Goal: Task Accomplishment & Management: Manage account settings

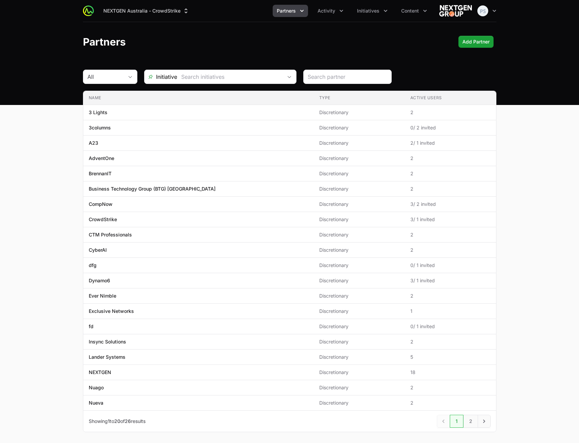
click at [540, 177] on main "All Initiative Name Type Active Users Name 3 Lights Type Discretionary Active U…" at bounding box center [289, 259] width 579 height 379
click at [327, 15] on button "Activity" at bounding box center [330, 11] width 34 height 12
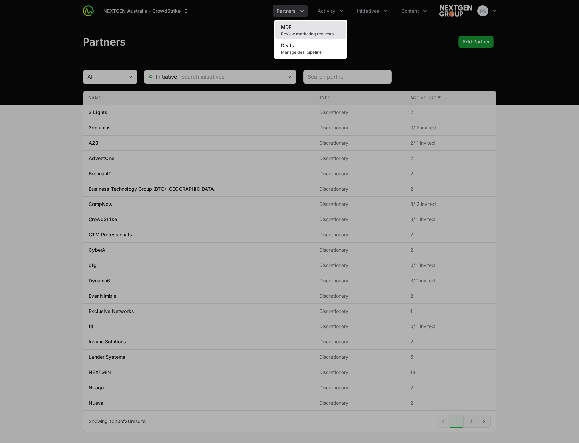
click at [317, 31] on link "MDF Review marketing requests" at bounding box center [310, 30] width 71 height 18
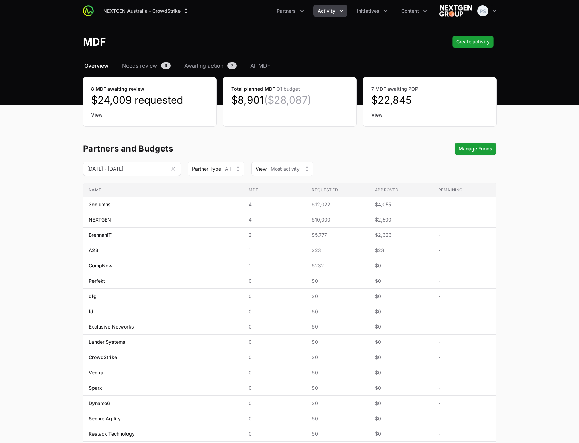
click at [535, 212] on main "Select a tab Overview Needs review Awaiting action All MDF Overview Needs revie…" at bounding box center [289, 340] width 579 height 556
click at [262, 68] on span "All MDF" at bounding box center [260, 66] width 20 height 8
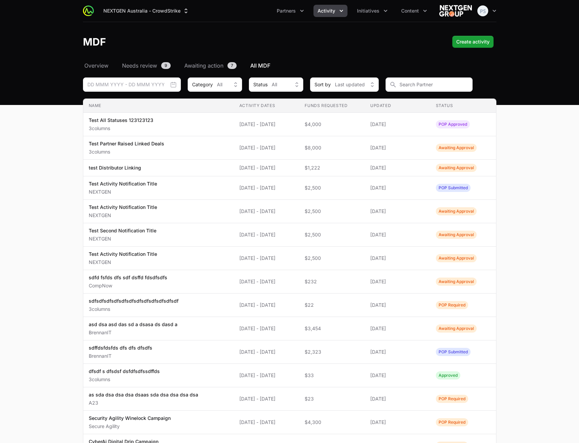
click at [553, 200] on main "Select a tab Overview Needs review Awaiting action All MDF Overview Needs revie…" at bounding box center [289, 314] width 579 height 505
click at [555, 236] on main "Select a tab Overview Needs review Awaiting action All MDF Overview Needs revie…" at bounding box center [289, 314] width 579 height 505
click at [525, 156] on main "Select a tab Overview Needs review Awaiting action All MDF Overview Needs revie…" at bounding box center [289, 314] width 579 height 505
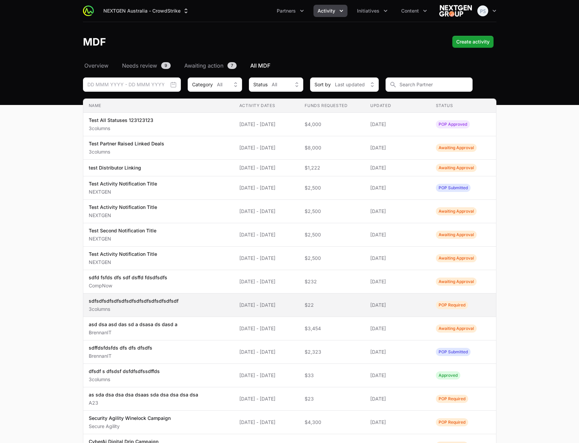
click at [184, 307] on span "sdfsdfsdfsdfsdfsdfsdfsdfsdfsdfsdfsdf 3columns" at bounding box center [159, 305] width 140 height 15
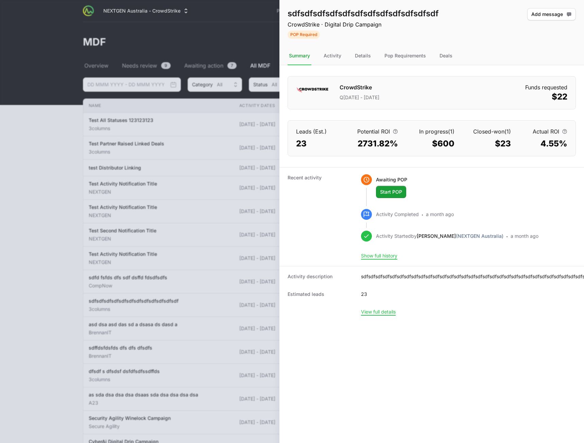
click at [455, 55] on nav "Summary Activity Details Pop Requirements Deals" at bounding box center [431, 56] width 305 height 18
click at [449, 55] on div "Deals" at bounding box center [446, 56] width 16 height 18
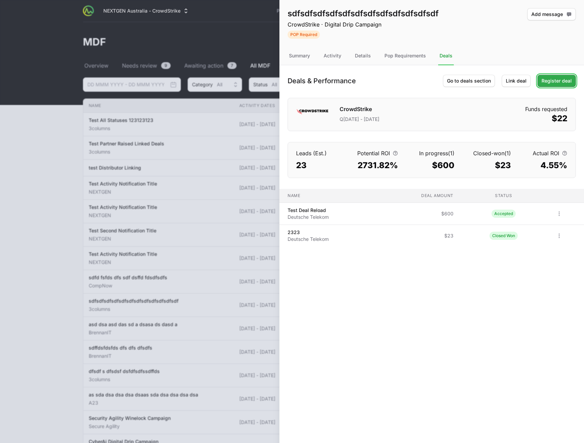
click at [561, 81] on span "Register deal" at bounding box center [557, 81] width 30 height 8
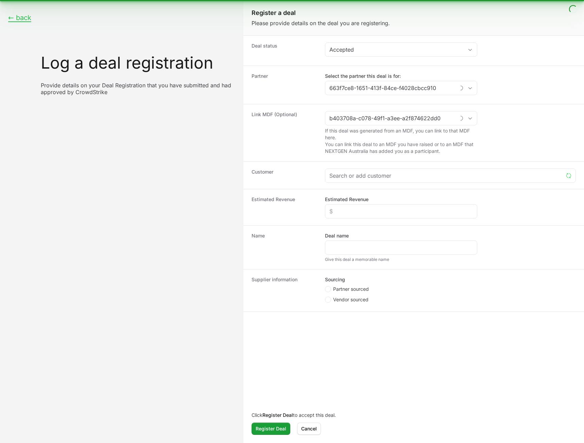
type input "3columns"
type input "sdfsdfsdfsdfsdfsdfsdfsdfsdfsdfsdfsdf"
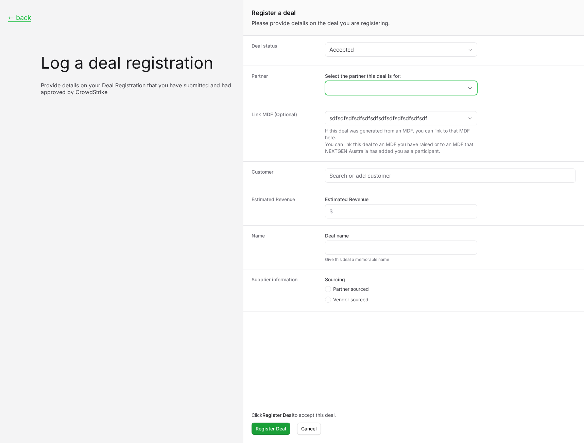
click at [424, 85] on input "Select the partner this deal is for:" at bounding box center [394, 88] width 138 height 14
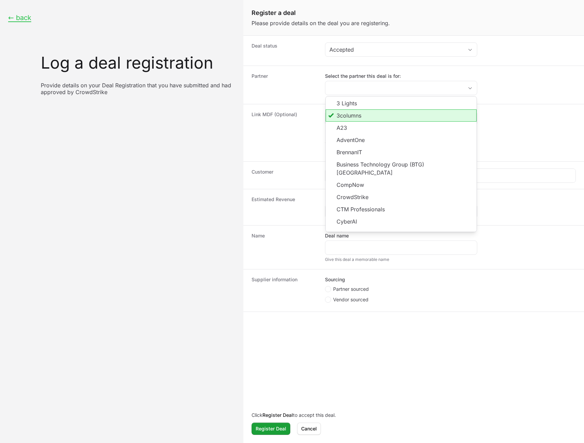
type input "3columns"
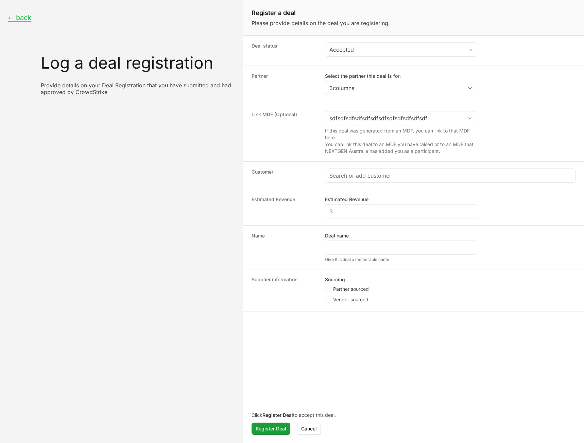
click at [515, 76] on dd "Select the partner this deal is for: 3columns" at bounding box center [450, 85] width 251 height 24
click at [442, 118] on input "Create activity form" at bounding box center [394, 119] width 138 height 14
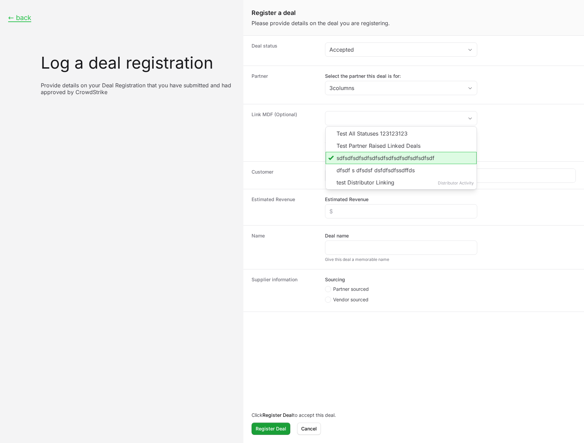
type input "sdfsdfsdfsdfsdfsdfsdfsdfsdfsdfsdfsdf"
click at [513, 100] on div "Partner Select the partner this deal is for: 3columns" at bounding box center [413, 85] width 341 height 38
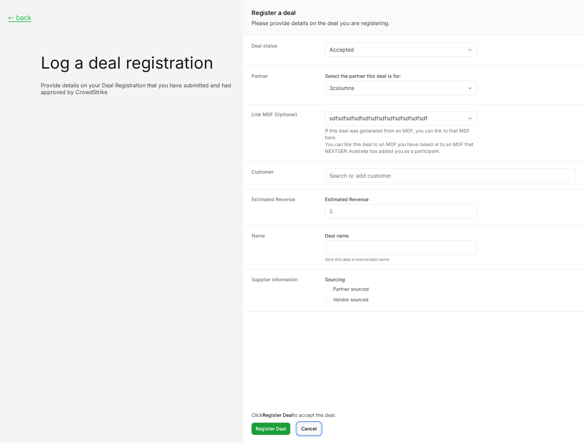
click at [315, 430] on span "Cancel" at bounding box center [309, 429] width 16 height 8
click at [308, 428] on span "Cancel" at bounding box center [309, 429] width 16 height 8
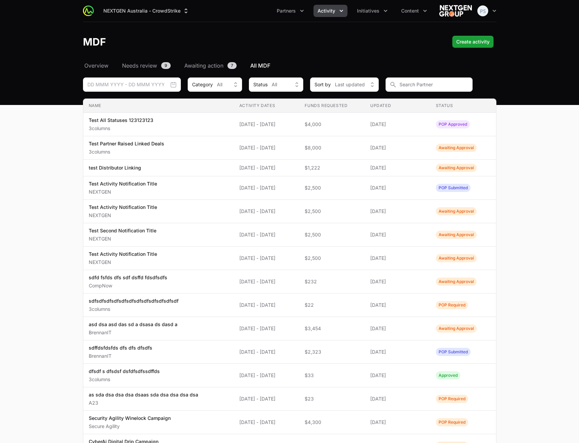
click at [552, 174] on main "Select a tab Overview Needs review Awaiting action All MDF Overview Needs revie…" at bounding box center [289, 314] width 579 height 505
click at [542, 148] on main "Select a tab Overview Needs review Awaiting action All MDF Overview Needs revie…" at bounding box center [289, 314] width 579 height 505
click at [523, 196] on main "Select a tab Overview Needs review Awaiting action All MDF Overview Needs revie…" at bounding box center [289, 314] width 579 height 505
click at [536, 178] on main "Select a tab Overview Needs review Awaiting action All MDF Overview Needs revie…" at bounding box center [289, 314] width 579 height 505
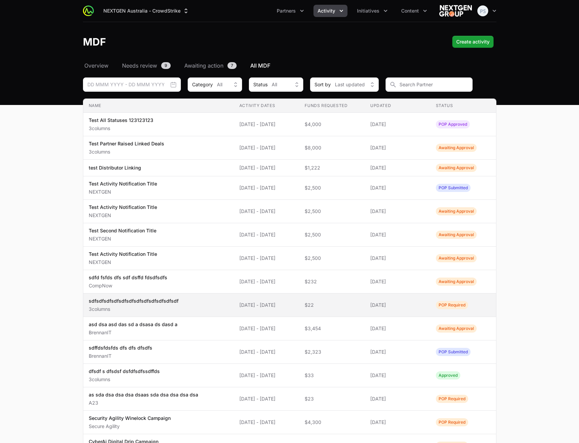
click at [136, 305] on div "sdfsdfsdfsdfsdfsdfsdfsdfsdfsdfsdfsdf 3columns" at bounding box center [134, 305] width 90 height 15
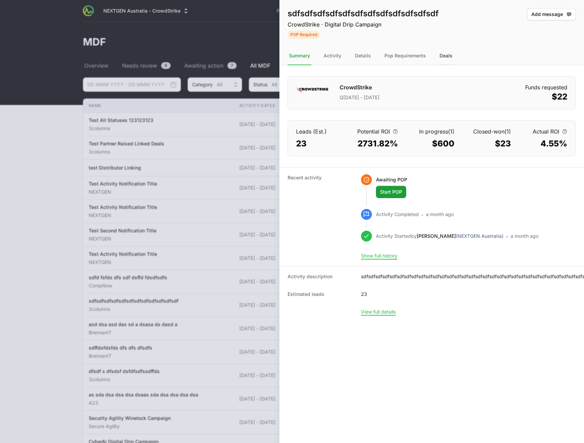
click at [448, 51] on div "Deals" at bounding box center [446, 56] width 16 height 18
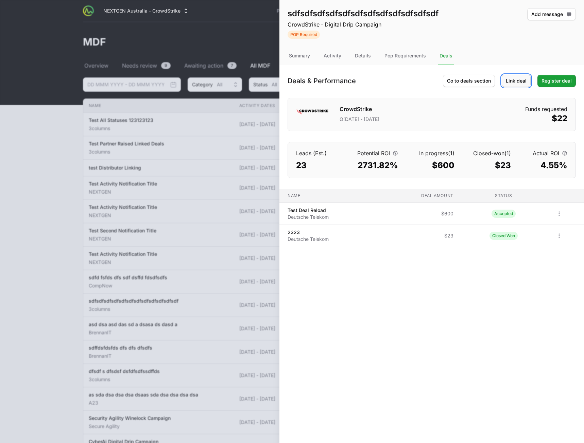
click at [512, 83] on span "Link deal" at bounding box center [516, 81] width 21 height 8
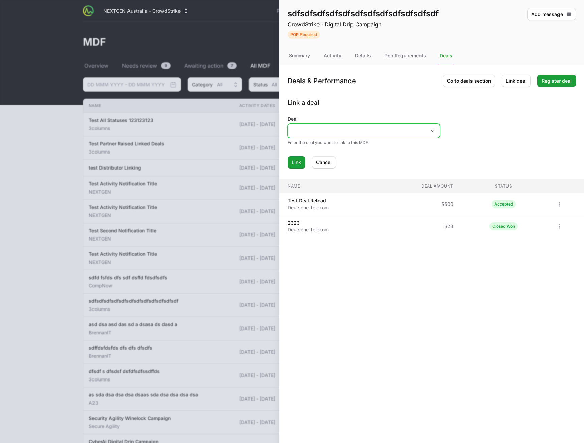
click at [424, 128] on input "Deal" at bounding box center [357, 131] width 138 height 14
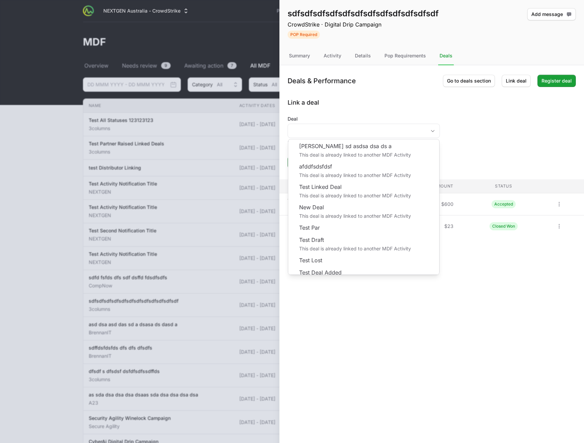
click at [388, 95] on div "Deals & Performance Go to deals section Link deal Register deal Link a deal Dea…" at bounding box center [431, 116] width 305 height 103
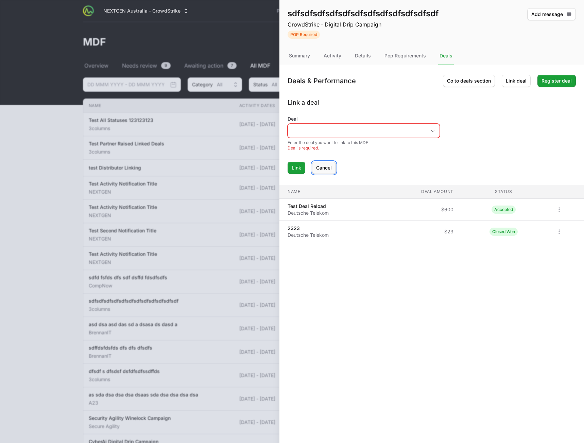
click at [326, 166] on span "Cancel" at bounding box center [324, 168] width 16 height 8
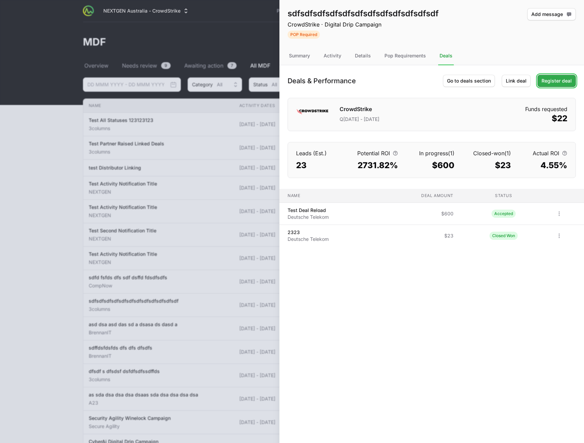
click at [557, 82] on span "Register deal" at bounding box center [557, 81] width 30 height 8
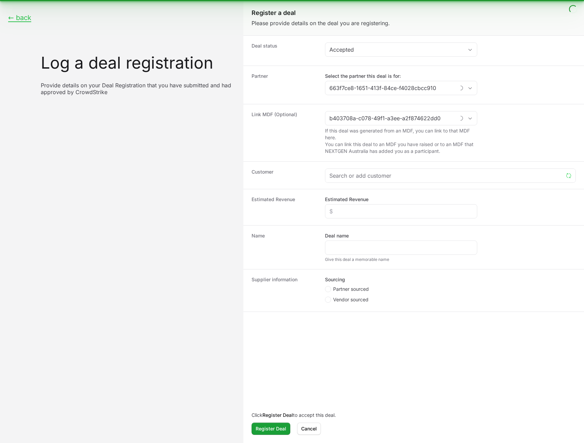
type input "3columns"
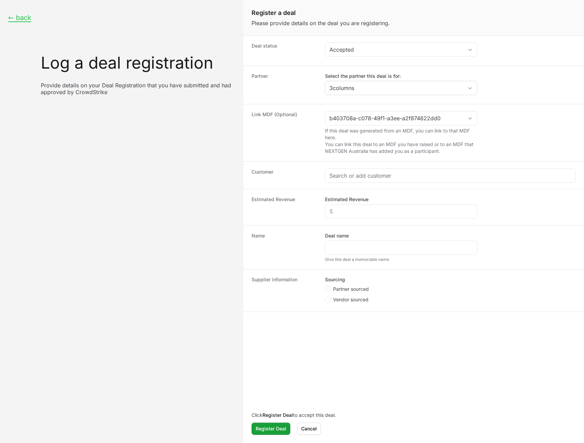
type input "sdfsdfsdfsdfsdfsdfsdfsdfsdfsdfsdfsdf"
click at [411, 180] on div "Create activity form" at bounding box center [450, 176] width 250 height 14
click at [411, 175] on input "Create activity form" at bounding box center [450, 176] width 242 height 8
click at [520, 200] on dd "Estimated Revenue" at bounding box center [450, 207] width 251 height 22
click at [440, 205] on div "Create activity form" at bounding box center [401, 211] width 152 height 14
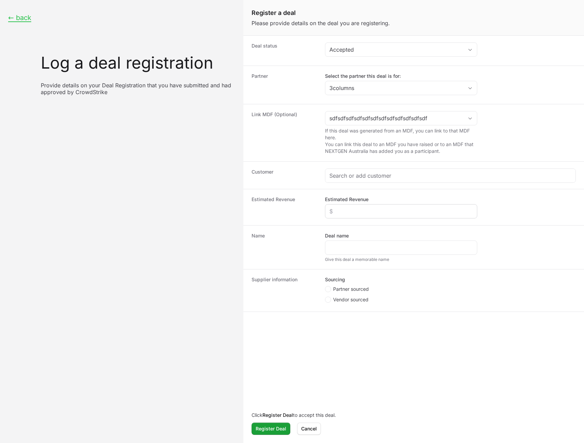
click at [437, 207] on div "Create activity form" at bounding box center [401, 211] width 152 height 14
click at [411, 210] on input "Estimated Revenue" at bounding box center [400, 211] width 143 height 8
type input "$200"
click at [355, 248] on input "Deal name" at bounding box center [400, 248] width 143 height 8
type input "Test"
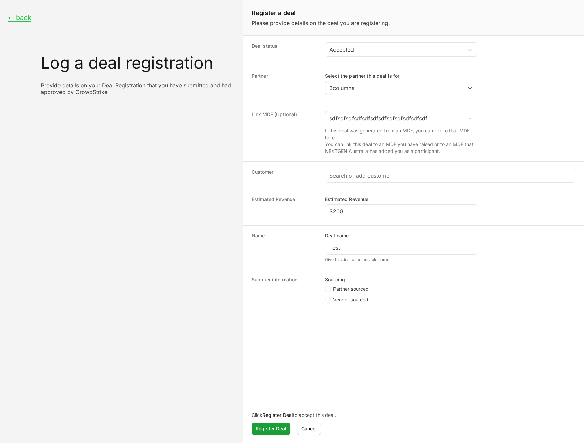
click at [334, 287] on span "Partner sourced" at bounding box center [351, 289] width 36 height 7
click at [326, 287] on input "Partner sourced" at bounding box center [325, 286] width 1 height 1
radio input "true"
drag, startPoint x: 343, startPoint y: 327, endPoint x: 339, endPoint y: 328, distance: 3.8
click at [343, 327] on input "Deal registration code" at bounding box center [400, 326] width 143 height 8
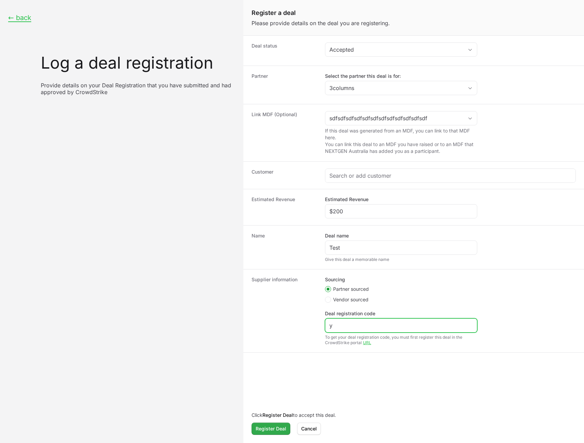
type input "y"
click at [274, 430] on span "Register Deal" at bounding box center [271, 429] width 31 height 8
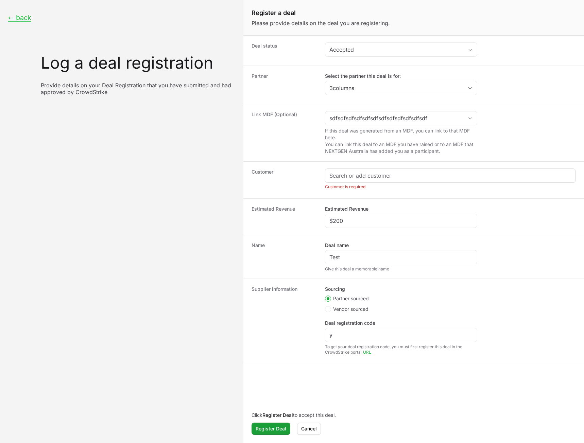
click at [372, 169] on div "Create activity form" at bounding box center [450, 176] width 250 height 14
click at [369, 175] on input "Create activity form" at bounding box center [450, 176] width 242 height 8
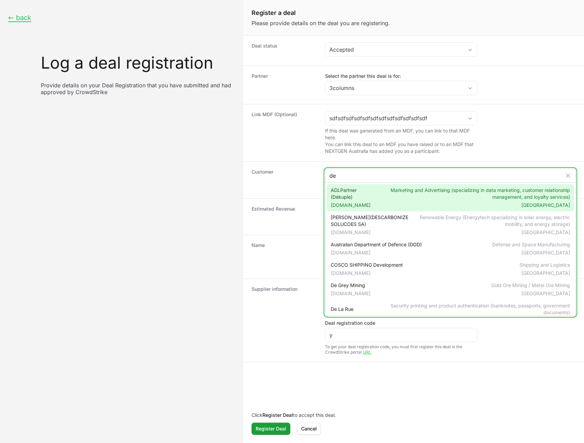
type input "de"
click at [361, 203] on span "[DOMAIN_NAME]" at bounding box center [351, 205] width 40 height 7
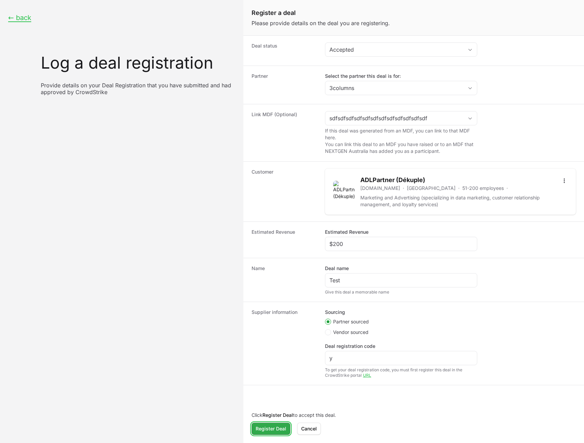
click at [259, 431] on span "Register Deal" at bounding box center [271, 429] width 31 height 8
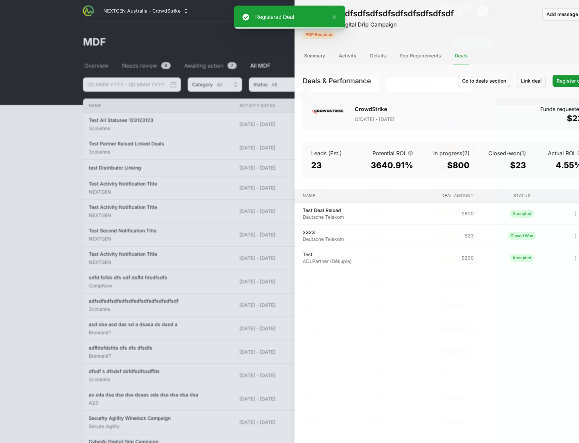
click at [66, 241] on div at bounding box center [289, 221] width 579 height 443
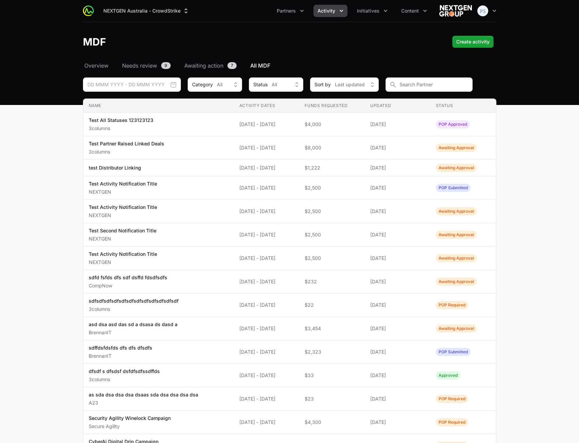
click at [558, 174] on main "Select a tab Overview Needs review Awaiting action All MDF Overview Needs revie…" at bounding box center [289, 314] width 579 height 505
click at [541, 203] on main "Select a tab Overview Needs review Awaiting action All MDF Overview Needs revie…" at bounding box center [289, 314] width 579 height 505
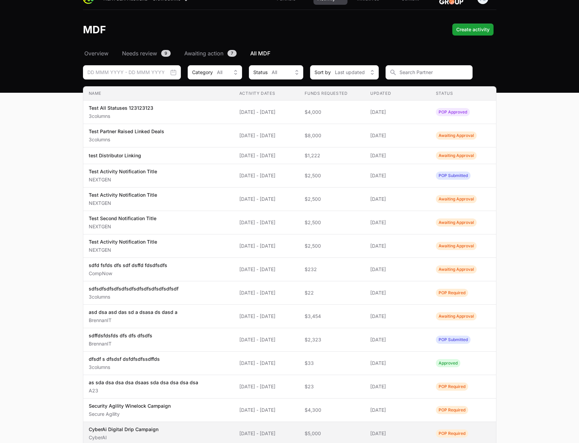
scroll to position [34, 0]
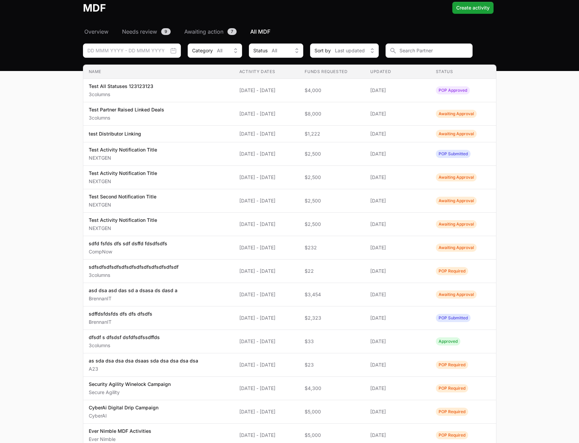
click at [538, 109] on main "Select a tab Overview Needs review Awaiting action All MDF Overview Needs revie…" at bounding box center [289, 280] width 579 height 505
click at [548, 231] on main "Select a tab Overview Needs review Awaiting action All MDF Overview Needs revie…" at bounding box center [289, 280] width 579 height 505
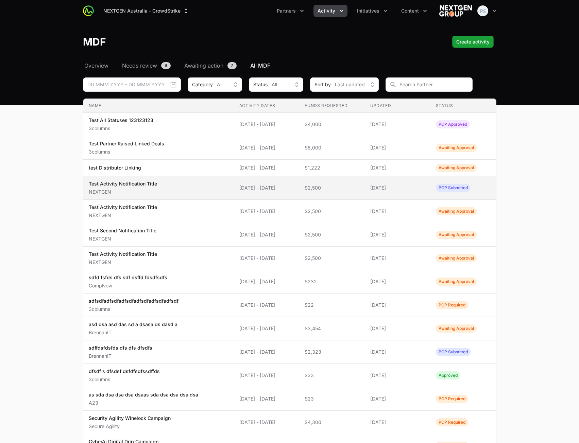
click at [193, 189] on span "Test Activity Notification Title NEXTGEN" at bounding box center [159, 188] width 140 height 15
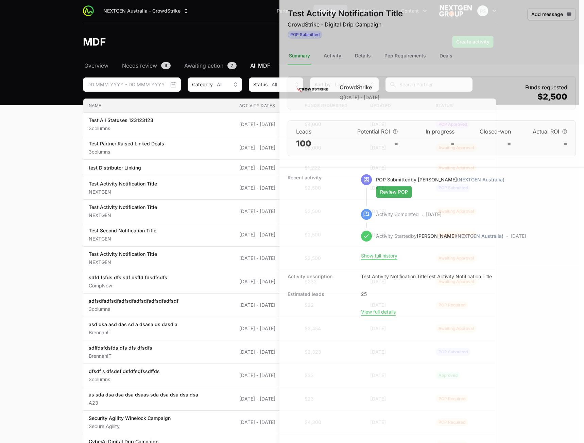
click at [200, 199] on div at bounding box center [292, 221] width 584 height 443
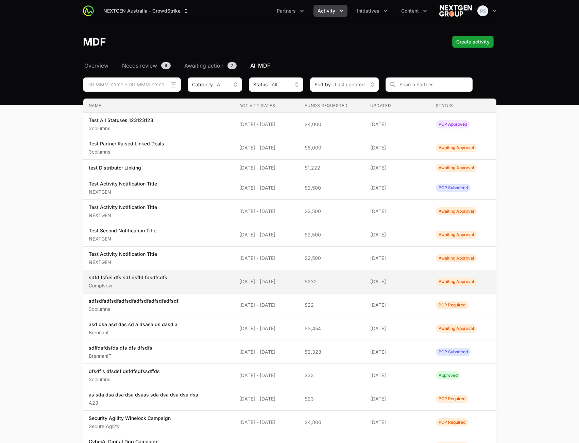
click at [192, 283] on span "sdfd fsfds dfs sdf dsffd fdsdfsdfs CompNow" at bounding box center [159, 281] width 140 height 15
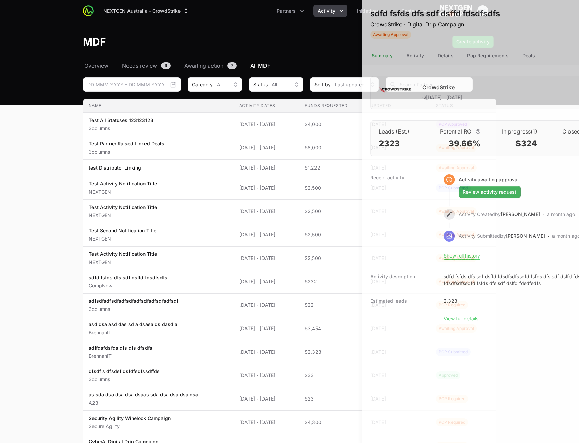
click at [232, 237] on div at bounding box center [289, 221] width 579 height 443
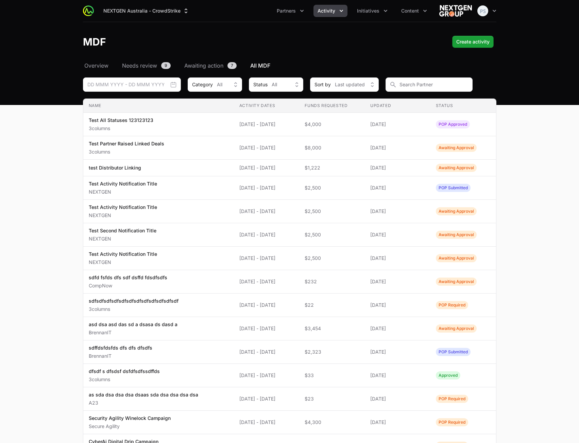
click at [567, 209] on main "Select a tab Overview Needs review Awaiting action All MDF Overview Needs revie…" at bounding box center [289, 314] width 579 height 505
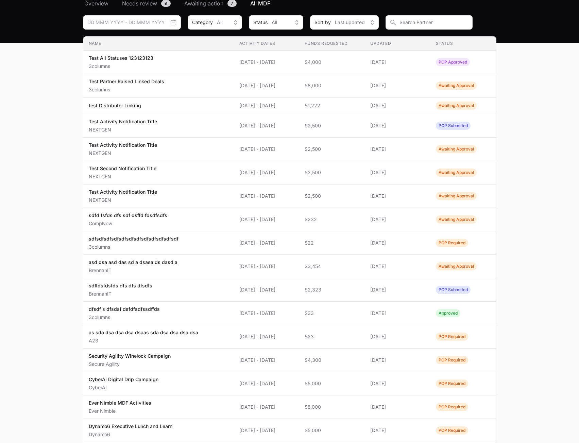
scroll to position [68, 0]
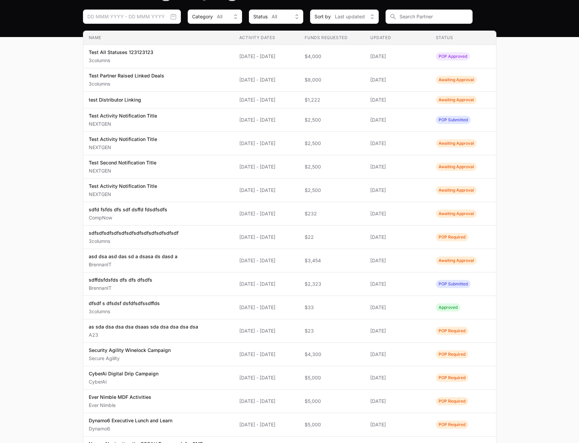
click at [565, 293] on main "Select a tab Overview Needs review Awaiting action All MDF Overview Needs revie…" at bounding box center [289, 246] width 579 height 505
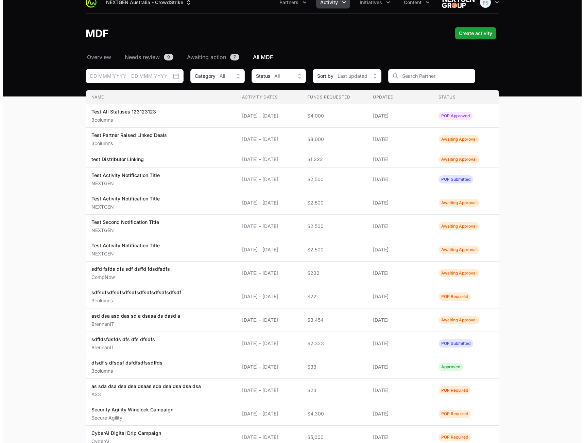
scroll to position [0, 0]
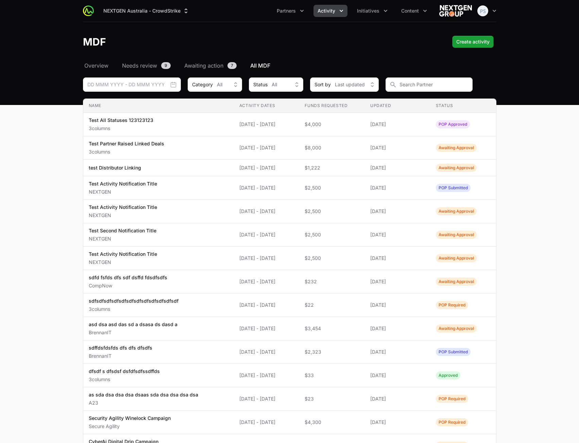
click at [537, 194] on main "Select a tab Overview Needs review Awaiting action All MDF Overview Needs revie…" at bounding box center [289, 314] width 579 height 505
click at [519, 158] on main "Select a tab Overview Needs review Awaiting action All MDF Overview Needs revie…" at bounding box center [289, 314] width 579 height 505
click at [535, 170] on main "Select a tab Overview Needs review Awaiting action All MDF Overview Needs revie…" at bounding box center [289, 314] width 579 height 505
click at [536, 159] on main "Select a tab Overview Needs review Awaiting action All MDF Overview Needs revie…" at bounding box center [289, 314] width 579 height 505
click at [546, 160] on main "Select a tab Overview Needs review Awaiting action All MDF Overview Needs revie…" at bounding box center [289, 314] width 579 height 505
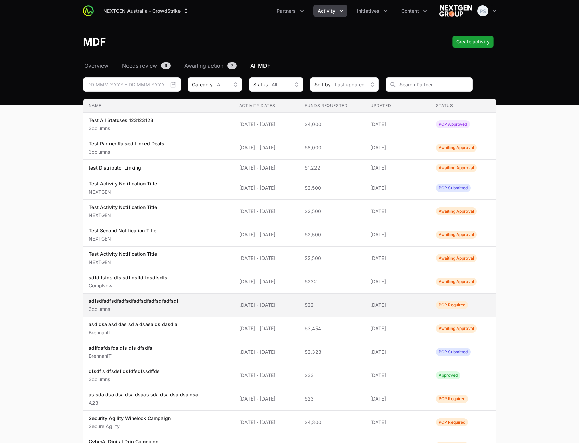
click at [234, 306] on td "Activity Dates [DATE] - [DATE]" at bounding box center [267, 305] width 66 height 23
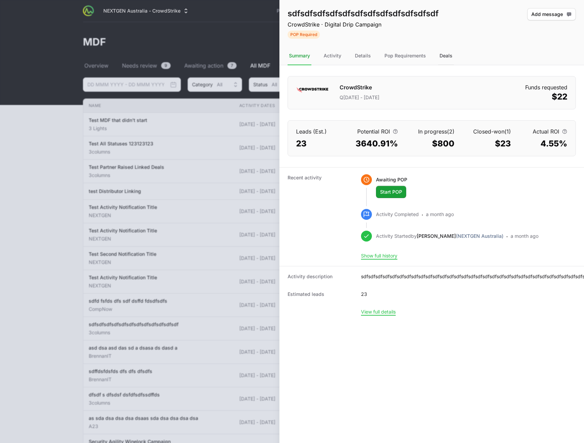
click at [445, 55] on div "Deals" at bounding box center [446, 56] width 16 height 18
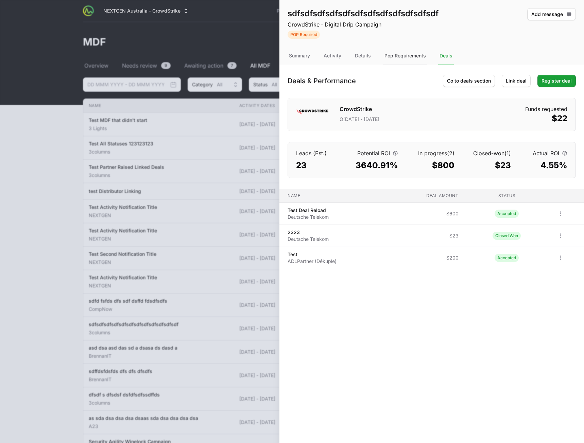
click at [395, 56] on div "Pop Requirements" at bounding box center [405, 56] width 44 height 18
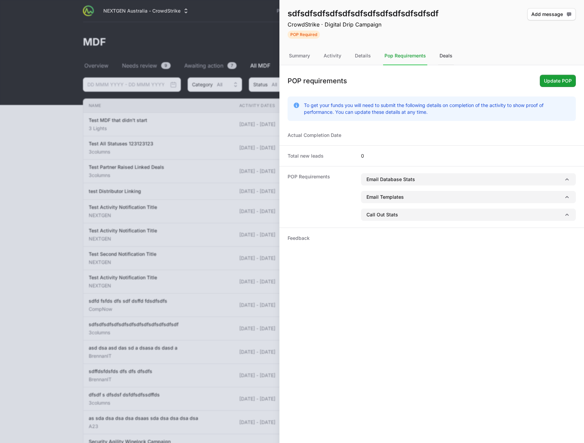
click at [444, 55] on div "Deals" at bounding box center [446, 56] width 16 height 18
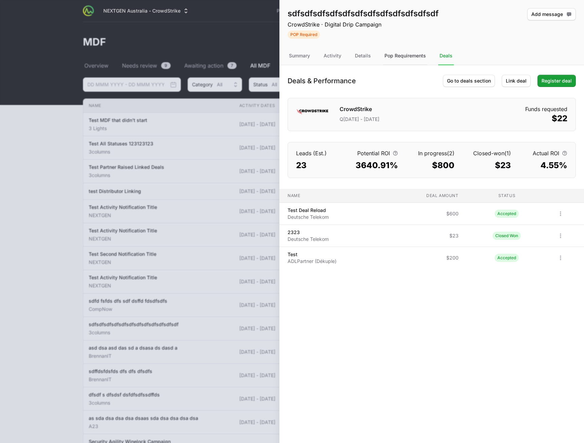
click at [419, 56] on div "Pop Requirements" at bounding box center [405, 56] width 44 height 18
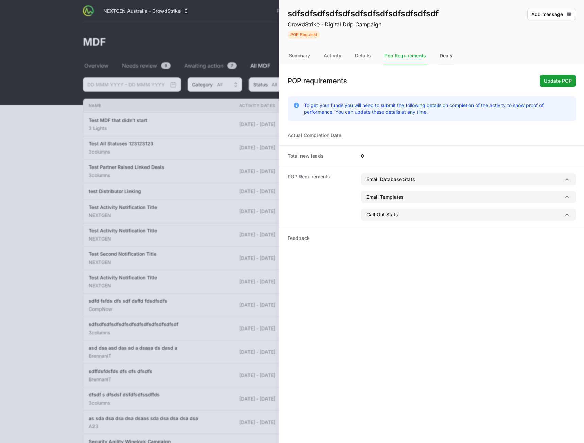
click at [441, 57] on div "Deals" at bounding box center [446, 56] width 16 height 18
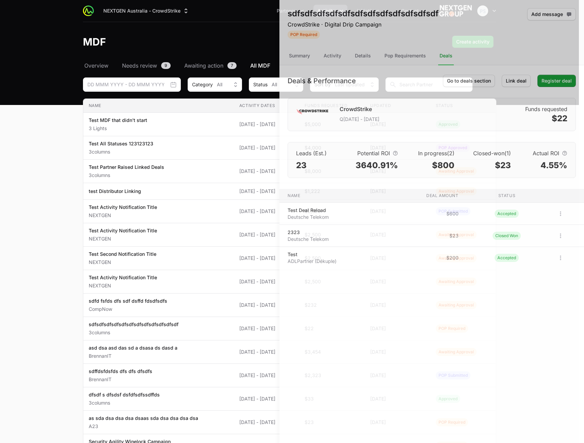
click at [224, 146] on div at bounding box center [292, 221] width 584 height 443
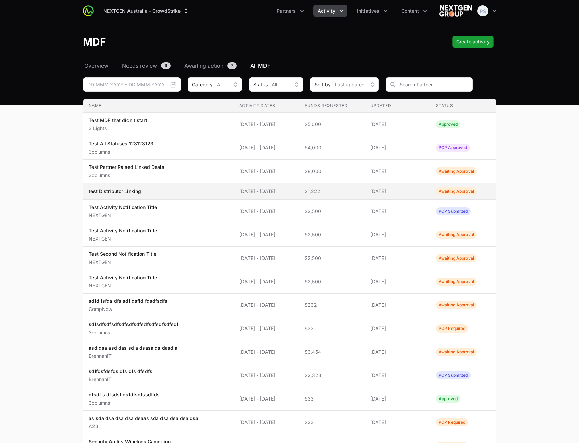
click at [178, 189] on span "test Distributor Linking" at bounding box center [159, 191] width 140 height 7
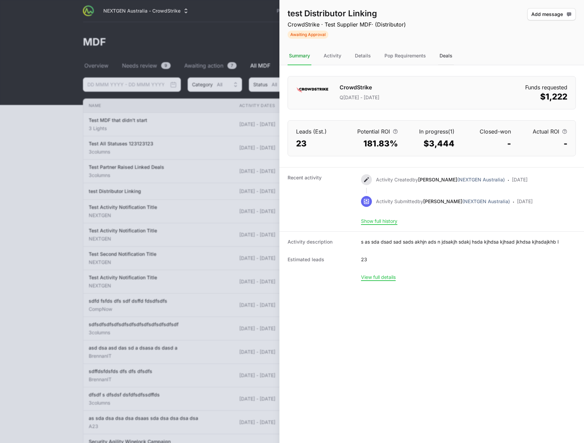
click at [442, 56] on div "Deals" at bounding box center [446, 56] width 16 height 18
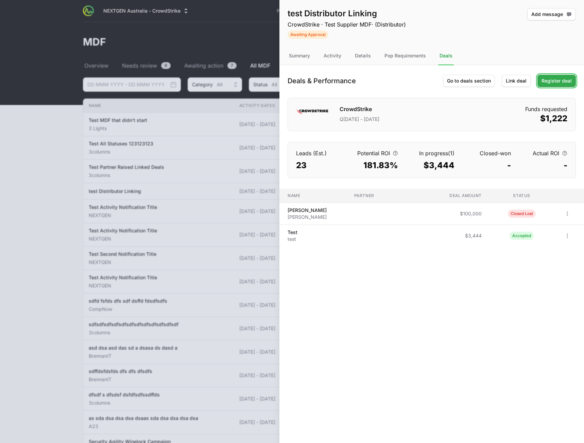
click at [556, 80] on span "Register deal" at bounding box center [557, 81] width 30 height 8
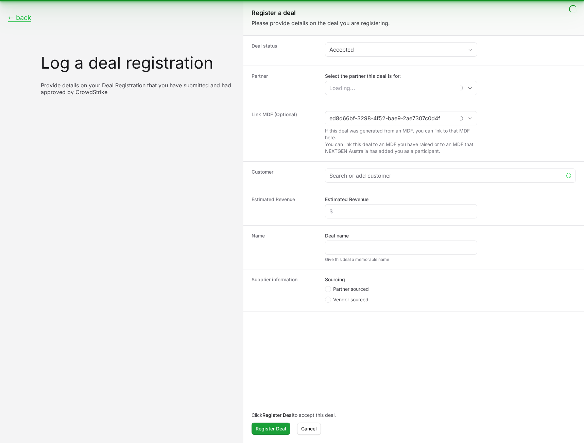
type input "test Distributor Linking"
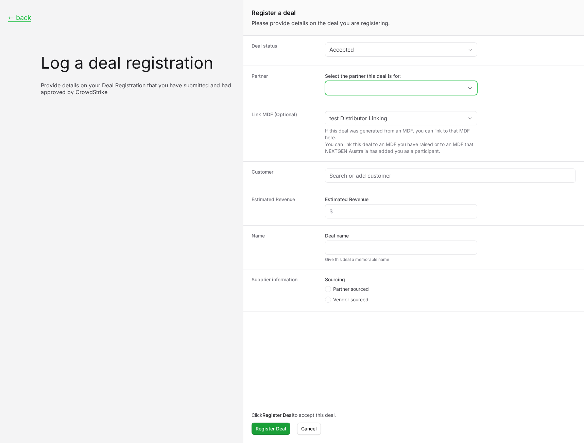
click at [356, 85] on input "Select the partner this deal is for:" at bounding box center [394, 88] width 138 height 14
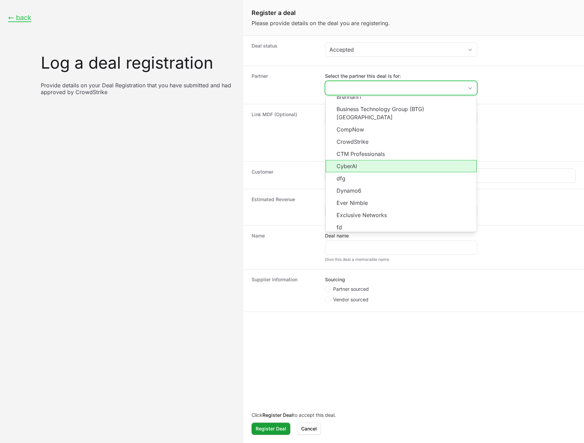
scroll to position [122, 0]
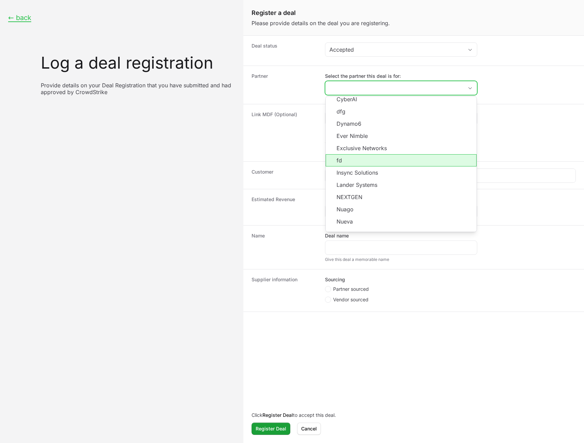
click at [374, 154] on li "fd" at bounding box center [401, 160] width 151 height 12
type input "fd"
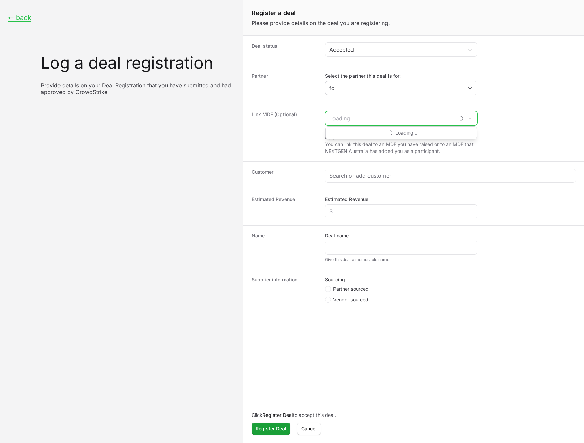
click at [392, 118] on input "Create activity form" at bounding box center [390, 119] width 130 height 14
type input "test Distributor Linking"
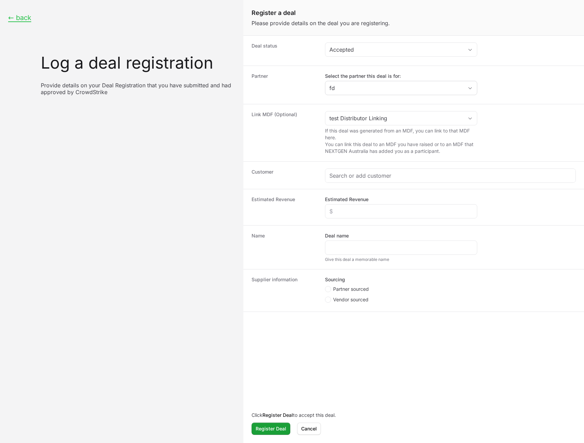
click at [402, 104] on dl "Deal status Accepted Partner Select the partner this deal is for: fd Link MDF (…" at bounding box center [413, 174] width 341 height 276
click at [402, 102] on div "Partner Select the partner this deal is for: fd" at bounding box center [413, 85] width 341 height 38
click at [393, 87] on input "Select the partner this deal is for:" at bounding box center [390, 88] width 130 height 14
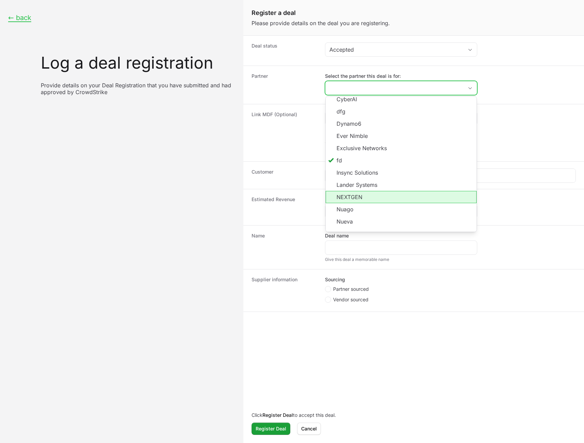
click at [402, 192] on li "NEXTGEN" at bounding box center [401, 197] width 151 height 12
type input "NEXTGEN"
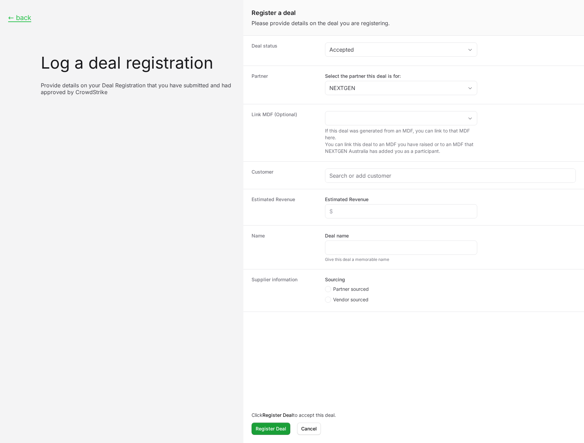
drag, startPoint x: 512, startPoint y: 123, endPoint x: 482, endPoint y: 117, distance: 30.4
click at [512, 122] on dd "If this deal was generated from an MDF, you can link to that MDF here. You can …" at bounding box center [450, 133] width 251 height 44
click at [472, 115] on div "Open" at bounding box center [470, 119] width 14 height 14
click at [547, 101] on div "Partner Select the partner this deal is for: NEXTGEN" at bounding box center [413, 85] width 341 height 38
click at [467, 93] on div "Open" at bounding box center [470, 88] width 14 height 14
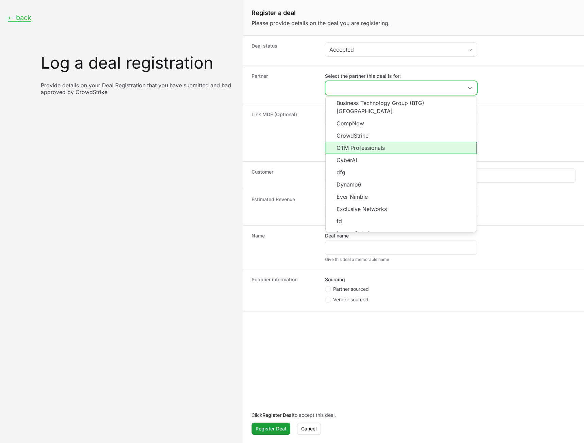
scroll to position [51, 0]
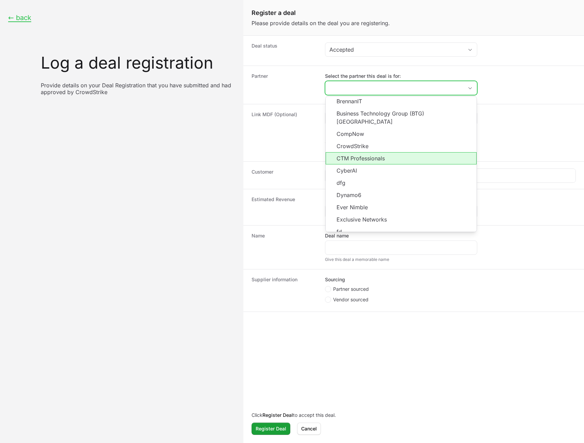
click at [408, 152] on li "CTM Professionals" at bounding box center [401, 158] width 151 height 12
type input "CTM Professionals"
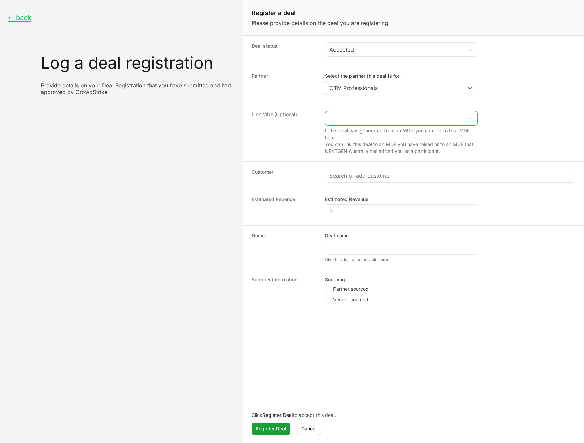
click at [437, 121] on input "Create activity form" at bounding box center [394, 119] width 138 height 14
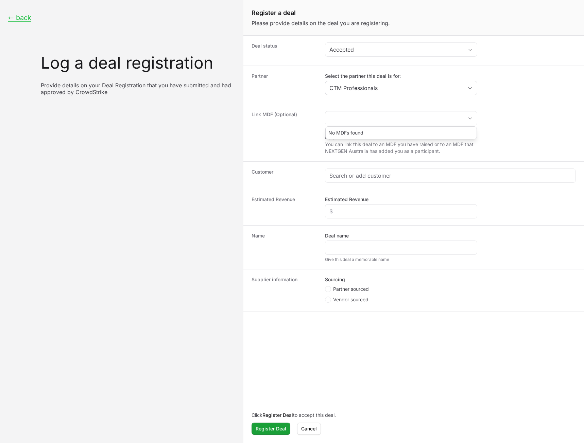
drag, startPoint x: 435, startPoint y: 98, endPoint x: 431, endPoint y: 88, distance: 10.9
click at [435, 98] on div "Partner Select the partner this deal is for: CTM Professionals" at bounding box center [413, 85] width 341 height 38
click at [431, 88] on input "Select the partner this deal is for:" at bounding box center [394, 88] width 138 height 14
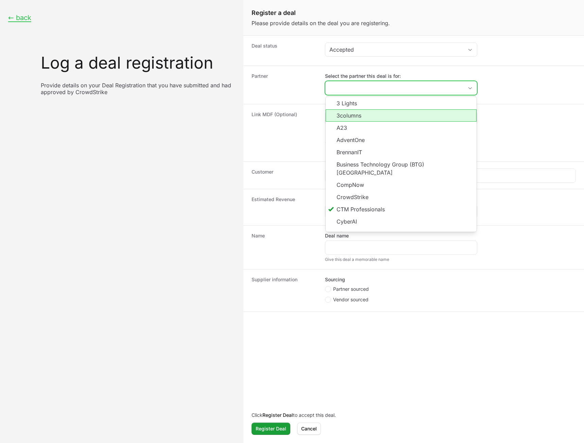
click at [399, 106] on li "3 Lights" at bounding box center [401, 103] width 151 height 13
type input "3 Lights"
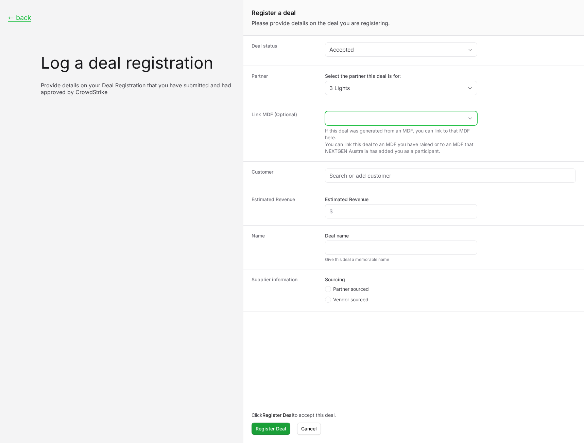
click at [396, 119] on input "Create activity form" at bounding box center [394, 119] width 138 height 14
click at [402, 147] on li "test Distributor Linking Distributor Activity" at bounding box center [401, 146] width 151 height 13
type input "test Distributor Linking"
click at [545, 134] on dd "test Distributor Linking If this deal was generated from an MDF, you can link t…" at bounding box center [450, 133] width 251 height 44
click at [544, 127] on dd "test Distributor Linking If this deal was generated from an MDF, you can link t…" at bounding box center [450, 133] width 251 height 44
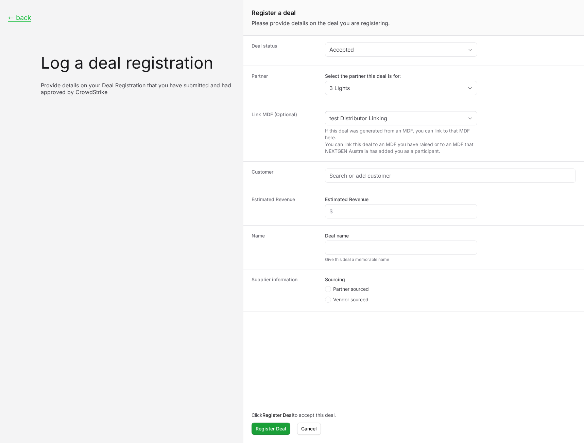
click at [539, 86] on dd "Select the partner this deal is for: 3 Lights" at bounding box center [450, 85] width 251 height 24
click at [452, 90] on input "Select the partner this deal is for:" at bounding box center [394, 88] width 138 height 14
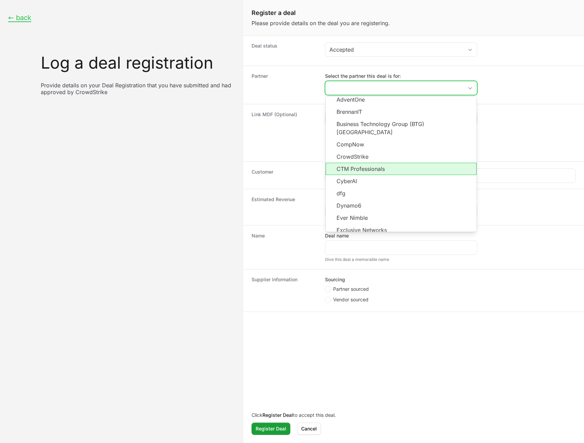
scroll to position [122, 0]
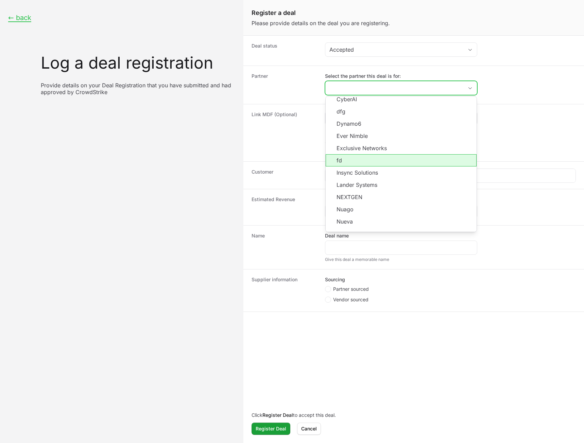
click at [416, 154] on li "fd" at bounding box center [401, 160] width 151 height 12
type input "fd"
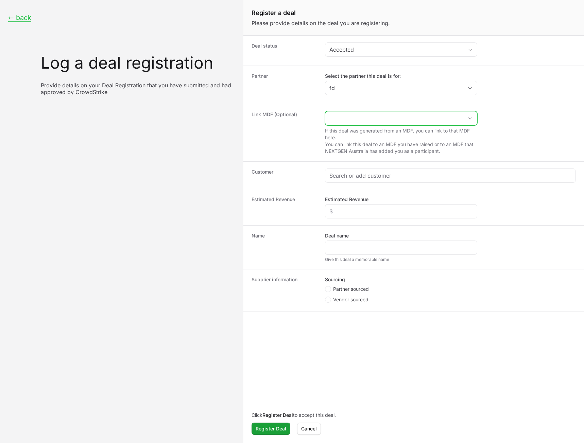
click at [413, 121] on input "Create activity form" at bounding box center [394, 119] width 138 height 14
click at [464, 100] on div "Partner Select the partner this deal is for: fd" at bounding box center [413, 85] width 341 height 38
click at [454, 86] on input "Select the partner this deal is for:" at bounding box center [390, 88] width 130 height 14
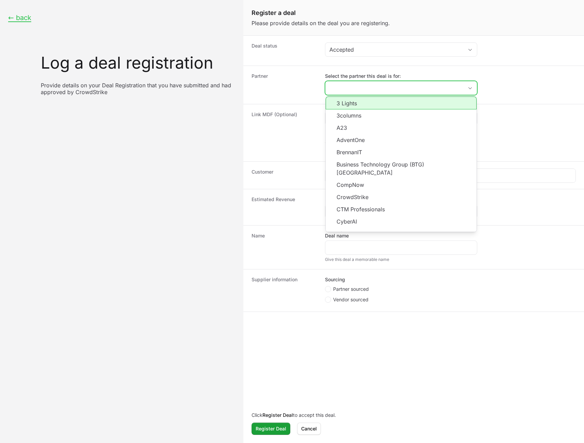
click at [438, 104] on li "3 Lights" at bounding box center [401, 103] width 151 height 13
type input "3 Lights"
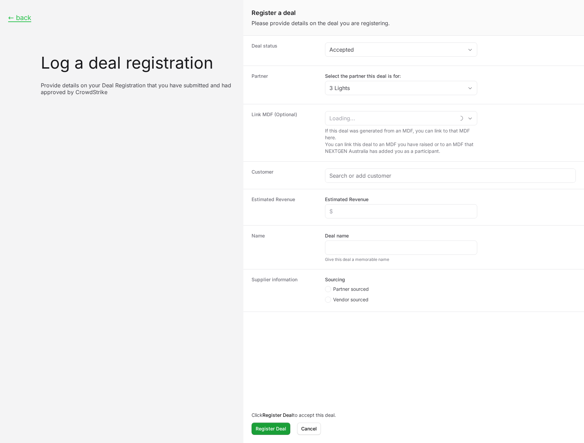
click at [524, 87] on dd "Select the partner this deal is for: 3 Lights" at bounding box center [450, 85] width 251 height 24
click at [312, 428] on span "Cancel" at bounding box center [309, 429] width 16 height 8
click at [313, 430] on span "Cancel" at bounding box center [309, 429] width 16 height 8
click at [311, 428] on span "Cancel" at bounding box center [309, 429] width 16 height 8
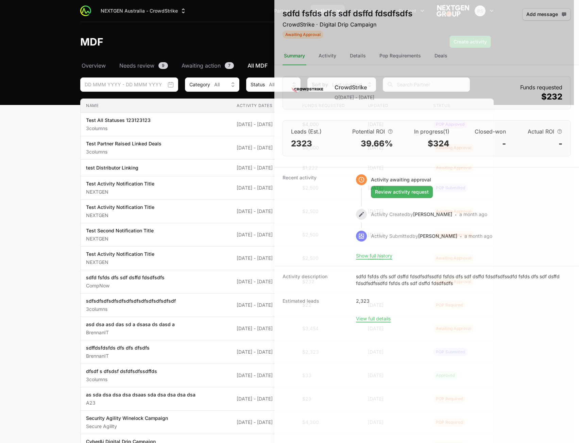
click at [51, 284] on div at bounding box center [289, 221] width 579 height 443
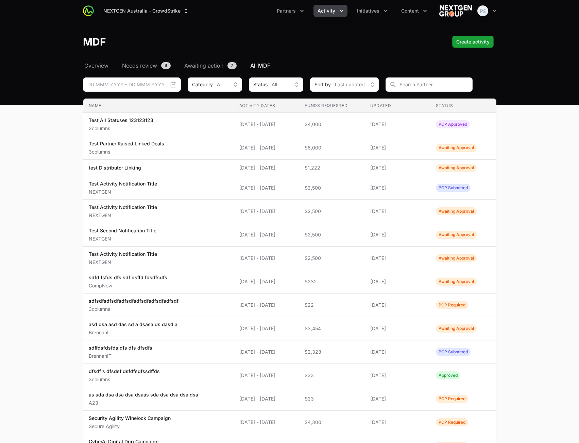
click at [556, 255] on main "Select a tab Overview Needs review Awaiting action All MDF Overview Needs revie…" at bounding box center [289, 314] width 579 height 505
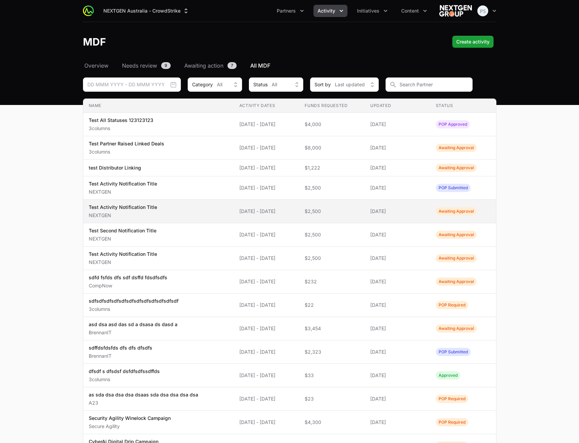
click at [201, 204] on td "Name Test Activity Notification Title NEXTGEN" at bounding box center [158, 211] width 151 height 23
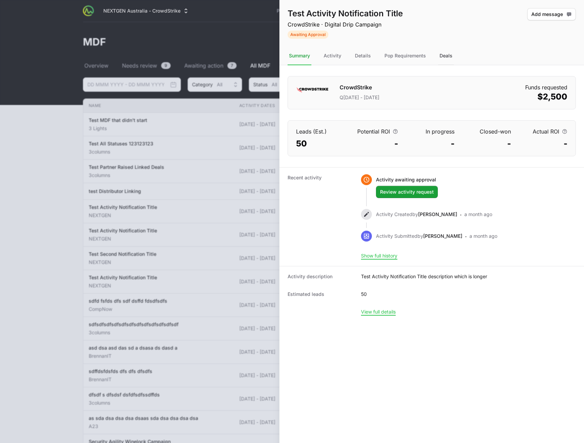
click at [445, 54] on div "Deals" at bounding box center [446, 56] width 16 height 18
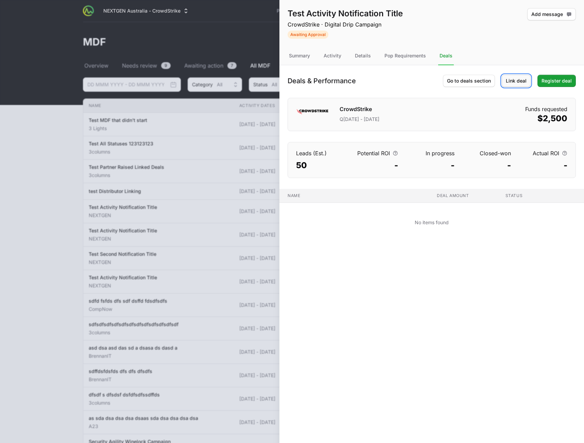
click at [518, 84] on span "Link deal" at bounding box center [516, 81] width 21 height 8
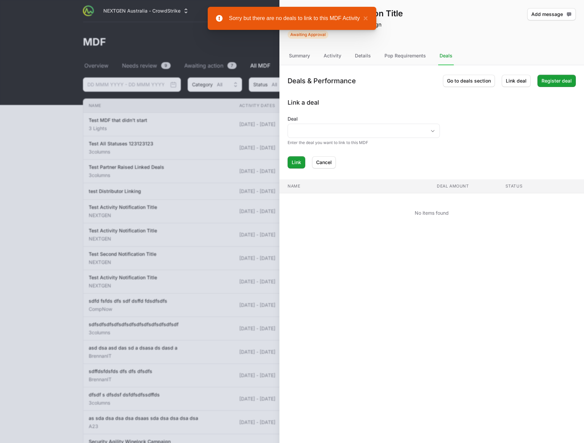
click at [304, 141] on div "Enter the deal you want to link to this MDF" at bounding box center [364, 142] width 152 height 5
click at [309, 132] on input "Deal" at bounding box center [357, 131] width 138 height 14
click at [328, 163] on button "Cancel" at bounding box center [324, 162] width 24 height 12
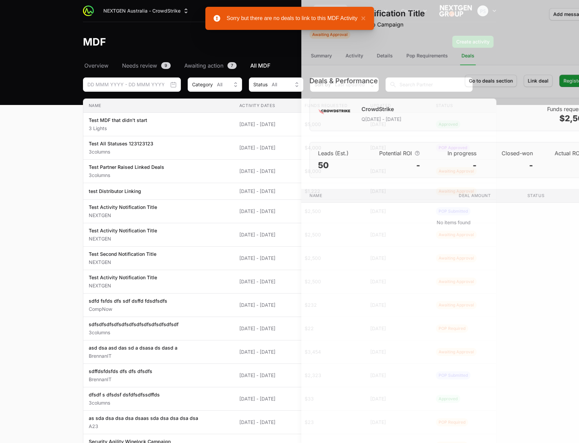
click at [122, 194] on div at bounding box center [289, 221] width 579 height 443
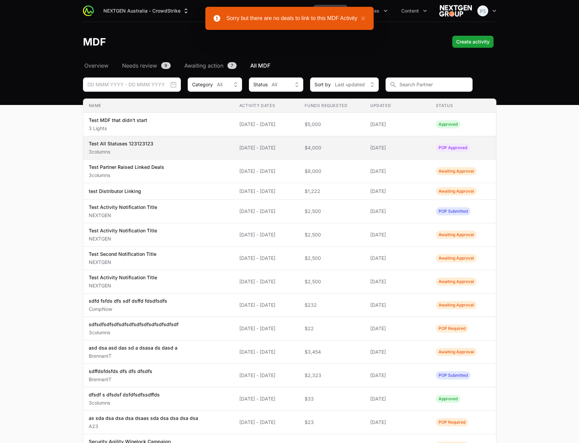
click at [181, 149] on span "Test All Statuses 123123123 3columns" at bounding box center [159, 147] width 140 height 15
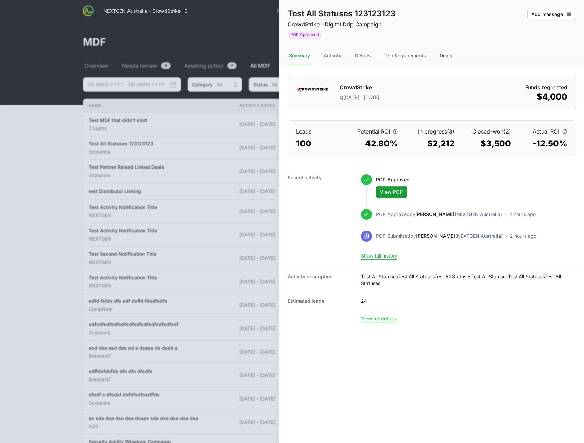
click at [442, 53] on div "Deals" at bounding box center [446, 56] width 16 height 18
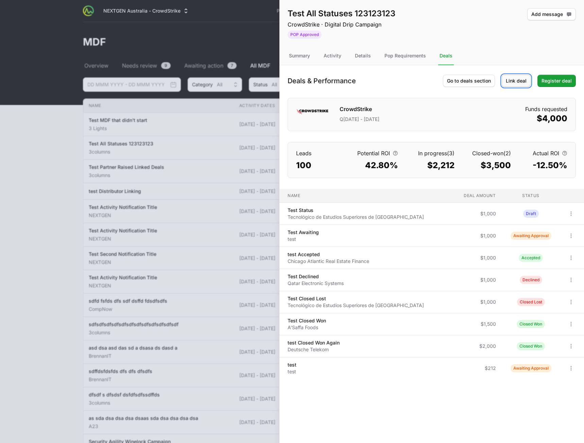
click at [514, 83] on span "Link deal" at bounding box center [516, 81] width 21 height 8
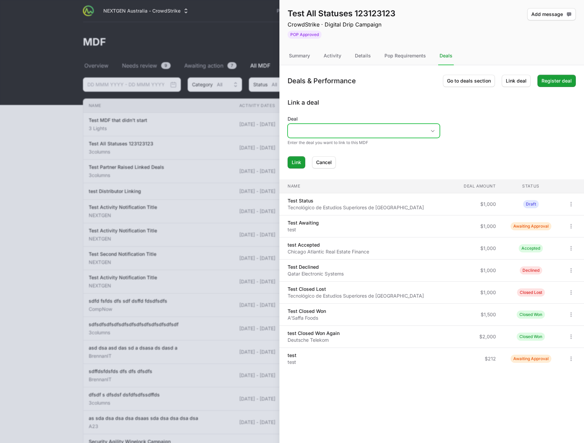
click at [396, 137] on input "Deal" at bounding box center [357, 131] width 138 height 14
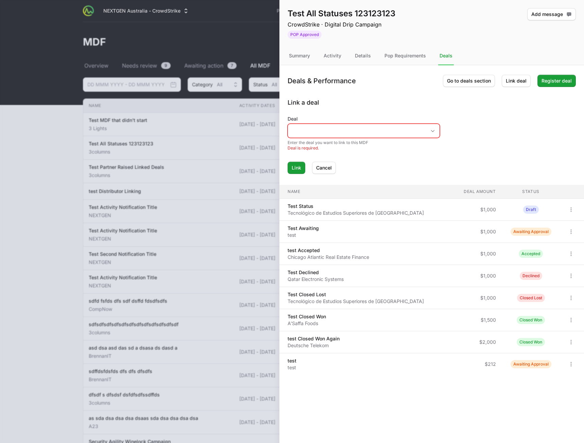
click at [498, 122] on form "Deal Enter the deal you want to link to this MDF Deal is required. Link Cancel" at bounding box center [432, 145] width 288 height 58
click at [326, 169] on span "Cancel" at bounding box center [324, 168] width 16 height 8
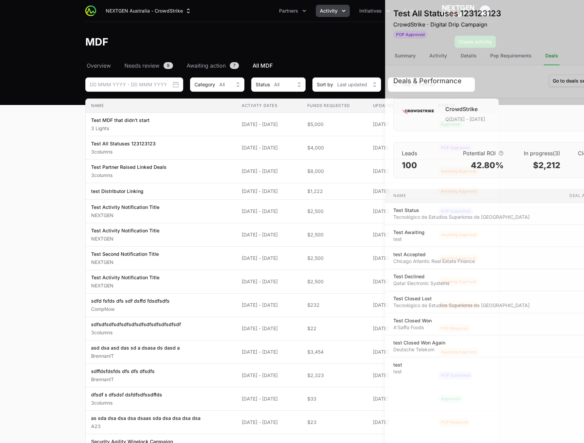
click at [91, 161] on div at bounding box center [292, 221] width 584 height 443
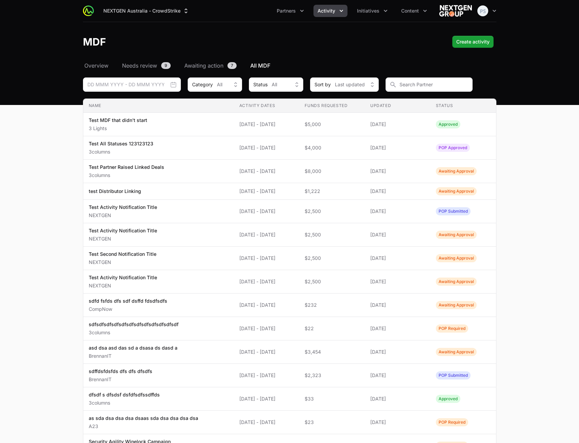
click at [536, 196] on main "Select a tab Overview Needs review Awaiting action All MDF Overview Needs revie…" at bounding box center [289, 326] width 579 height 528
click at [537, 176] on main "Select a tab Overview Needs review Awaiting action All MDF Overview Needs revie…" at bounding box center [289, 326] width 579 height 528
click at [556, 158] on main "Select a tab Overview Needs review Awaiting action All MDF Overview Needs revie…" at bounding box center [289, 326] width 579 height 528
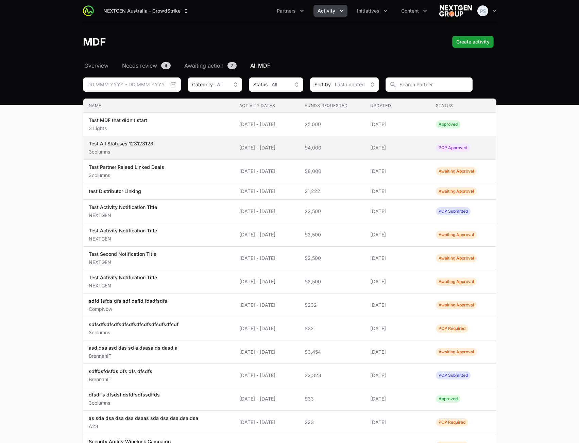
click at [175, 144] on span "Test All Statuses 123123123 3columns" at bounding box center [159, 147] width 140 height 15
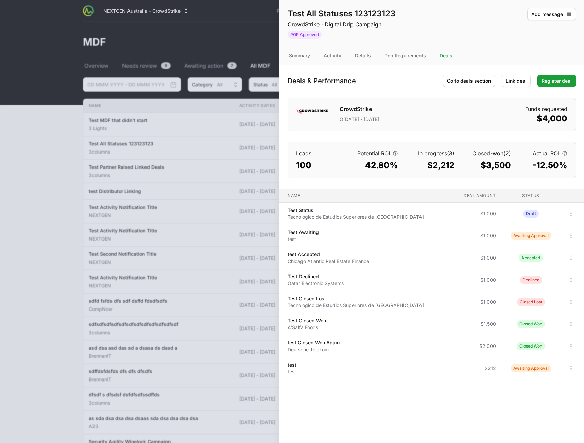
click at [447, 58] on div "Deals" at bounding box center [446, 56] width 16 height 18
click at [557, 81] on span "Register deal" at bounding box center [557, 81] width 30 height 8
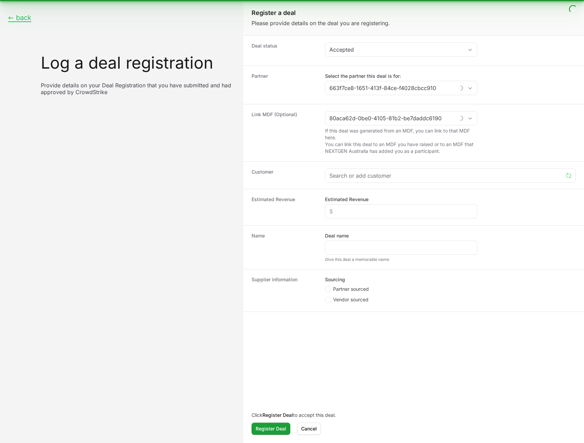
type input "3columns"
type input "Test All Statuses 123123123"
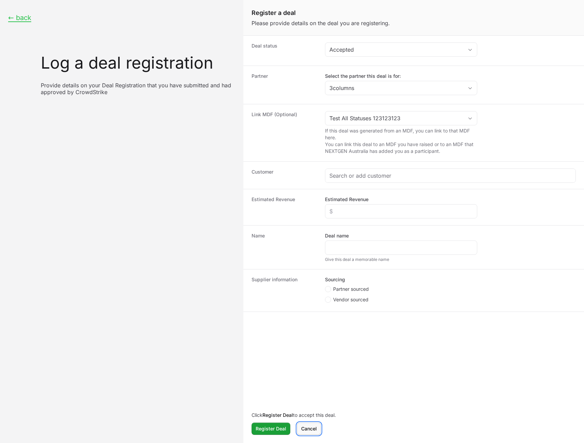
click at [307, 427] on span "Cancel" at bounding box center [309, 429] width 16 height 8
click at [313, 431] on span "Cancel" at bounding box center [309, 429] width 16 height 8
click at [312, 428] on span "Cancel" at bounding box center [309, 429] width 16 height 8
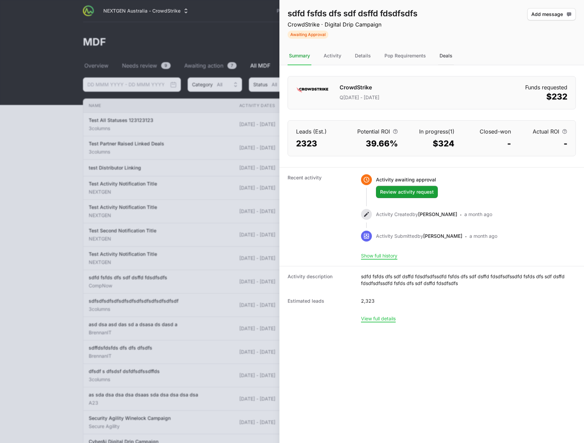
click at [443, 58] on div "Deals" at bounding box center [446, 56] width 16 height 18
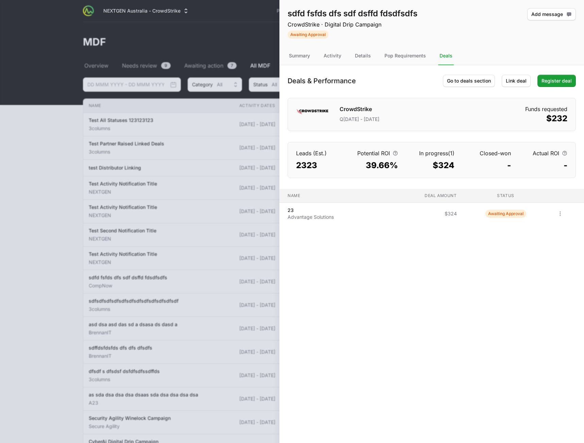
click at [402, 97] on div "Deals & Performance Go to deals section Link deal Register deal CrowdStrike Q[D…" at bounding box center [431, 121] width 305 height 113
click at [555, 84] on span "Register deal" at bounding box center [557, 81] width 30 height 8
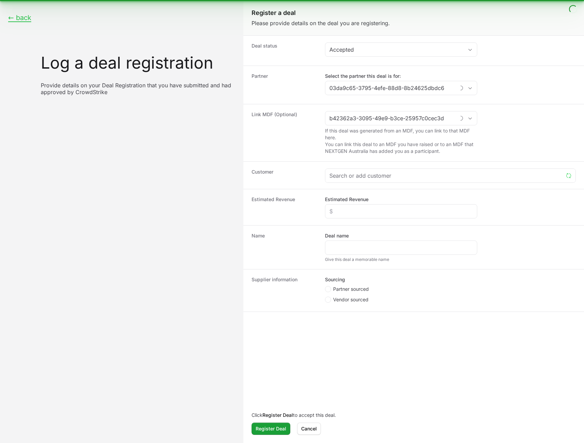
type input "CompNow"
type input "sdfd fsfds dfs sdf dsffd fdsdfsdfs"
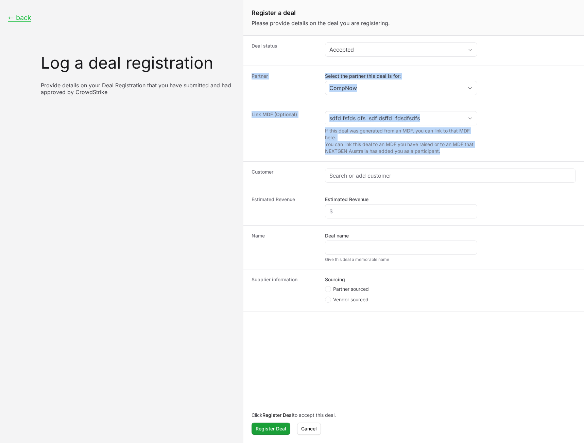
drag, startPoint x: 508, startPoint y: 72, endPoint x: 471, endPoint y: 157, distance: 92.6
click at [472, 157] on dl "Deal status Accepted Partner Select the partner this deal is for: CompNow Link …" at bounding box center [413, 174] width 341 height 276
drag, startPoint x: 482, startPoint y: 74, endPoint x: 423, endPoint y: 87, distance: 60.7
click at [482, 74] on dd "Select the partner this deal is for: CompNow" at bounding box center [450, 85] width 251 height 24
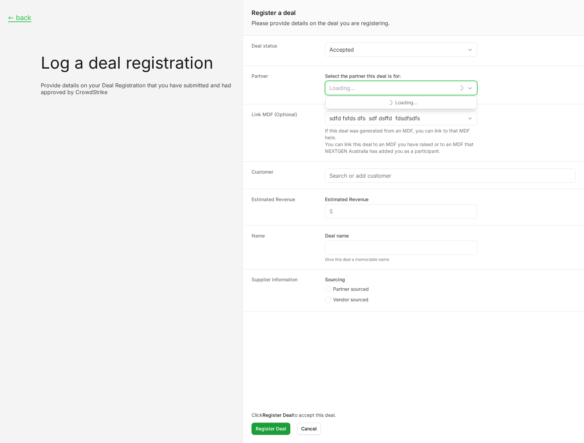
click at [410, 91] on input "Select the partner this deal is for:" at bounding box center [390, 88] width 130 height 14
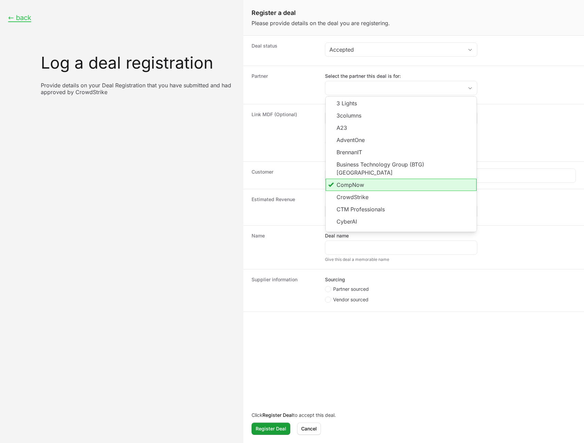
type input "CompNow"
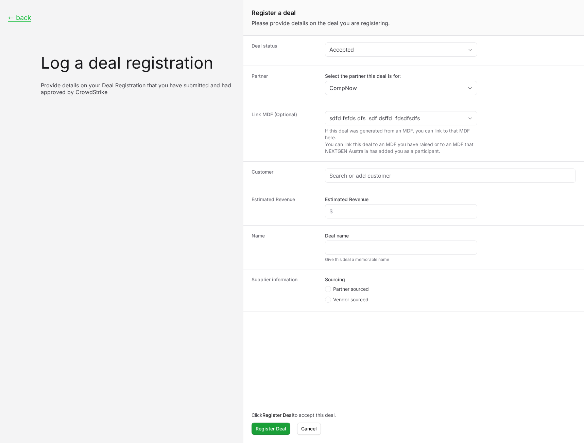
click at [530, 65] on div "Deal status Accepted" at bounding box center [413, 51] width 341 height 30
click at [21, 18] on button "← back" at bounding box center [19, 18] width 23 height 8
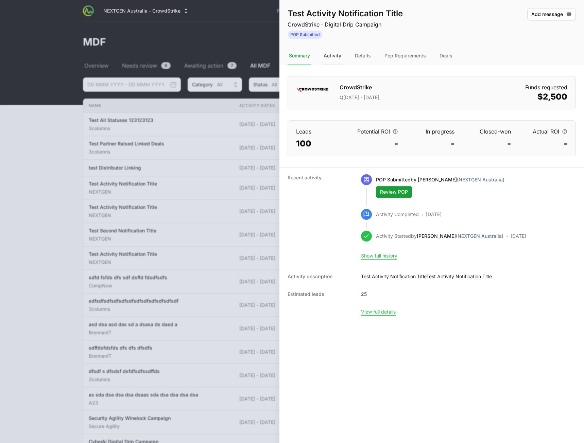
click at [328, 55] on div "Activity" at bounding box center [332, 56] width 20 height 18
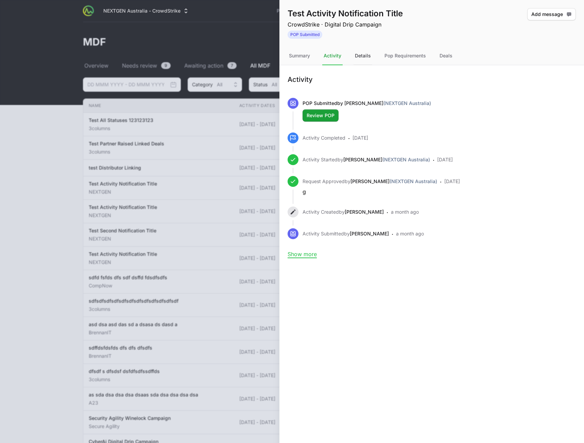
click at [365, 54] on div "Details" at bounding box center [363, 56] width 19 height 18
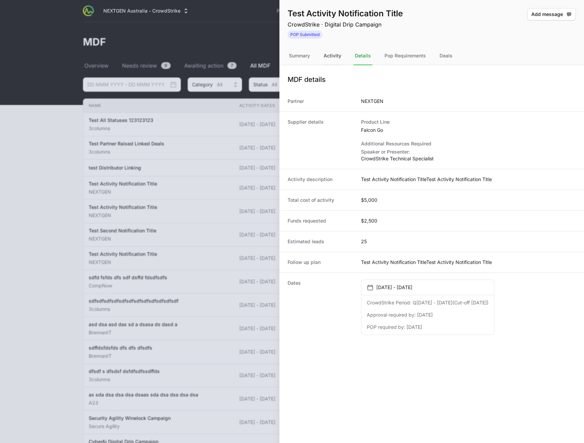
click at [338, 63] on div "Activity" at bounding box center [332, 56] width 20 height 18
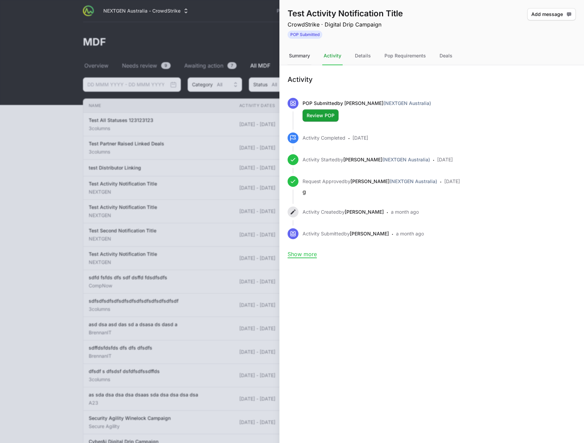
click at [296, 57] on div "Summary" at bounding box center [300, 56] width 24 height 18
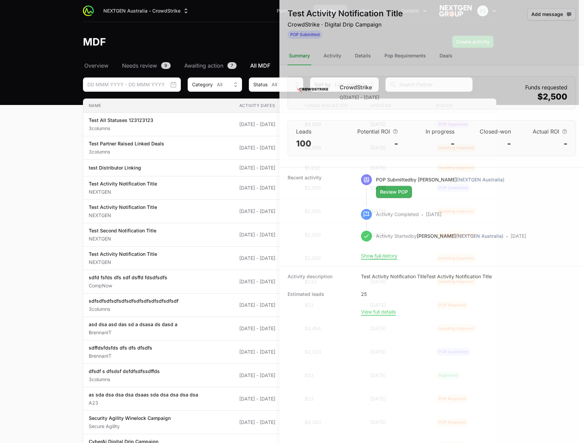
click at [233, 44] on div at bounding box center [292, 221] width 584 height 443
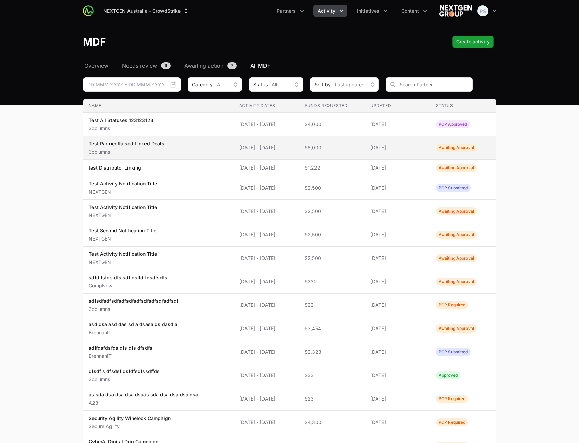
click at [176, 147] on span "Test Partner Raised Linked Deals 3columns" at bounding box center [159, 147] width 140 height 15
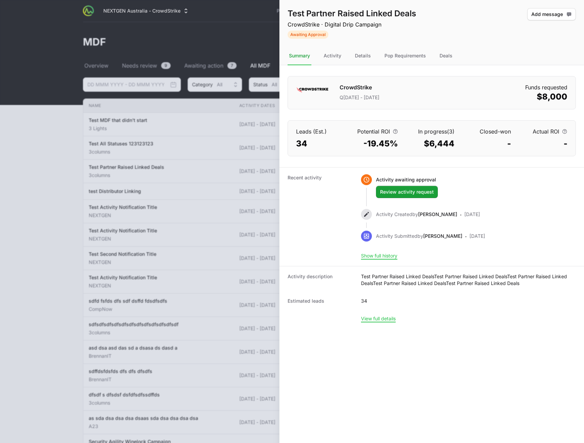
click at [455, 55] on nav "Summary Activity Details Pop Requirements Deals" at bounding box center [431, 56] width 305 height 18
click at [447, 56] on div "Deals" at bounding box center [446, 56] width 16 height 18
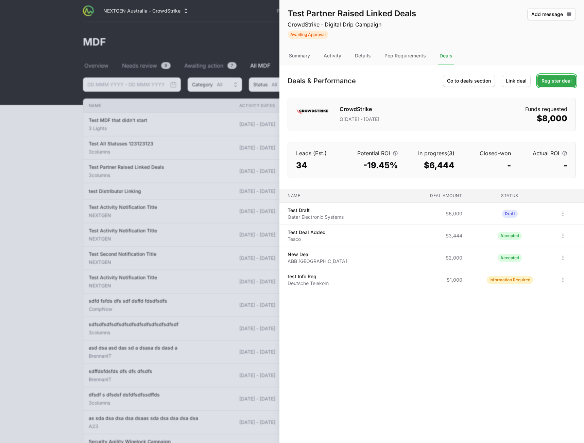
click at [565, 83] on span "Register deal" at bounding box center [557, 81] width 30 height 8
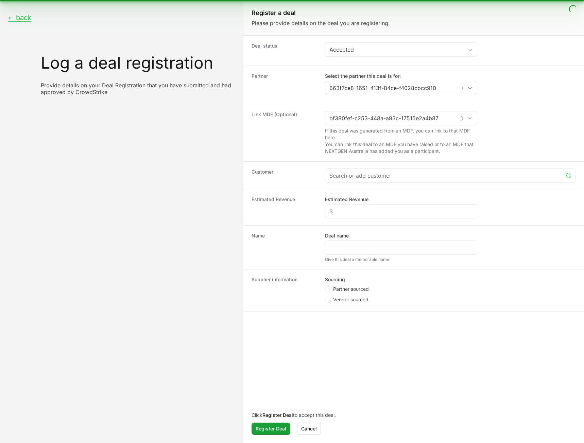
type input "3columns"
type input "Test Partner Raised Linked Deals"
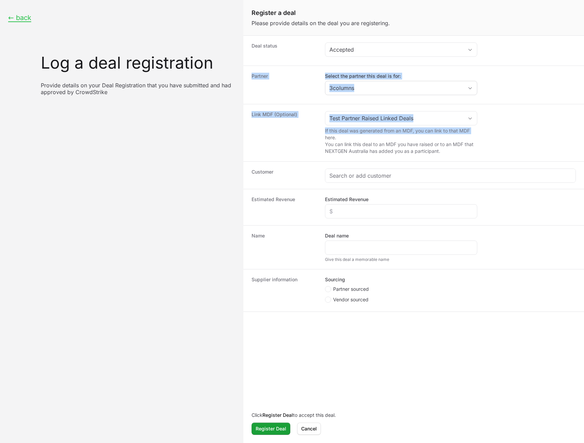
drag, startPoint x: 253, startPoint y: 74, endPoint x: 511, endPoint y: 127, distance: 263.4
click at [511, 127] on dl "Deal status Accepted Partner Select the partner this deal is for: 3columns Link…" at bounding box center [413, 174] width 341 height 276
click at [518, 126] on dd "Test Partner Raised Linked Deals If this deal was generated from an MDF, you ca…" at bounding box center [450, 133] width 251 height 44
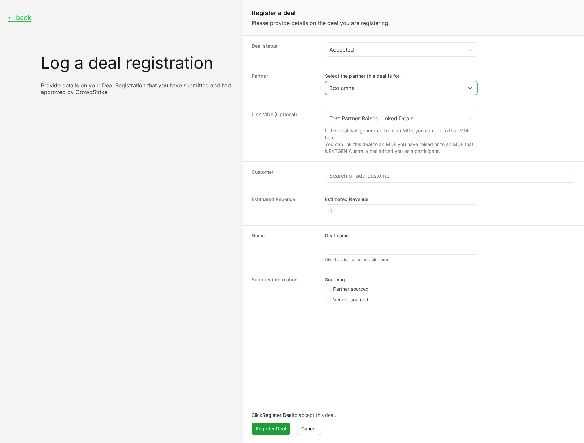
click at [468, 87] on icon "Open" at bounding box center [469, 88] width 5 height 2
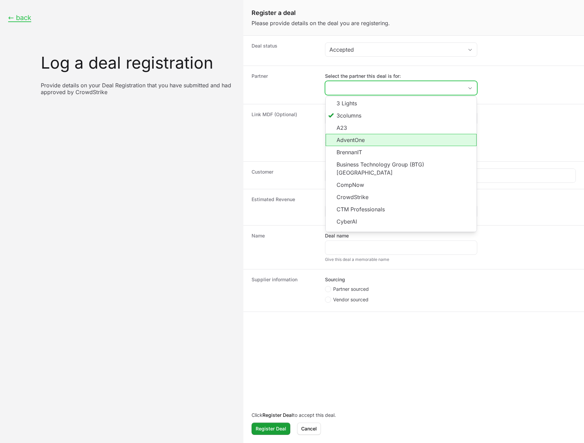
click at [413, 142] on li "AdventOne" at bounding box center [401, 140] width 151 height 12
type input "AdventOne"
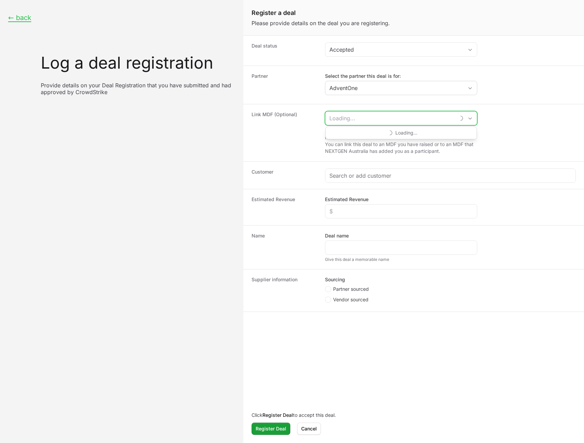
click at [361, 120] on input "Create activity form" at bounding box center [390, 119] width 130 height 14
click at [375, 133] on li "test Distributor Linking Distributor Activity" at bounding box center [401, 134] width 151 height 14
type input "test Distributor Linking"
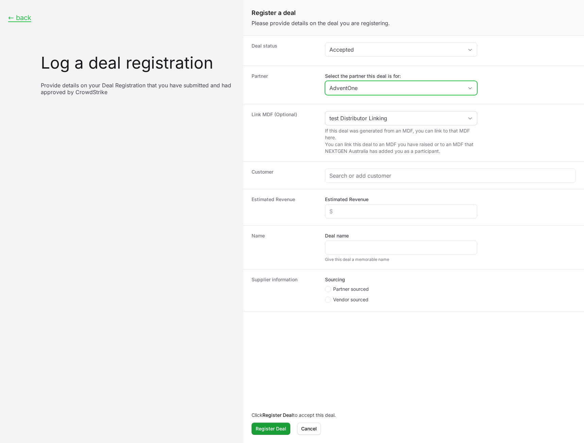
click at [469, 82] on div "Open" at bounding box center [470, 88] width 14 height 14
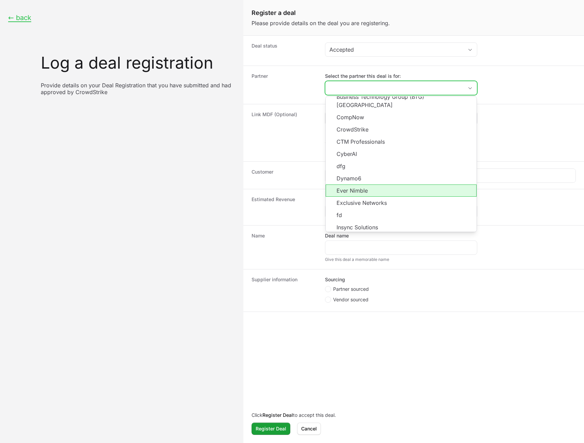
scroll to position [68, 0]
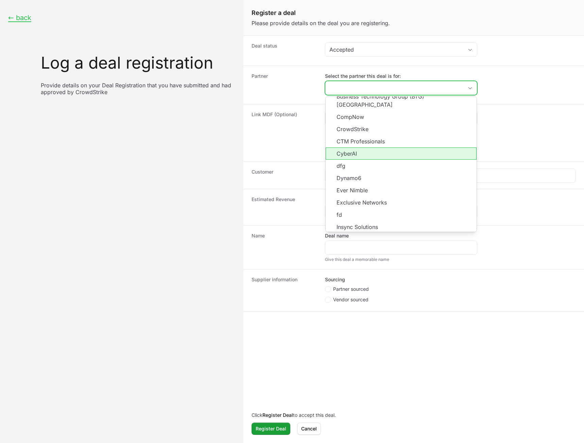
click at [411, 148] on li "CyberAI" at bounding box center [401, 154] width 151 height 12
type input "CyberAI"
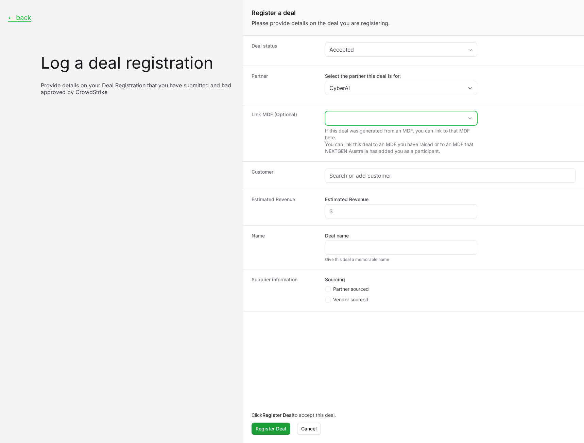
click at [436, 120] on input "Create activity form" at bounding box center [394, 119] width 138 height 14
click at [410, 136] on li "CyberAi Digital Drip Campaign" at bounding box center [401, 134] width 151 height 14
type input "CyberAi Digital Drip Campaign"
click at [537, 93] on dd "Select the partner this deal is for: CyberAI" at bounding box center [450, 85] width 251 height 24
click at [21, 18] on button "← back" at bounding box center [19, 18] width 23 height 8
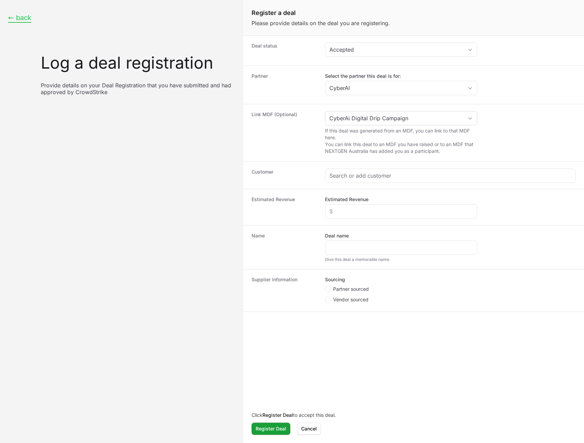
click at [21, 20] on button "← back" at bounding box center [19, 18] width 23 height 8
click at [308, 428] on span "Cancel" at bounding box center [309, 429] width 16 height 8
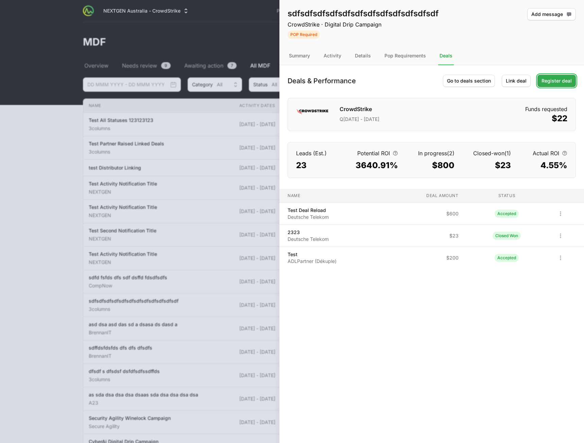
click at [561, 82] on span "Register deal" at bounding box center [557, 81] width 30 height 8
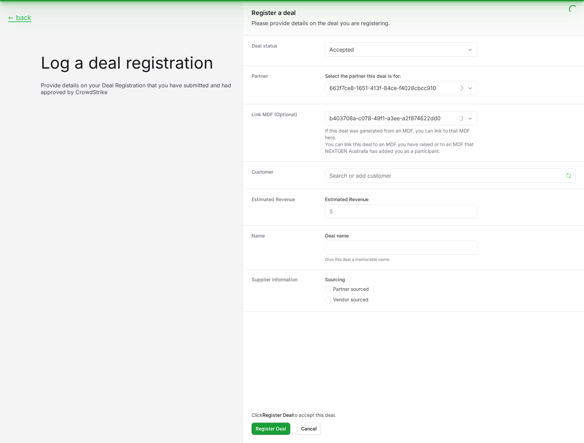
type input "3columns"
type input "sdfsdfsdfsdfsdfsdfsdfsdfsdfsdfsdfsdf"
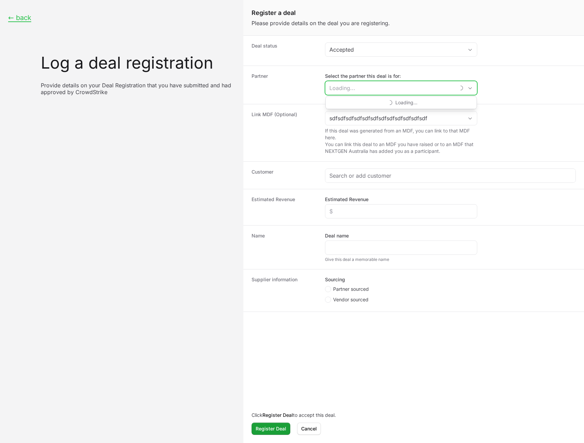
click at [437, 89] on input "Select the partner this deal is for:" at bounding box center [390, 88] width 130 height 14
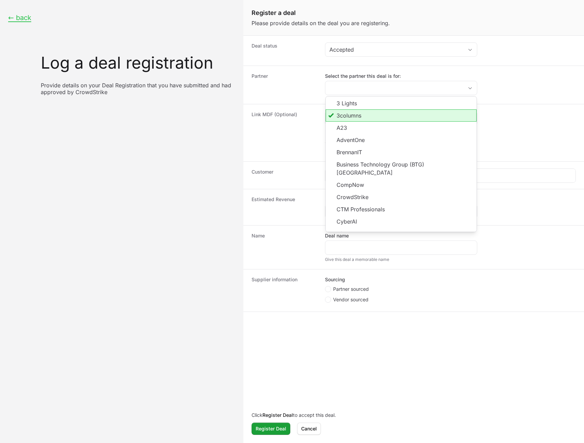
type input "3columns"
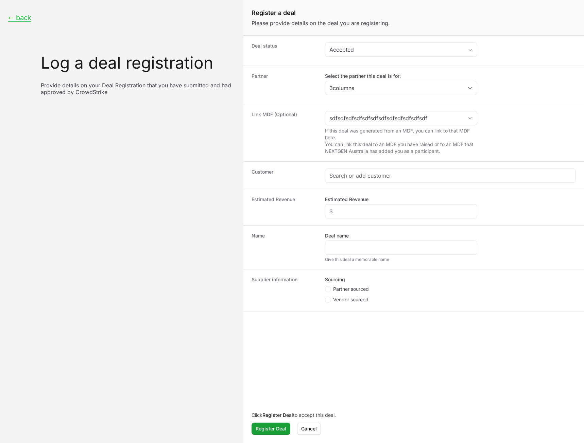
drag, startPoint x: 570, startPoint y: 70, endPoint x: 563, endPoint y: 74, distance: 8.0
click at [570, 70] on div "Partner Select the partner this deal is for: 3columns" at bounding box center [413, 85] width 341 height 38
click at [466, 87] on dd "Select the partner this deal is for: 3columns" at bounding box center [450, 85] width 251 height 24
click at [460, 89] on div "Loading..." at bounding box center [401, 88] width 152 height 14
type input "3columns"
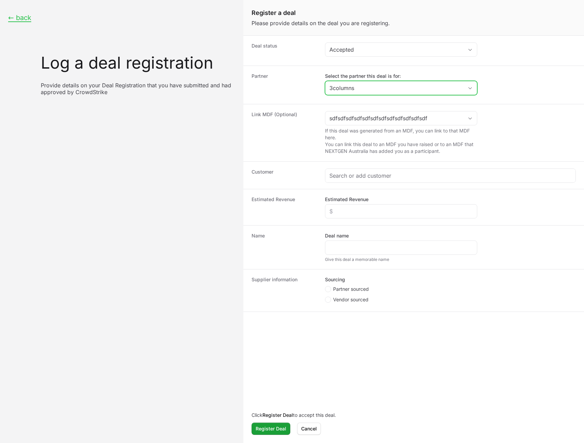
click at [391, 90] on input "3columns" at bounding box center [394, 88] width 138 height 14
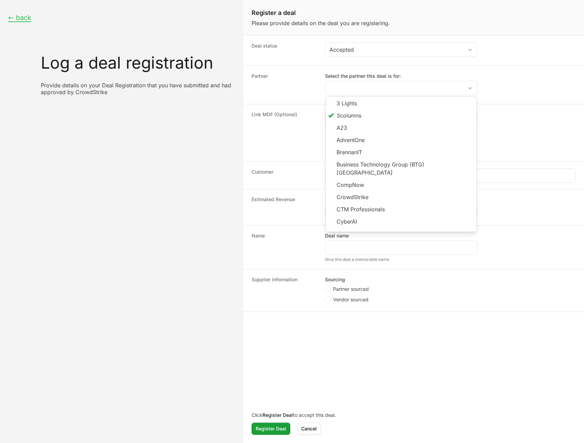
type input "3columns"
click at [554, 60] on div "Deal status Accepted" at bounding box center [413, 51] width 341 height 30
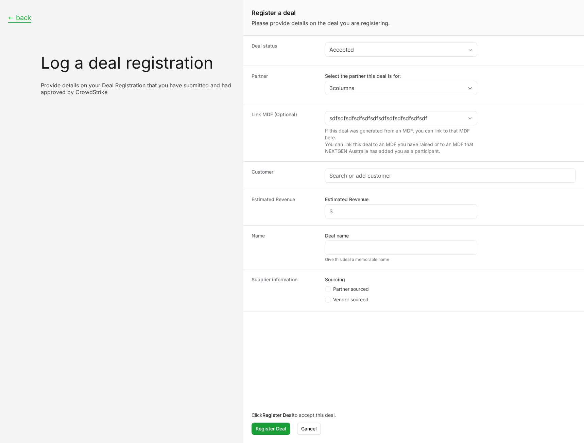
click at [19, 20] on button "← back" at bounding box center [19, 18] width 23 height 8
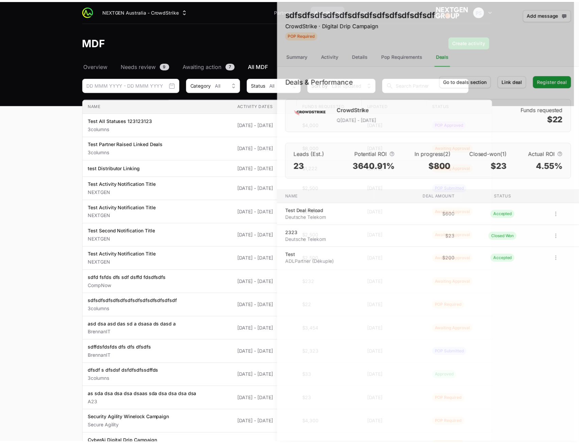
click at [238, 121] on div at bounding box center [292, 221] width 584 height 443
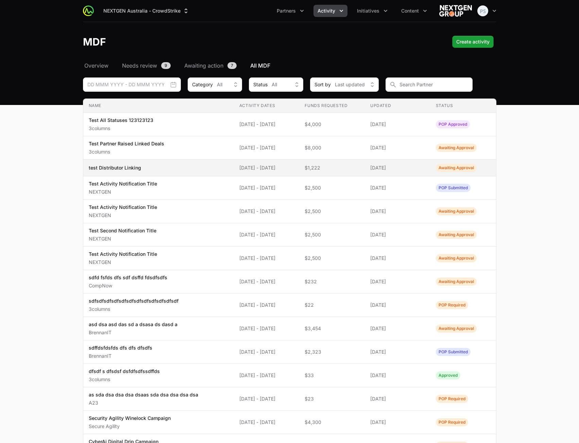
click at [134, 166] on p "test Distributor Linking" at bounding box center [115, 168] width 52 height 7
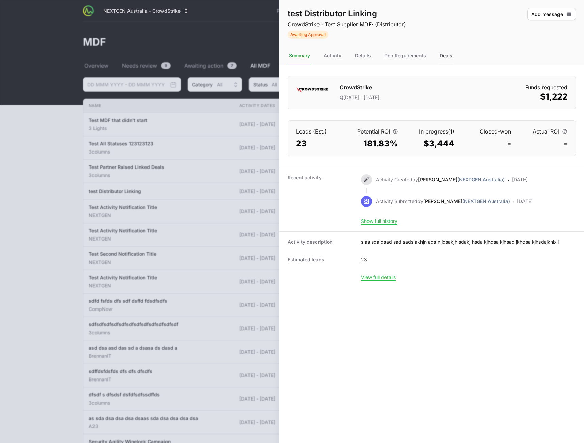
click at [447, 53] on div "Deals" at bounding box center [446, 56] width 16 height 18
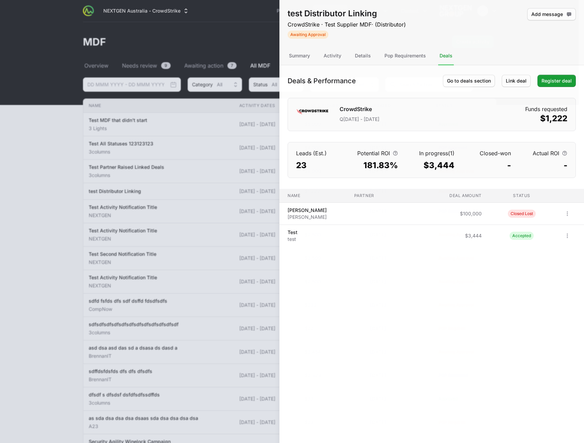
click at [192, 132] on div at bounding box center [292, 221] width 584 height 443
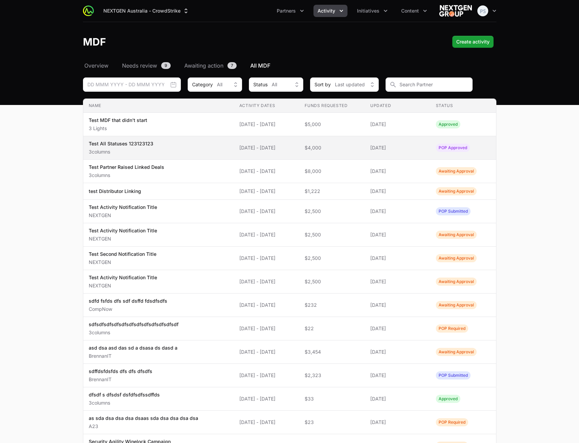
click at [162, 148] on span "Test All Statuses 123123123 3columns" at bounding box center [159, 147] width 140 height 15
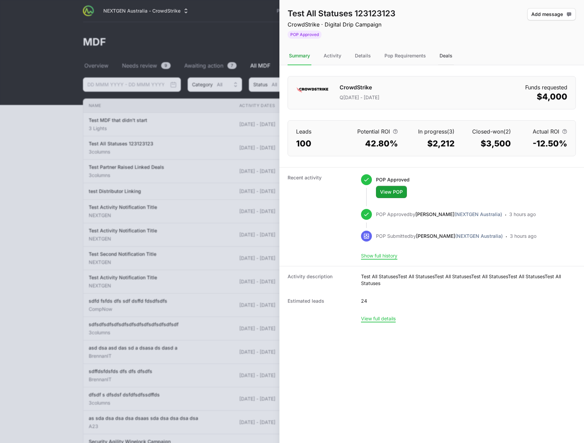
drag, startPoint x: 437, startPoint y: 48, endPoint x: 443, endPoint y: 57, distance: 10.5
click at [437, 51] on nav "Summary Activity Details Pop Requirements Deals" at bounding box center [431, 56] width 305 height 18
click at [443, 57] on div "Deals" at bounding box center [446, 56] width 16 height 18
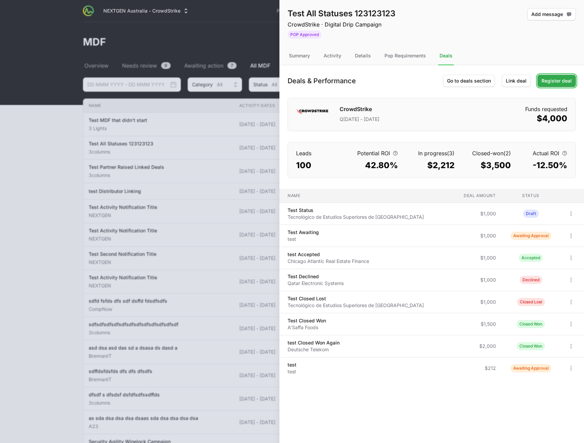
click at [559, 81] on span "Register deal" at bounding box center [557, 81] width 30 height 8
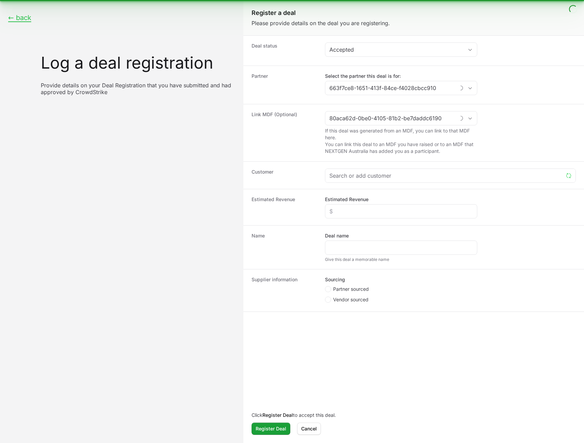
type input "3columns"
type input "Test All Statuses 123123123"
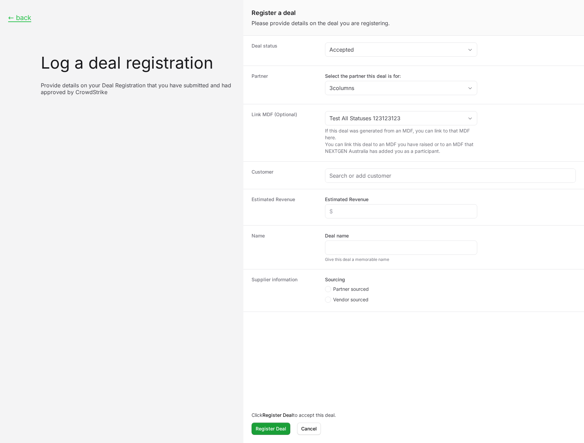
click at [521, 118] on dd "Test All Statuses 123123123 If this deal was generated from an MDF, you can lin…" at bounding box center [450, 133] width 251 height 44
click at [500, 117] on dd "Test All Statuses 123123123 If this deal was generated from an MDF, you can lin…" at bounding box center [450, 133] width 251 height 44
click at [471, 118] on icon "Open" at bounding box center [469, 118] width 5 height 2
type input "Test All Statuses 123123123"
click at [544, 117] on dd "Test All Statuses 123123123 If this deal was generated from an MDF, you can lin…" at bounding box center [450, 133] width 251 height 44
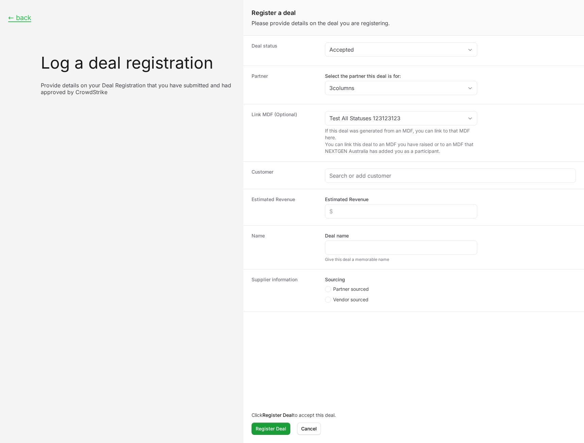
click at [482, 119] on dd "Test All Statuses 123123123 If this deal was generated from an MDF, you can lin…" at bounding box center [450, 133] width 251 height 44
click at [467, 116] on div "Open" at bounding box center [470, 119] width 14 height 14
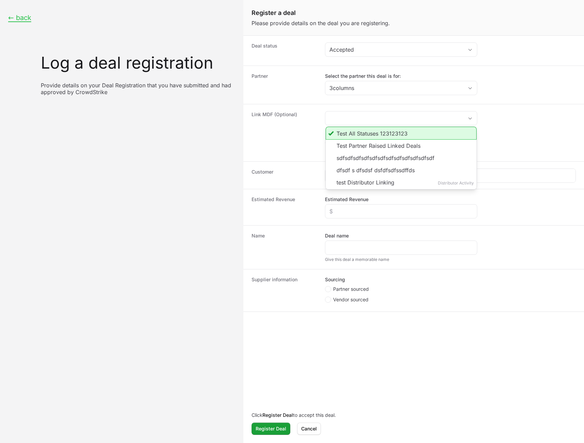
type input "Test All Statuses 123123123"
click at [520, 118] on dd "Test All Statuses 123123123 Test All Statuses 123123123 Test Partner Raised Lin…" at bounding box center [450, 133] width 251 height 44
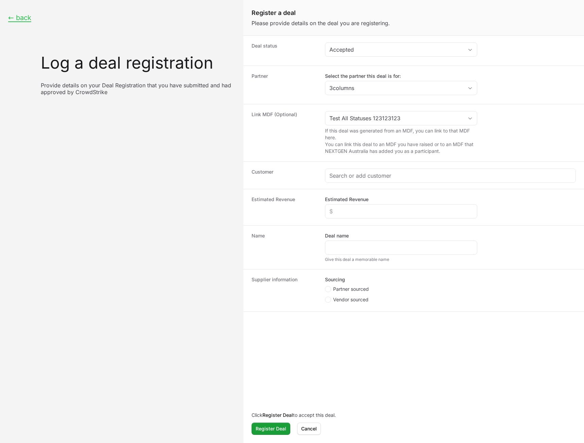
click at [519, 91] on dd "Select the partner this deal is for: 3columns" at bounding box center [450, 85] width 251 height 24
click at [23, 18] on button "← back" at bounding box center [19, 18] width 23 height 8
click at [312, 430] on span "Cancel" at bounding box center [309, 429] width 16 height 8
click at [312, 426] on span "Cancel" at bounding box center [309, 429] width 16 height 8
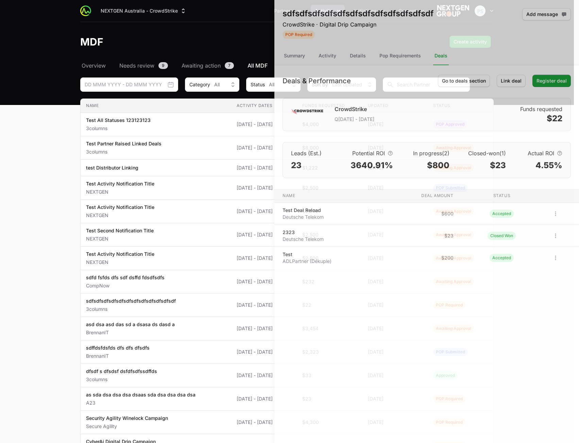
click at [213, 282] on div at bounding box center [289, 221] width 579 height 443
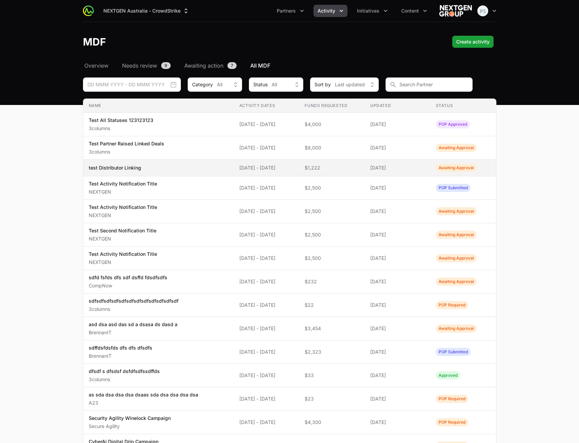
click at [171, 169] on span "test Distributor Linking" at bounding box center [159, 168] width 140 height 7
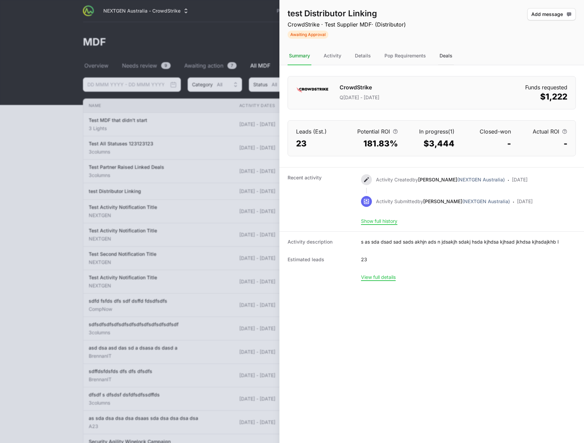
click at [451, 50] on div "Deals" at bounding box center [446, 56] width 16 height 18
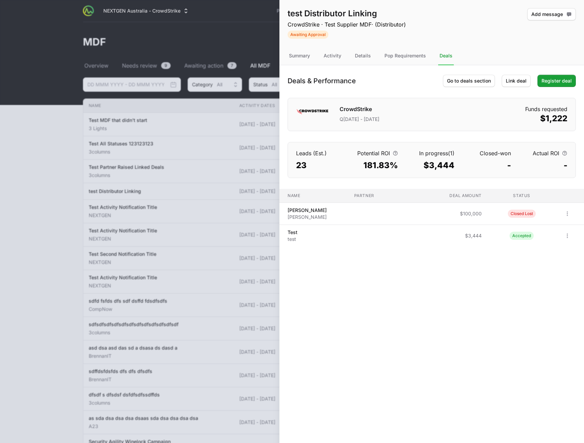
click at [452, 23] on div "test Distributor Linking CrowdStrike · Test Supplier MDF · (Distributor) Awaiti…" at bounding box center [431, 23] width 305 height 47
click at [479, 31] on div "test Distributor Linking CrowdStrike · Test Supplier MDF · (Distributor) Awaiti…" at bounding box center [431, 23] width 305 height 47
click at [438, 312] on div "test Distributor Linking CrowdStrike · Test Supplier MDF · (Distributor) Awaiti…" at bounding box center [431, 221] width 305 height 443
click at [365, 65] on div "Details" at bounding box center [363, 56] width 19 height 18
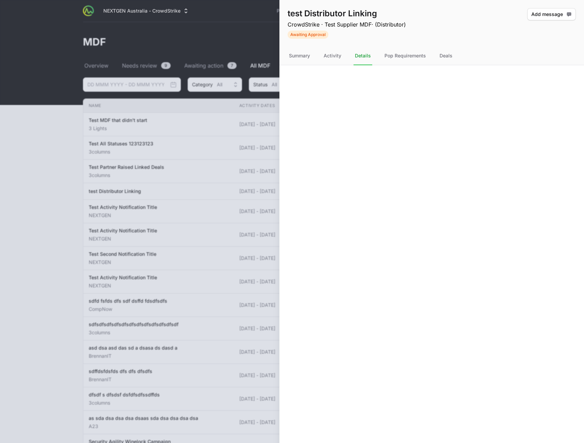
click at [365, 60] on div "Details" at bounding box center [363, 56] width 19 height 18
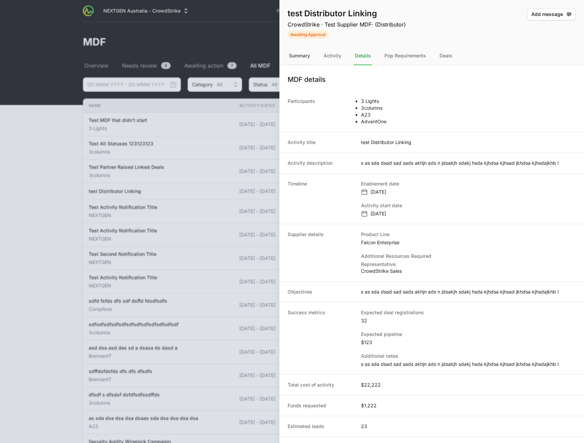
click at [302, 58] on div "Summary" at bounding box center [300, 56] width 24 height 18
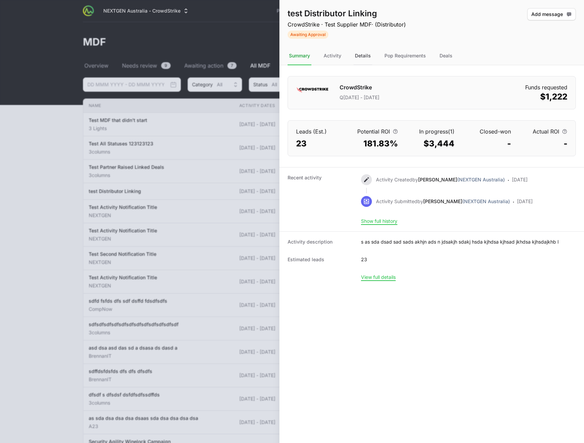
click at [358, 56] on div "Details" at bounding box center [363, 56] width 19 height 18
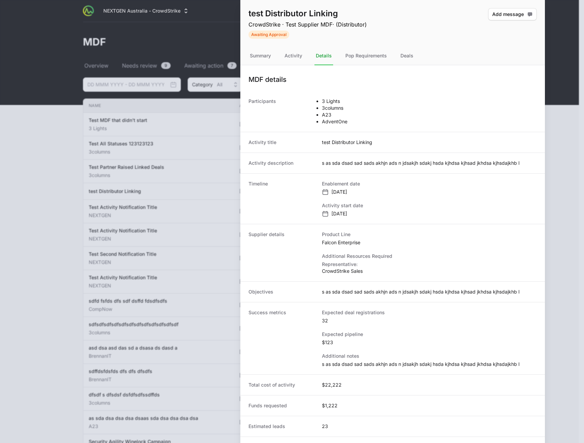
drag, startPoint x: 392, startPoint y: 123, endPoint x: 317, endPoint y: 97, distance: 78.9
click at [316, 96] on div "Participants 3 Lights 3columns A23 AdventOne" at bounding box center [392, 111] width 305 height 41
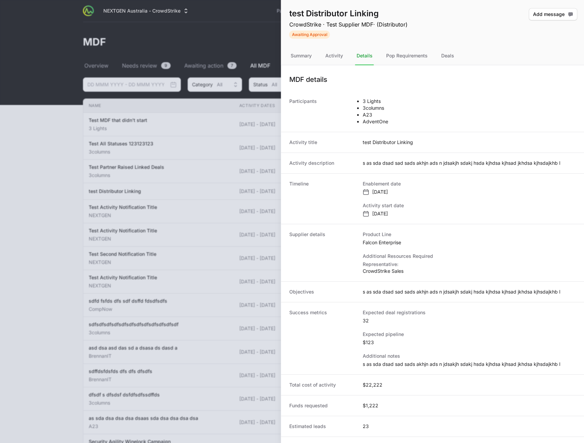
drag, startPoint x: 360, startPoint y: 102, endPoint x: 363, endPoint y: 113, distance: 10.6
click at [363, 113] on div "Participants 3 Lights 3columns A23 AdventOne" at bounding box center [433, 111] width 305 height 41
click at [444, 55] on div "Deals" at bounding box center [446, 56] width 16 height 18
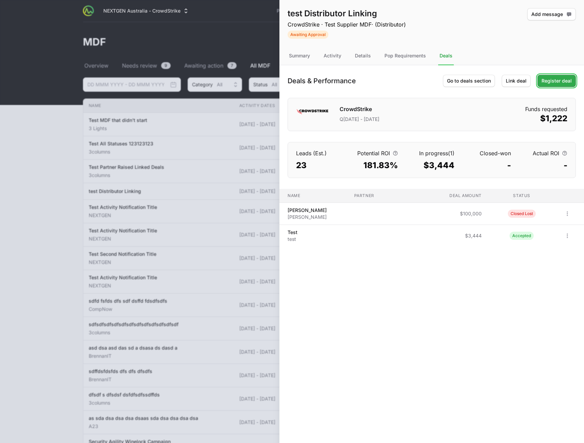
click at [568, 83] on span "Register deal" at bounding box center [557, 81] width 30 height 8
click at [512, 113] on div "CrowdStrike Q[DATE] - [DATE] Funds requested $1,222" at bounding box center [432, 114] width 288 height 33
click at [547, 83] on span "Register deal" at bounding box center [557, 81] width 30 height 8
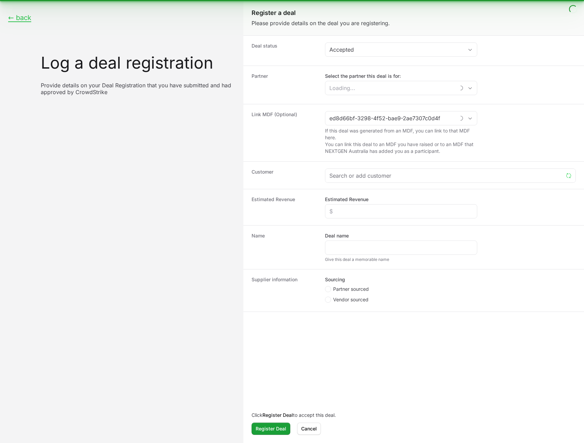
type input "test Distributor Linking"
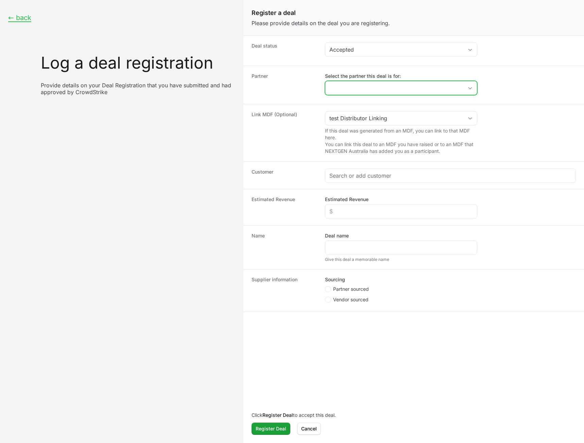
click at [408, 87] on input "Select the partner this deal is for:" at bounding box center [394, 88] width 138 height 14
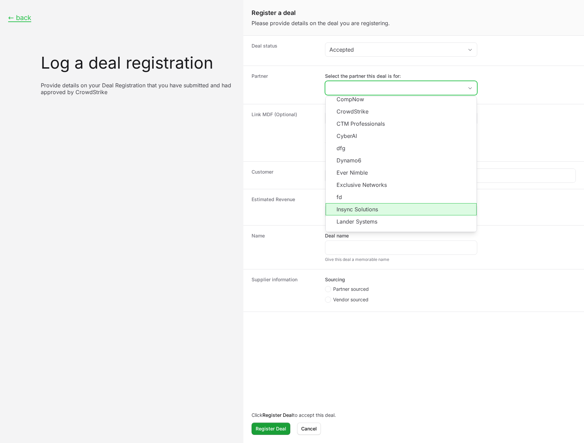
scroll to position [122, 0]
click at [400, 203] on li "Nuago" at bounding box center [401, 209] width 151 height 12
type input "Nuago"
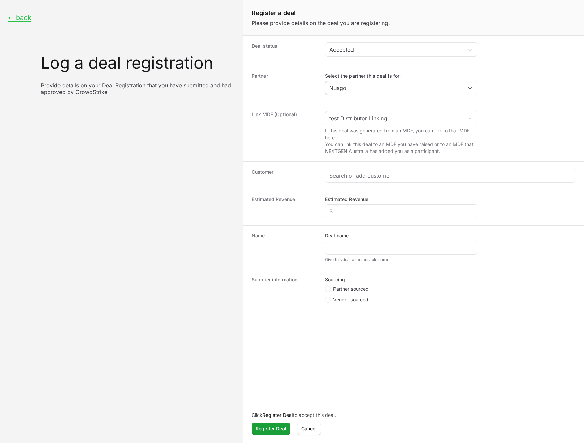
click at [524, 117] on dd "test Distributor Linking If this deal was generated from an MDF, you can link t…" at bounding box center [450, 133] width 251 height 44
click at [471, 121] on div "Open" at bounding box center [470, 119] width 14 height 14
type input "test Distributor Linking"
click at [542, 118] on dd "test Distributor Linking No MDFs found If this deal was generated from an MDF, …" at bounding box center [450, 133] width 251 height 44
click at [419, 125] on div "test Distributor Linking If this deal was generated from an MDF, you can link t…" at bounding box center [401, 133] width 152 height 44
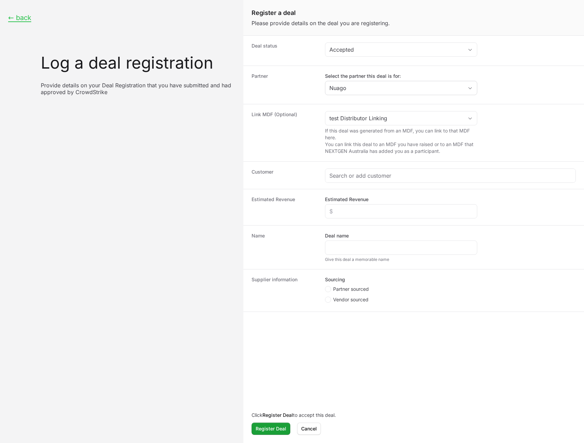
click at [540, 106] on div "Link MDF (Optional) test Distributor Linking If this deal was generated from an…" at bounding box center [413, 132] width 341 height 57
drag, startPoint x: 506, startPoint y: 121, endPoint x: 481, endPoint y: 121, distance: 24.1
click at [505, 121] on dd "test Distributor Linking If this deal was generated from an MDF, you can link t…" at bounding box center [450, 133] width 251 height 44
click at [478, 127] on dd "test Distributor Linking If this deal was generated from an MDF, you can link t…" at bounding box center [450, 133] width 251 height 44
click at [468, 120] on div "Open" at bounding box center [470, 119] width 14 height 14
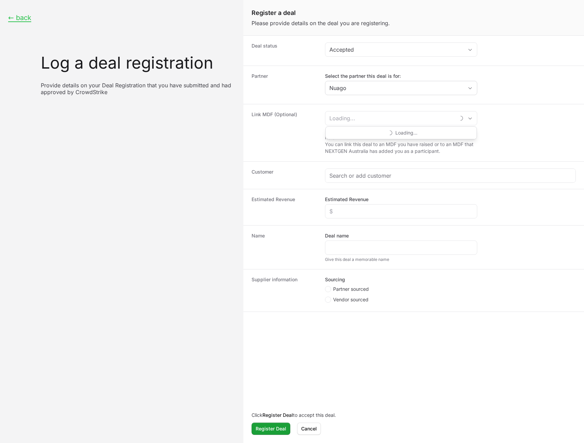
type input "test Distributor Linking"
click at [527, 121] on dd "test Distributor Linking If this deal was generated from an MDF, you can link t…" at bounding box center [450, 133] width 251 height 44
click at [464, 78] on label "Select the partner this deal is for:" at bounding box center [401, 76] width 152 height 7
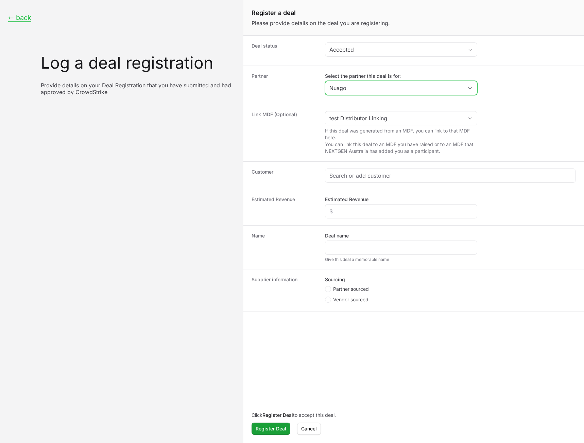
click at [463, 81] on input "Nuago" at bounding box center [394, 88] width 138 height 14
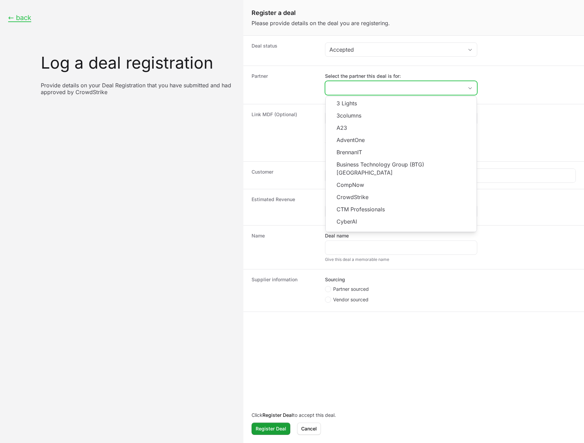
scroll to position [97, 0]
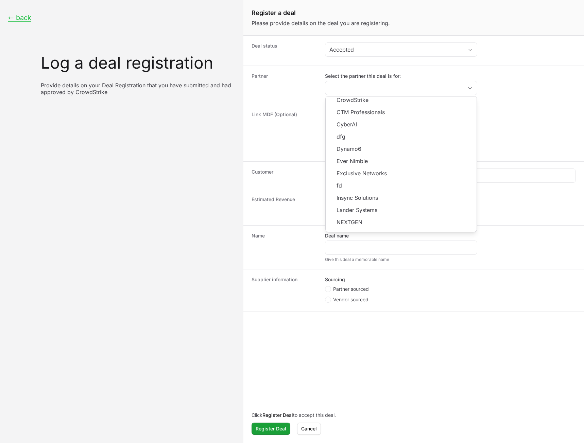
type input "Nuago"
drag, startPoint x: 514, startPoint y: 83, endPoint x: 481, endPoint y: 115, distance: 46.2
click at [514, 83] on dd "Select the partner this deal is for: Nuago 3 Lights 3columns A23 AdventOne Bren…" at bounding box center [450, 85] width 251 height 24
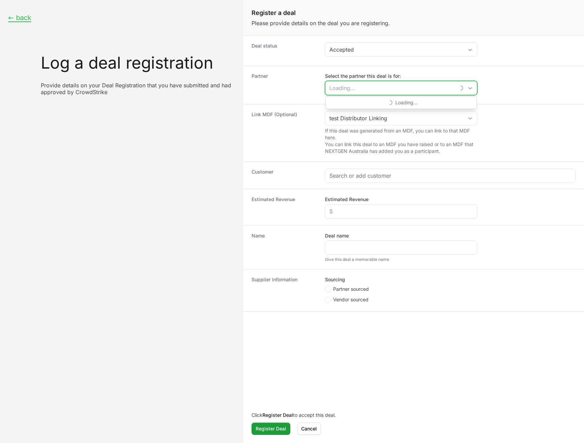
click at [461, 84] on div "Loading..." at bounding box center [401, 88] width 152 height 14
type input "Nuago"
click at [433, 85] on input "Nuago" at bounding box center [394, 88] width 138 height 14
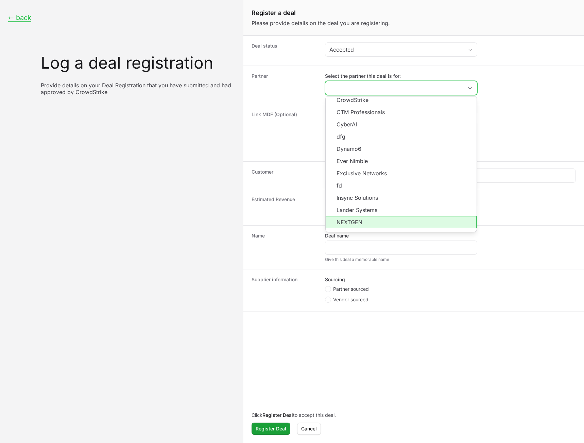
click at [377, 216] on li "NEXTGEN" at bounding box center [401, 222] width 151 height 12
type input "NEXTGEN"
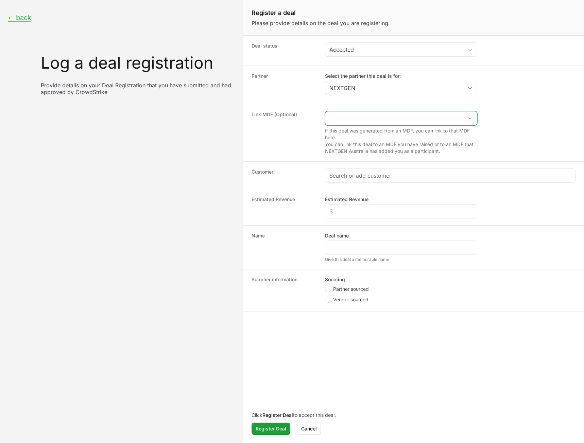
click at [410, 120] on input "Create activity form" at bounding box center [394, 119] width 138 height 14
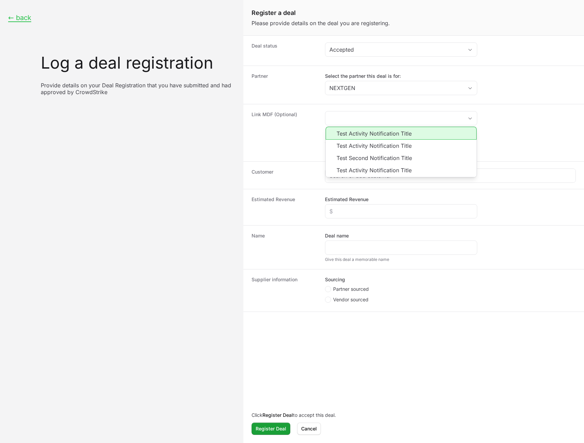
click at [506, 114] on dd "Test Activity Notification Title Test Activity Notification Title Test Second N…" at bounding box center [450, 133] width 251 height 44
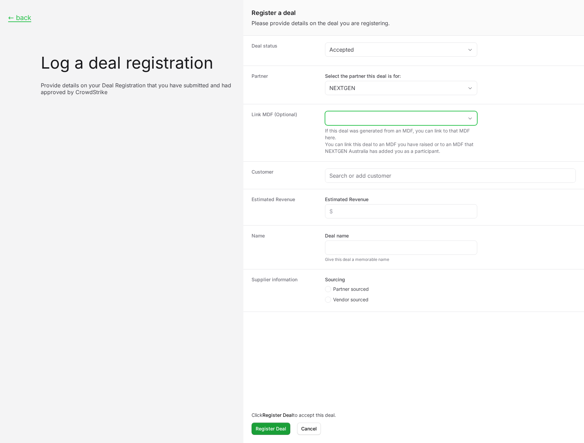
click at [460, 118] on div "Create activity form" at bounding box center [401, 118] width 152 height 14
click at [510, 114] on dd "If this deal was generated from an MDF, you can link to that MDF here. You can …" at bounding box center [450, 133] width 251 height 44
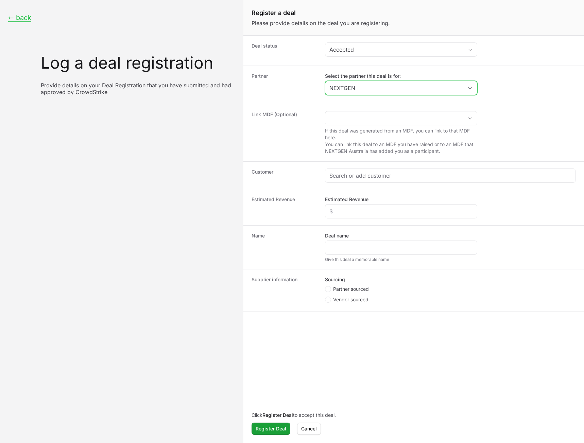
click at [466, 88] on span "Open" at bounding box center [470, 88] width 14 height 2
type input "NEXTGEN"
click at [534, 79] on dd "Select the partner this deal is for: NEXTGEN" at bounding box center [450, 85] width 251 height 24
click at [25, 18] on button "← back" at bounding box center [19, 18] width 23 height 8
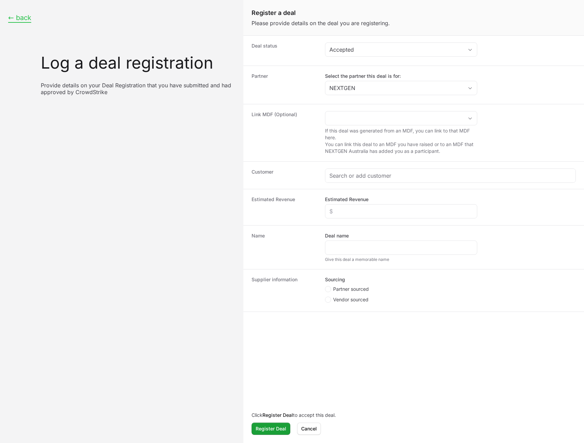
click at [25, 18] on button "← back" at bounding box center [19, 18] width 23 height 8
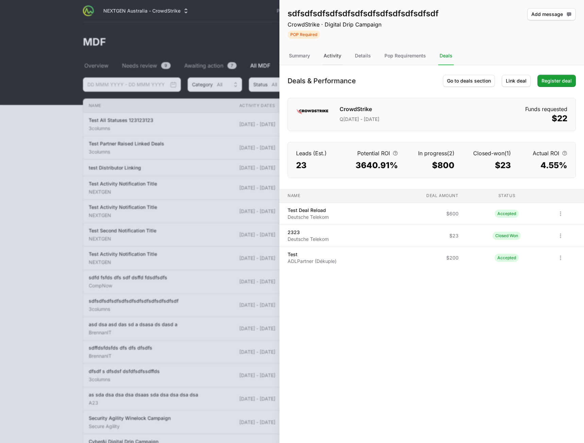
click at [337, 55] on div "Activity" at bounding box center [332, 56] width 20 height 18
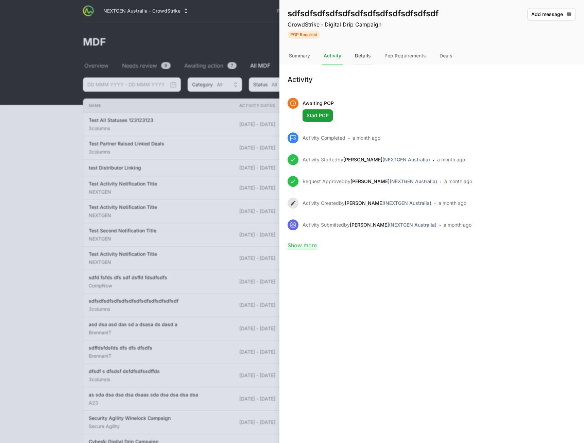
click at [371, 62] on div "Details" at bounding box center [363, 56] width 19 height 18
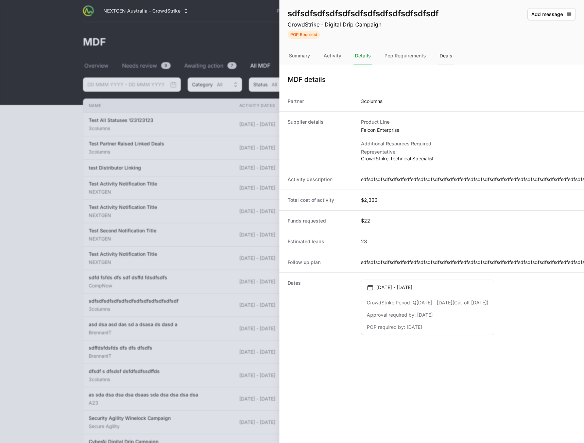
click at [447, 56] on div "Deals" at bounding box center [446, 56] width 16 height 18
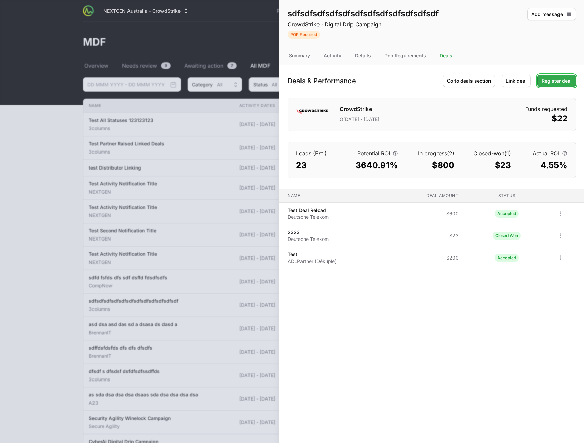
click at [557, 80] on span "Register deal" at bounding box center [557, 81] width 30 height 8
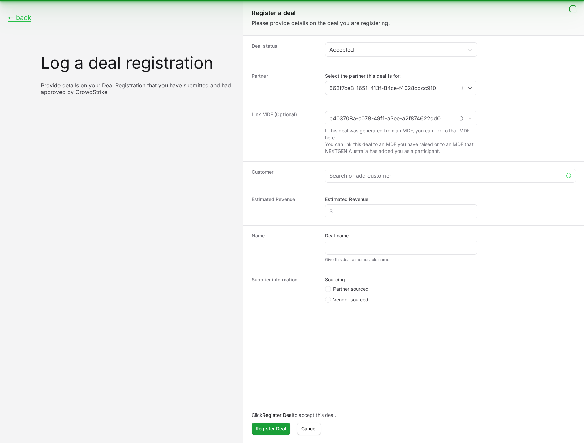
type input "3columns"
type input "sdfsdfsdfsdfsdfsdfsdfsdfsdfsdfsdfsdf"
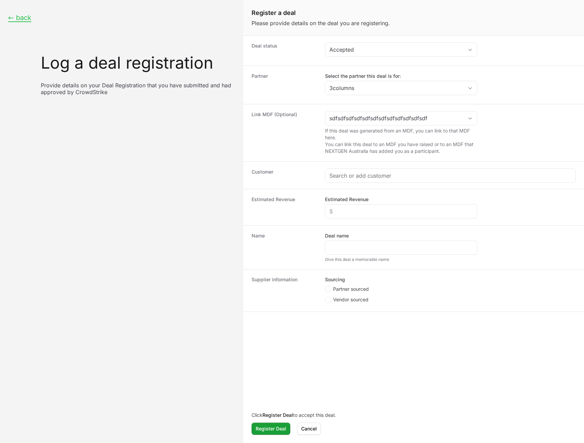
click at [546, 81] on dd "Select the partner this deal is for: 3columns" at bounding box center [450, 85] width 251 height 24
click at [470, 82] on div "Open" at bounding box center [470, 88] width 14 height 14
type input "3columns"
click at [535, 73] on dd "Select the partner this deal is for: 3columns Loading..." at bounding box center [450, 85] width 251 height 24
click at [306, 428] on span "Cancel" at bounding box center [309, 429] width 16 height 8
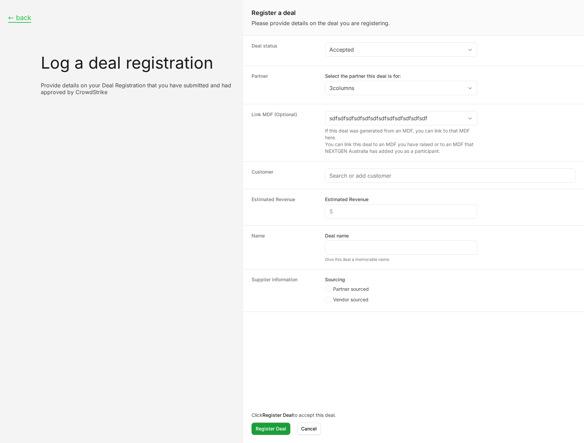
click at [21, 14] on button "← back" at bounding box center [19, 18] width 23 height 8
type input "3columns"
type input "sdfsdfsdfsdfsdfsdfsdfsdfsdfsdfsdfsdf"
click at [26, 20] on button "← back" at bounding box center [19, 18] width 23 height 8
click at [27, 19] on button "← back" at bounding box center [19, 18] width 23 height 8
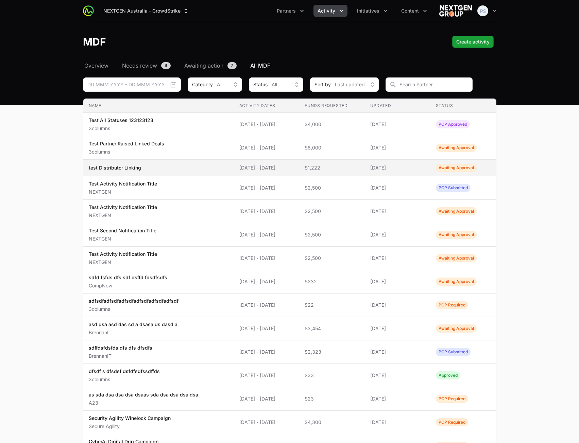
click at [171, 168] on span "test Distributor Linking" at bounding box center [159, 168] width 140 height 7
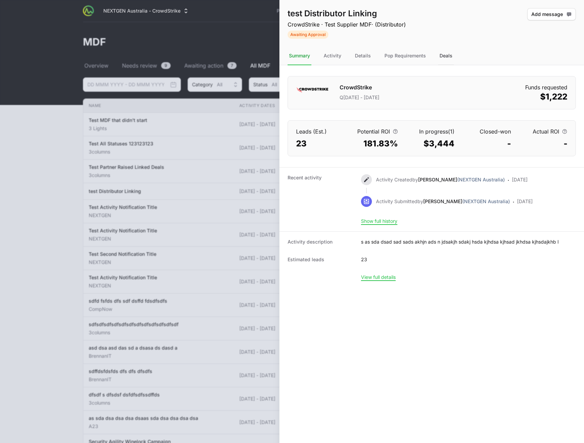
click at [452, 54] on div "Deals" at bounding box center [446, 56] width 16 height 18
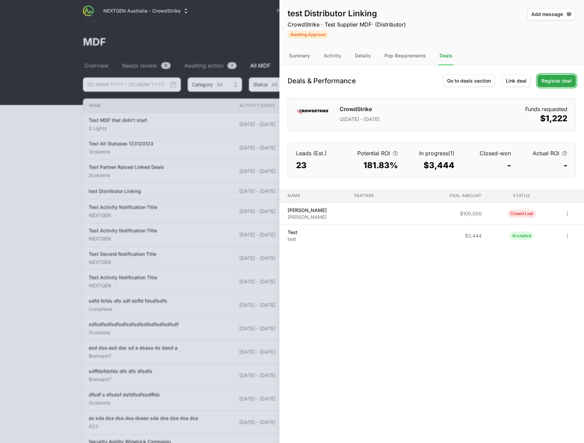
click at [562, 82] on span "Register deal" at bounding box center [557, 81] width 30 height 8
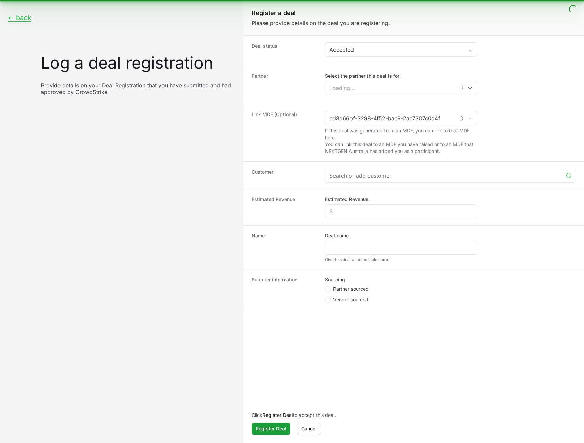
type input "test Distributor Linking"
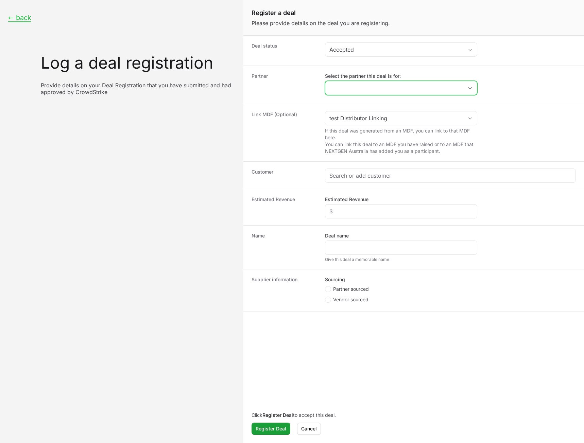
click at [466, 90] on div "Open" at bounding box center [470, 88] width 14 height 14
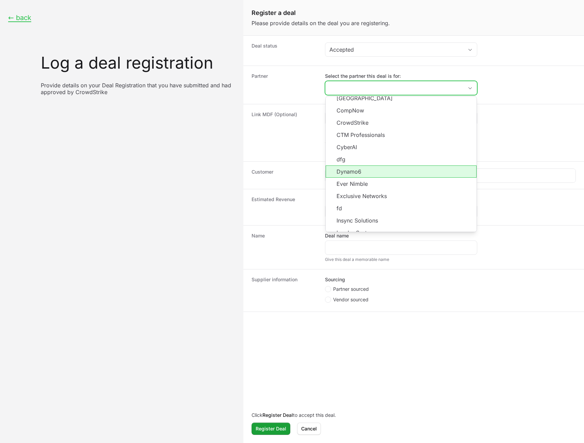
scroll to position [122, 0]
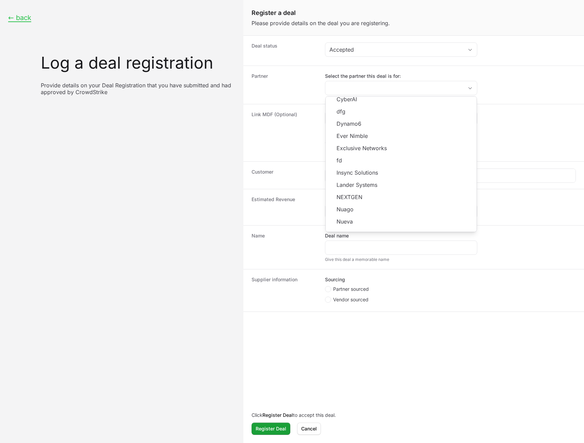
click at [556, 68] on div "Partner Select the partner this deal is for: 3 Lights 3columns A23 AdventOne Br…" at bounding box center [413, 85] width 341 height 38
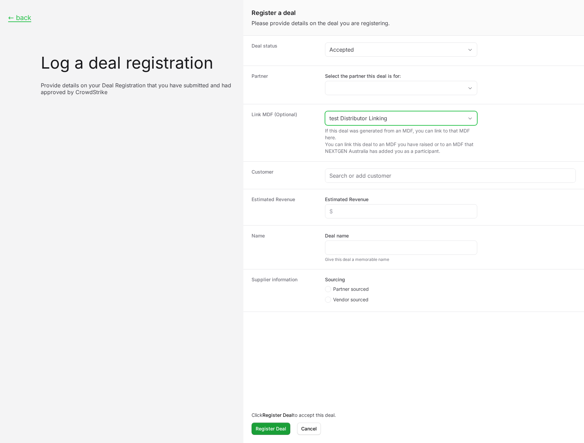
click at [472, 117] on icon "Open" at bounding box center [469, 118] width 5 height 2
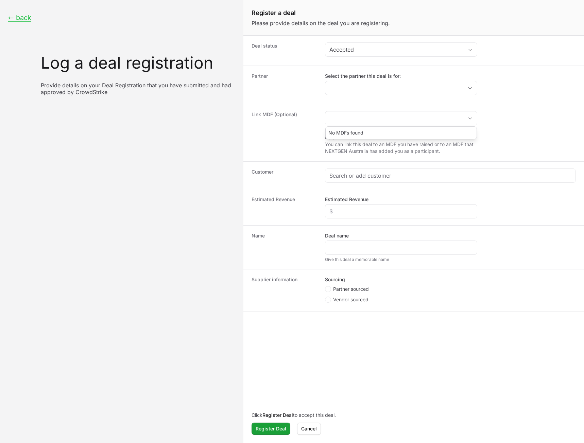
type input "test Distributor Linking"
click at [538, 113] on dd "test Distributor Linking If this deal was generated from an MDF, you can link t…" at bounding box center [450, 133] width 251 height 44
click at [487, 110] on div "Link MDF (Optional) test Distributor Linking If this deal was generated from an…" at bounding box center [413, 132] width 341 height 57
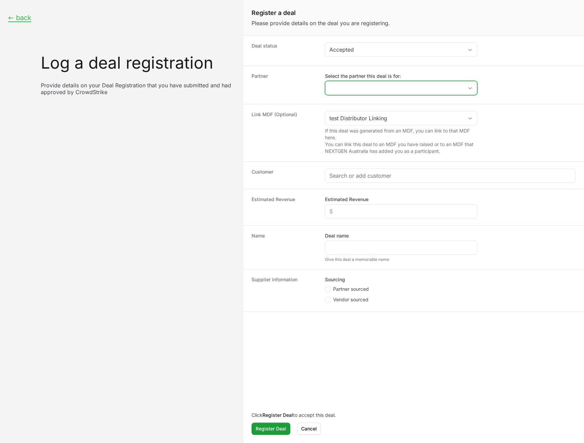
click at [467, 90] on div "Open" at bounding box center [470, 88] width 14 height 14
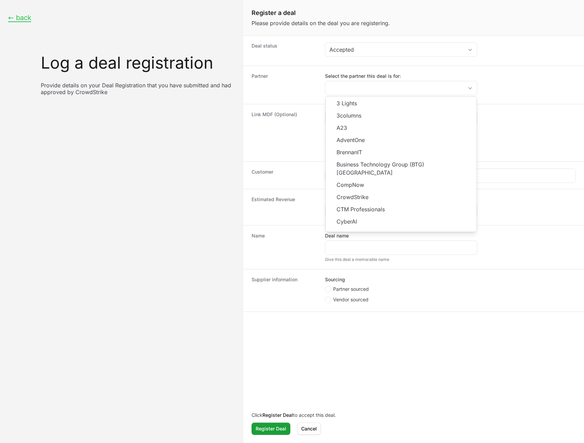
click at [530, 86] on dd "Select the partner this deal is for: 3 Lights 3columns A23 AdventOne BrennanIT …" at bounding box center [450, 85] width 251 height 24
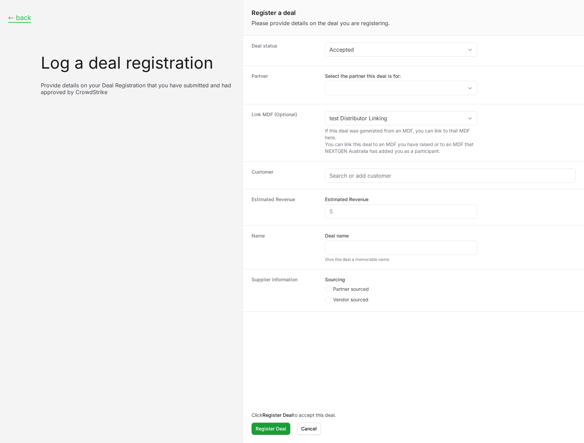
click at [23, 18] on button "← back" at bounding box center [19, 18] width 23 height 8
click at [311, 431] on button "Cancel" at bounding box center [309, 429] width 24 height 12
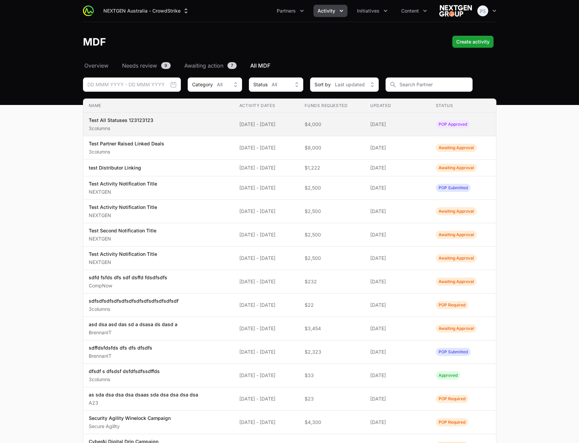
click at [190, 128] on span "Test All Statuses 123123123 3columns" at bounding box center [159, 124] width 140 height 15
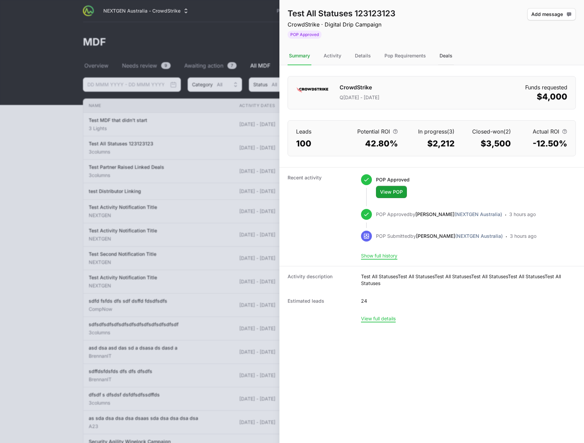
click at [446, 58] on div "Deals" at bounding box center [446, 56] width 16 height 18
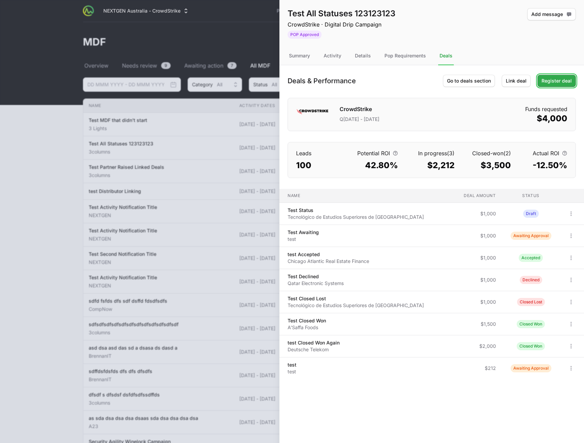
click at [560, 85] on link "Register deal" at bounding box center [557, 81] width 38 height 12
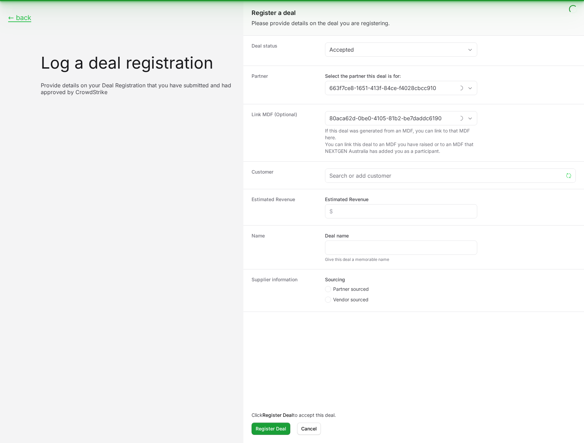
type input "3columns"
type input "Test All Statuses 123123123"
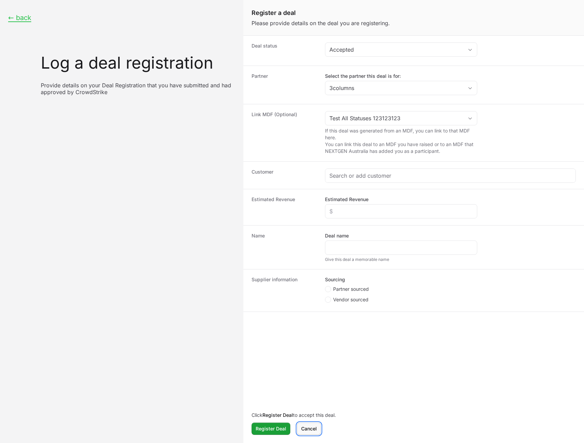
click at [308, 430] on span "Cancel" at bounding box center [309, 429] width 16 height 8
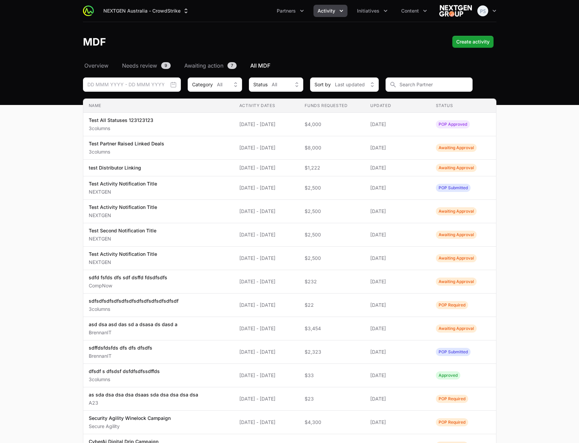
click at [540, 213] on main "Select a tab Overview Needs review Awaiting action All MDF Overview Needs revie…" at bounding box center [289, 314] width 579 height 505
click at [545, 207] on main "Select a tab Overview Needs review Awaiting action All MDF Overview Needs revie…" at bounding box center [289, 314] width 579 height 505
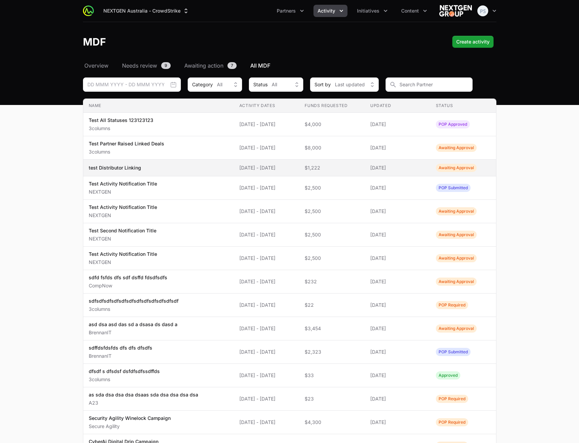
click at [163, 166] on span "test Distributor Linking" at bounding box center [159, 168] width 140 height 7
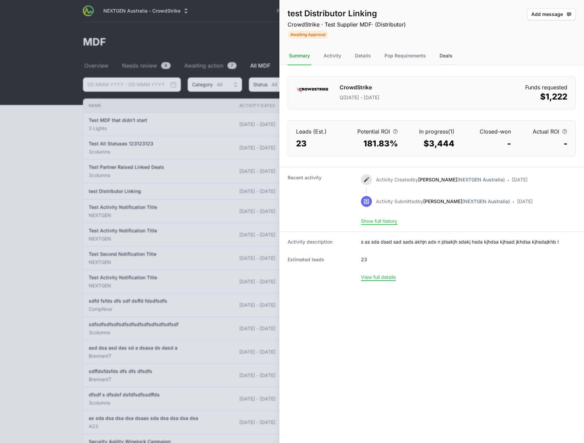
click at [442, 52] on div "Deals" at bounding box center [446, 56] width 16 height 18
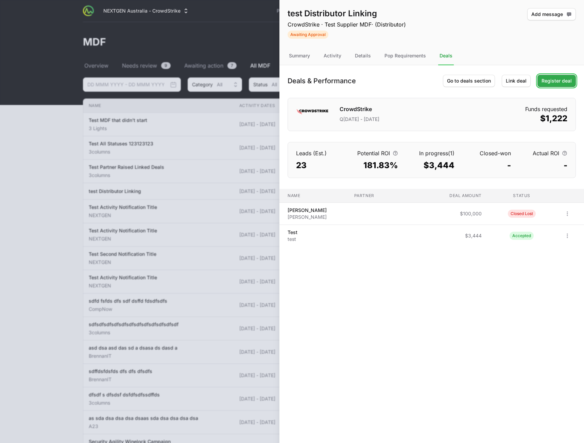
click at [560, 81] on span "Register deal" at bounding box center [557, 81] width 30 height 8
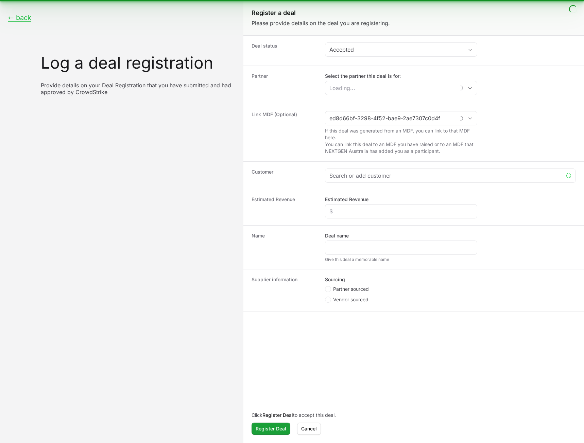
type input "test Distributor Linking"
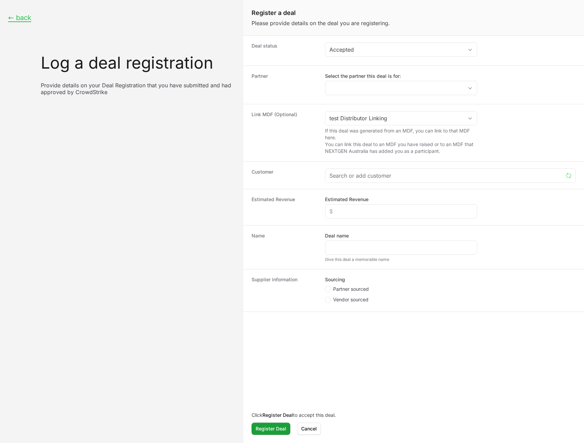
drag, startPoint x: 41, startPoint y: 88, endPoint x: 38, endPoint y: 86, distance: 3.5
click at [41, 88] on p "Provide details on your Deal Registration that you have submitted and had appro…" at bounding box center [138, 89] width 194 height 14
drag, startPoint x: 37, startPoint y: 83, endPoint x: 147, endPoint y: 172, distance: 141.7
click at [147, 172] on div "← back Log a deal registration Provide details on your Deal Registration that y…" at bounding box center [121, 221] width 243 height 443
click at [117, 151] on div "← back Log a deal registration Provide details on your Deal Registration that y…" at bounding box center [121, 221] width 243 height 443
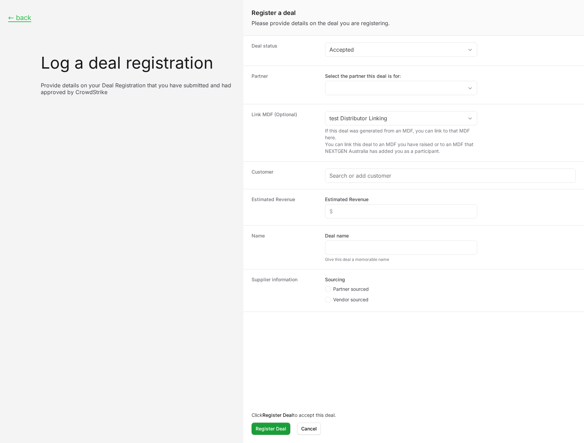
click at [99, 92] on p "Provide details on your Deal Registration that you have submitted and had appro…" at bounding box center [138, 89] width 194 height 14
click at [102, 214] on div "← back Log a deal registration Provide details on your Deal Registration that y…" at bounding box center [121, 221] width 243 height 443
click at [21, 18] on button "← back" at bounding box center [19, 18] width 23 height 8
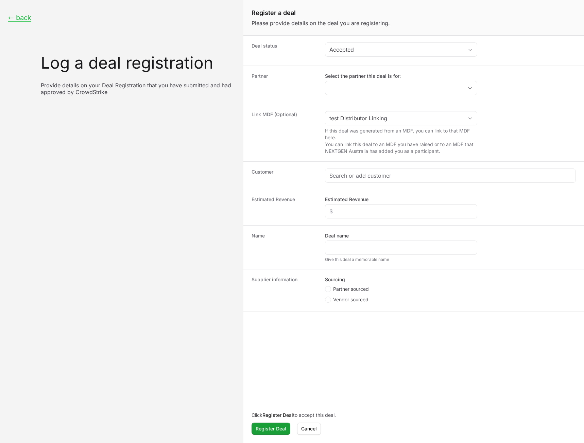
click at [97, 239] on div "← back Log a deal registration Provide details on your Deal Registration that y…" at bounding box center [121, 221] width 243 height 443
click at [403, 92] on input "Select the partner this deal is for:" at bounding box center [394, 88] width 138 height 14
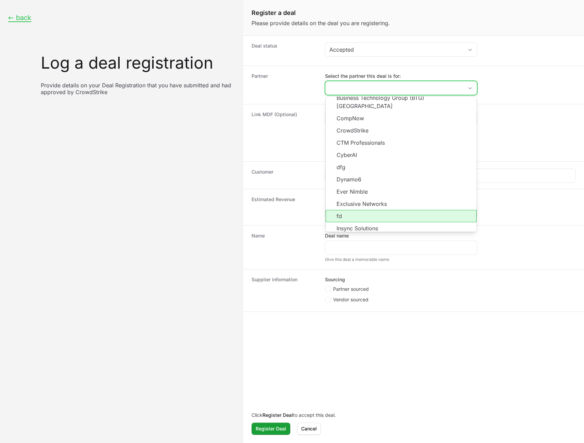
scroll to position [122, 0]
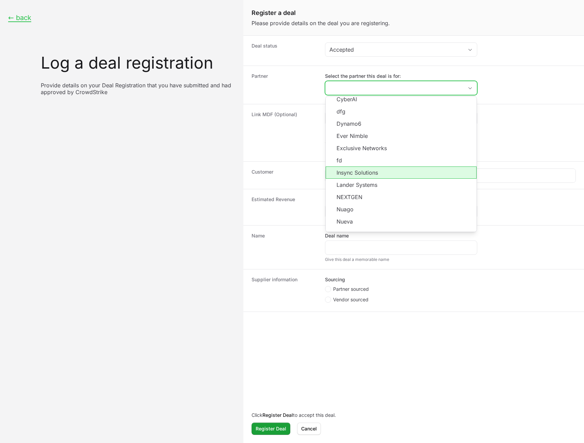
click at [396, 167] on li "Insync Solutions" at bounding box center [401, 173] width 151 height 12
type input "Insync Solutions"
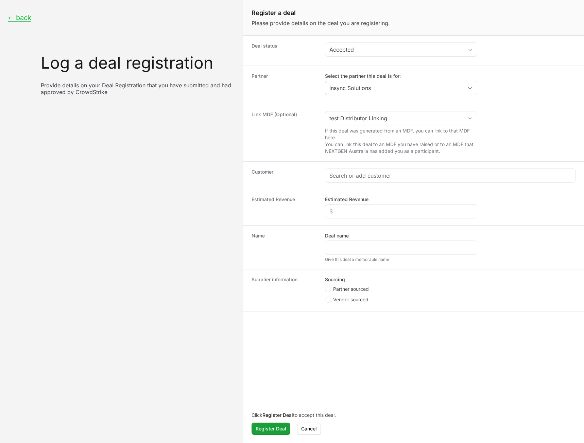
click at [474, 110] on div "Link MDF (Optional) test Distributor Linking If this deal was generated from an…" at bounding box center [413, 132] width 341 height 57
click at [474, 116] on div "Open" at bounding box center [470, 119] width 14 height 14
type input "test Distributor Linking"
click at [528, 116] on dd "test Distributor Linking If this deal was generated from an MDF, you can link t…" at bounding box center [450, 133] width 251 height 44
click at [473, 119] on icon "Open" at bounding box center [469, 118] width 5 height 2
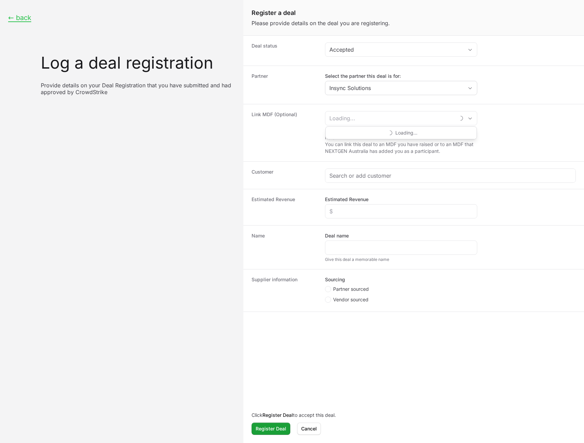
type input "test Distributor Linking"
click at [532, 119] on dd "test Distributor Linking Loading... If this deal was generated from an MDF, you…" at bounding box center [450, 133] width 251 height 44
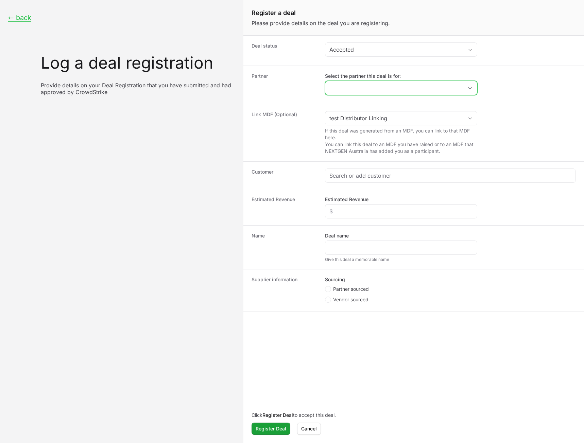
click at [462, 92] on div "Create activity form" at bounding box center [401, 88] width 152 height 14
type input "Insync Solutions"
drag, startPoint x: 176, startPoint y: 137, endPoint x: 319, endPoint y: 410, distance: 307.6
click at [177, 138] on div "← back Log a deal registration Provide details on your Deal Registration that y…" at bounding box center [121, 221] width 243 height 443
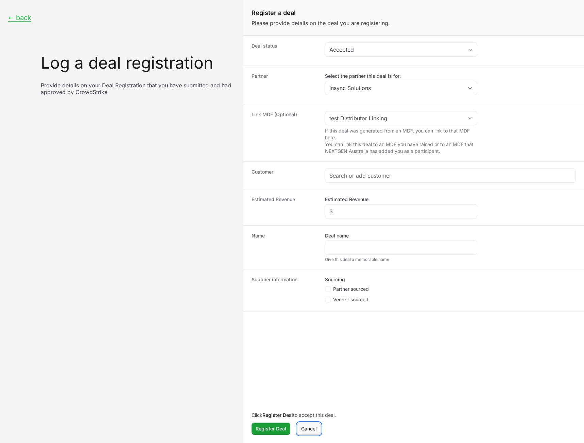
click at [307, 429] on span "Cancel" at bounding box center [309, 429] width 16 height 8
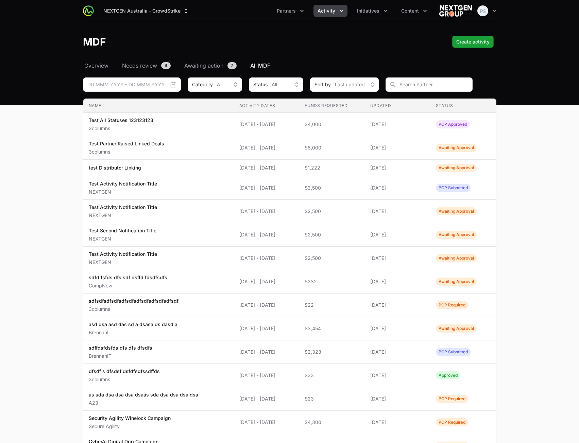
click at [300, 429] on td "Activity Dates [DATE] - [DATE]" at bounding box center [267, 422] width 66 height 23
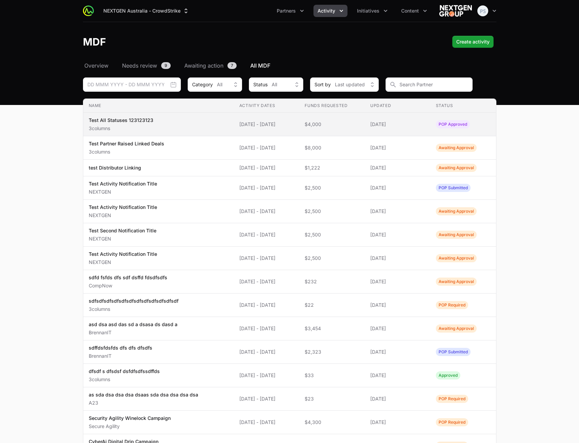
click at [216, 132] on td "Name Test All Statuses 123123123 3columns" at bounding box center [158, 124] width 151 height 23
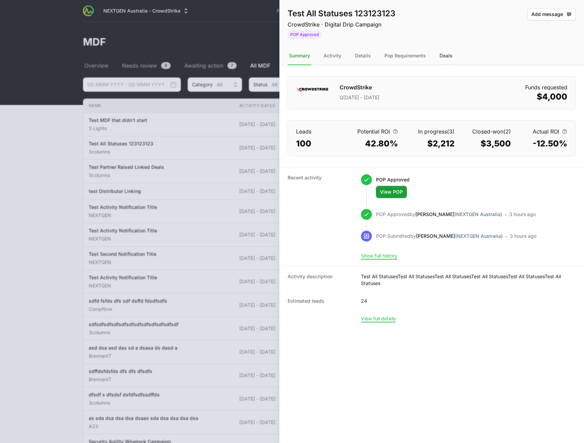
click at [447, 54] on div "Deals" at bounding box center [446, 56] width 16 height 18
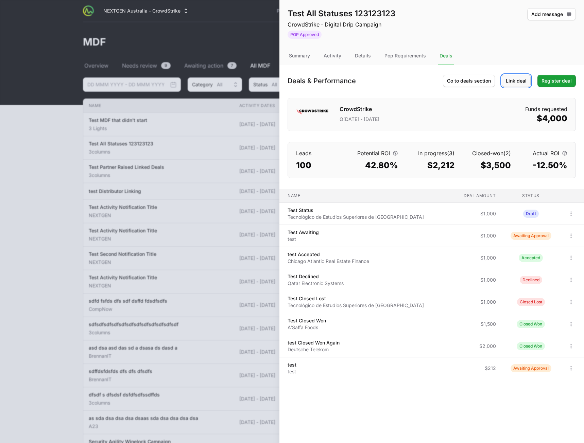
click at [523, 83] on span "Link deal" at bounding box center [516, 81] width 21 height 8
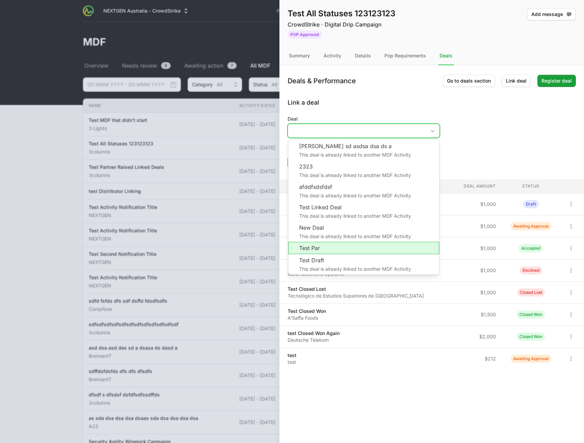
drag, startPoint x: 364, startPoint y: 128, endPoint x: 415, endPoint y: 131, distance: 51.4
click at [364, 129] on input "Deal" at bounding box center [357, 131] width 138 height 14
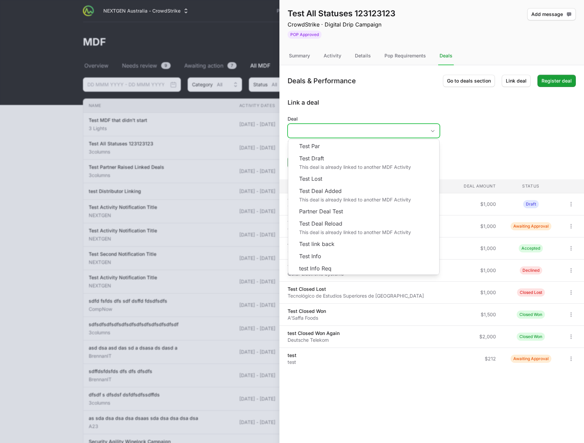
scroll to position [131, 0]
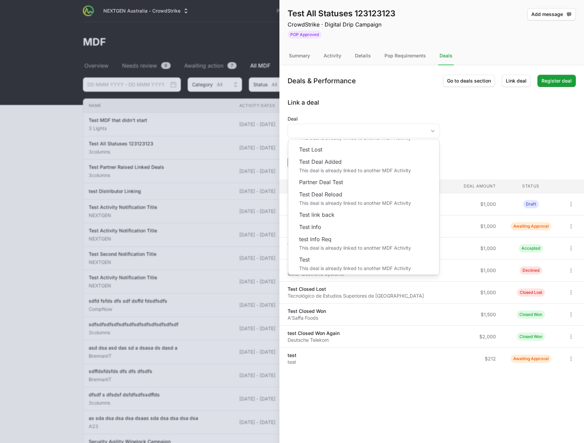
click at [511, 130] on form "Deal [PERSON_NAME] sd asdsa dsa ds a This deal is already linked to another MDF…" at bounding box center [432, 142] width 288 height 53
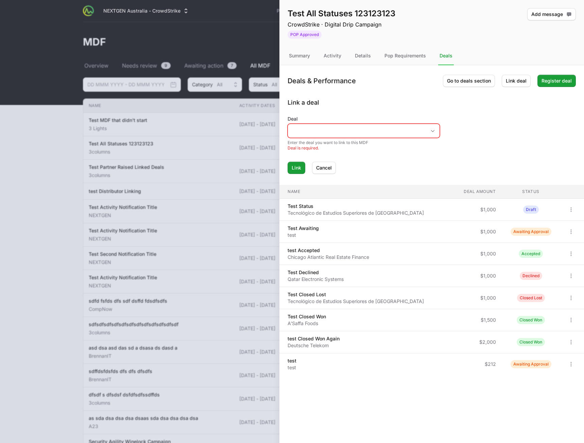
click at [414, 123] on div "Deal" at bounding box center [364, 127] width 152 height 22
click at [416, 130] on input "Deal" at bounding box center [357, 131] width 138 height 14
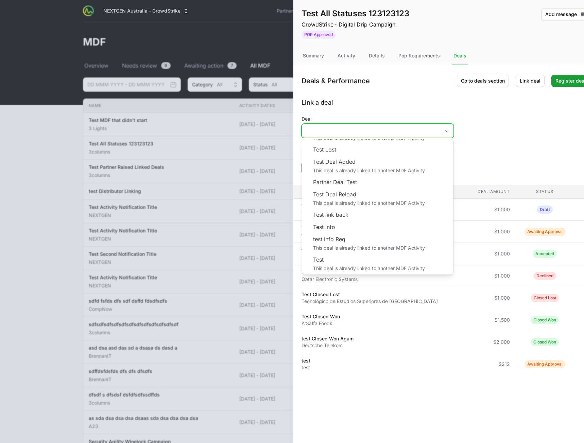
drag, startPoint x: 312, startPoint y: 241, endPoint x: 340, endPoint y: 239, distance: 28.0
click at [340, 239] on li "test Info Req This deal is already linked to another MDF Activity" at bounding box center [377, 243] width 151 height 20
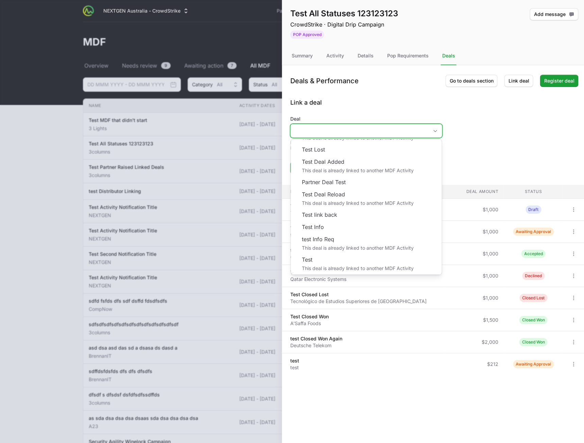
drag, startPoint x: 308, startPoint y: 250, endPoint x: 313, endPoint y: 250, distance: 5.1
click at [313, 250] on li "test Info Req This deal is already linked to another MDF Activity" at bounding box center [366, 243] width 151 height 20
click at [313, 250] on li "test Info Req This deal is already linked to another MDF Activity" at bounding box center [364, 243] width 151 height 20
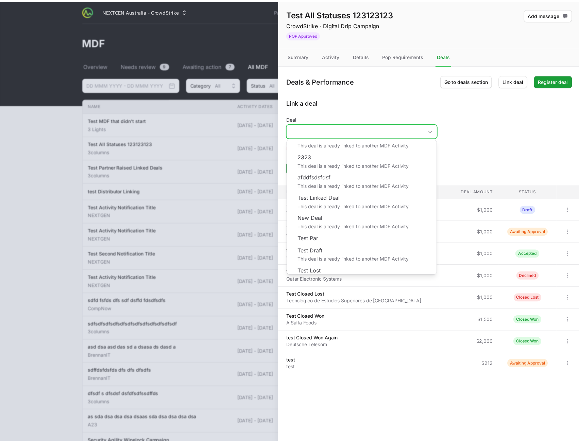
scroll to position [0, 0]
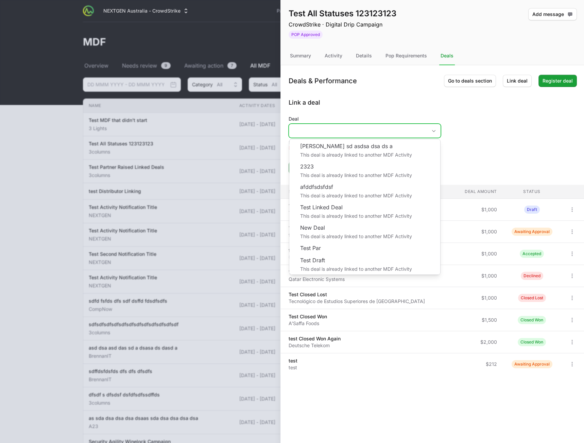
click at [360, 181] on li "2323 This deal is already linked to another MDF Activity" at bounding box center [364, 170] width 151 height 20
click at [359, 176] on li "2323 This deal is already linked to another MDF Activity" at bounding box center [364, 170] width 151 height 20
click at [480, 141] on form "Deal [PERSON_NAME] sd asdsa dsa ds a This deal is already linked to another MDF…" at bounding box center [433, 145] width 288 height 58
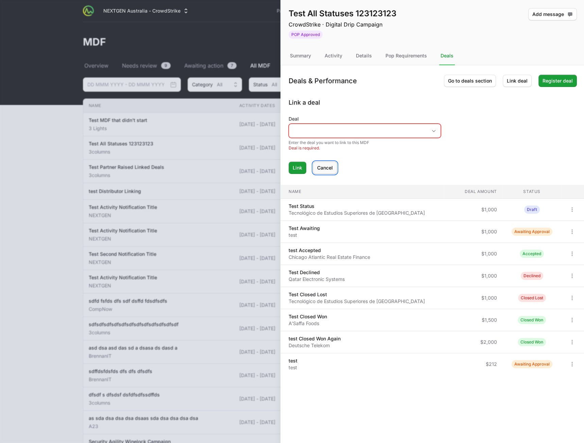
click at [326, 168] on span "Cancel" at bounding box center [325, 168] width 16 height 8
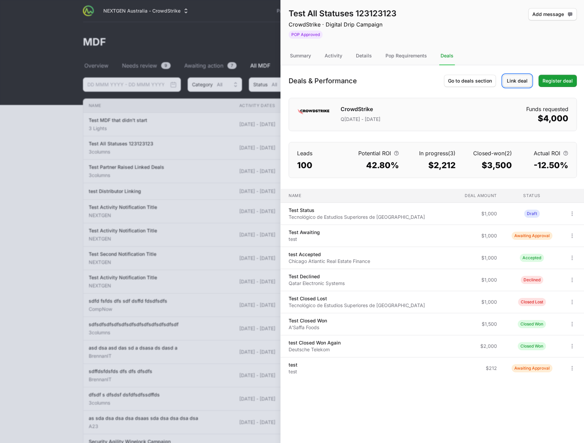
click at [517, 86] on button "Link deal" at bounding box center [517, 81] width 29 height 12
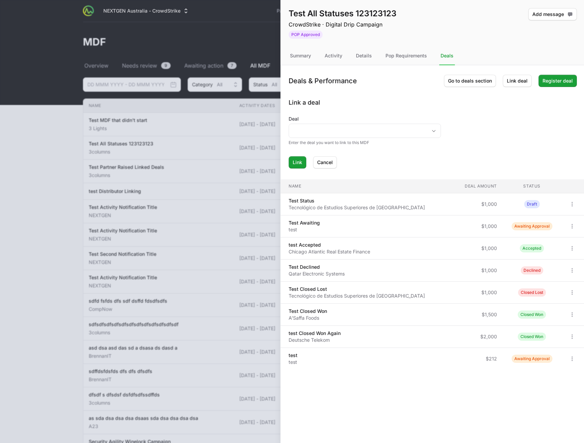
click at [528, 134] on form "Deal Enter the deal you want to link to this MDF Link Cancel" at bounding box center [433, 142] width 288 height 53
click at [505, 151] on form "Deal Enter the deal you want to link to this MDF Link Cancel" at bounding box center [433, 142] width 288 height 53
click at [321, 165] on span "Cancel" at bounding box center [325, 162] width 16 height 8
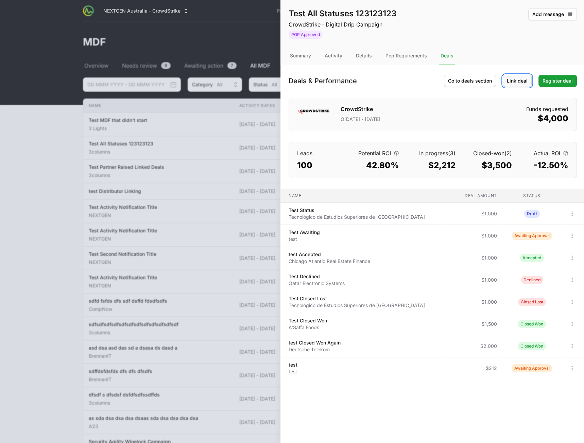
click at [515, 78] on span "Link deal" at bounding box center [517, 81] width 21 height 8
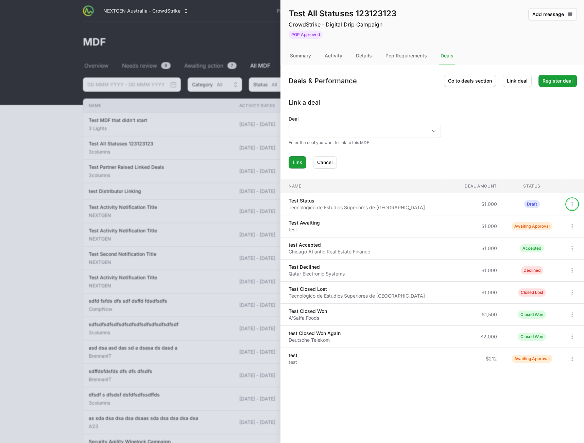
click at [569, 203] on icon "Open options" at bounding box center [572, 204] width 7 height 7
click at [512, 136] on body "NEXTGEN Australia - CrowdStrike Partners Activity Initiatives Content Open user…" at bounding box center [292, 306] width 584 height 613
click at [504, 127] on form "Deal Enter the deal you want to link to this MDF Link Cancel" at bounding box center [433, 142] width 288 height 53
click at [570, 206] on icon "Open options" at bounding box center [572, 204] width 7 height 7
click at [529, 217] on div "View" at bounding box center [546, 219] width 71 height 12
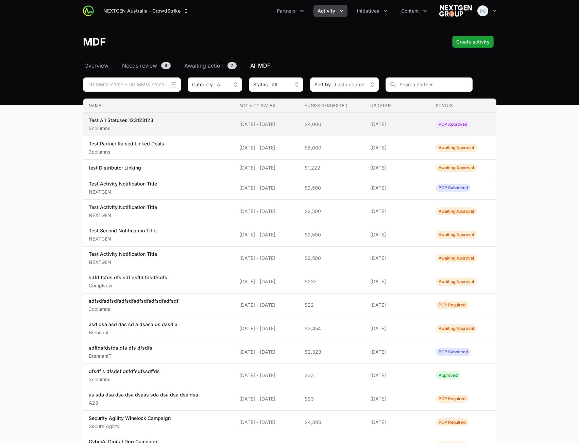
click at [178, 123] on span "Test All Statuses 123123123 3columns" at bounding box center [159, 124] width 140 height 15
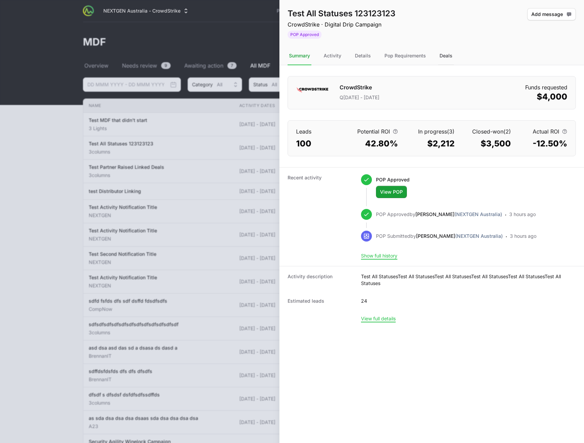
drag, startPoint x: 450, startPoint y: 49, endPoint x: 447, endPoint y: 53, distance: 4.6
click at [450, 50] on div "Deals" at bounding box center [446, 56] width 16 height 18
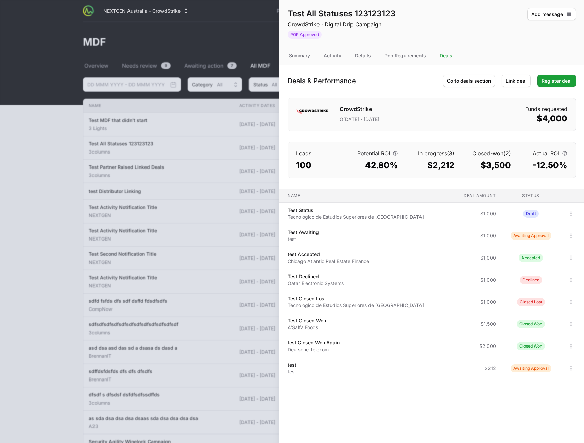
click at [445, 56] on div "Deals" at bounding box center [446, 56] width 16 height 18
click at [571, 236] on icon "Open options" at bounding box center [571, 236] width 1 height 4
click at [548, 252] on div "View" at bounding box center [546, 251] width 71 height 12
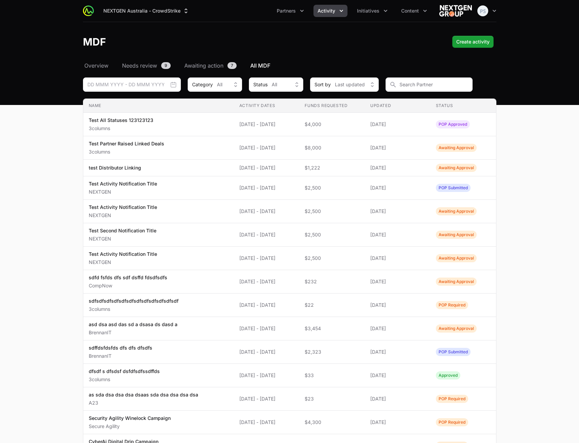
click at [64, 75] on main "Select a tab Overview Needs review Awaiting action All MDF Overview Needs revie…" at bounding box center [289, 314] width 579 height 505
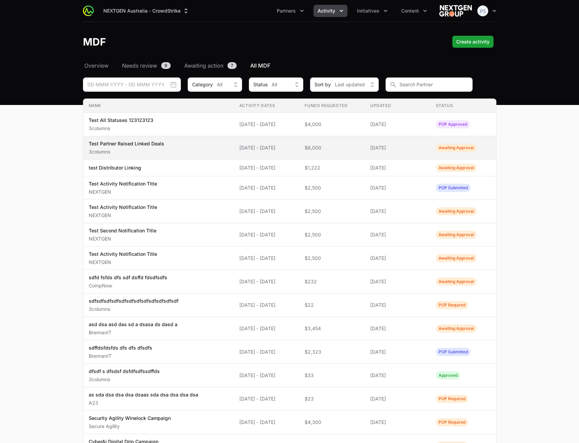
click at [171, 149] on span "Test Partner Raised Linked Deals 3columns" at bounding box center [159, 147] width 140 height 15
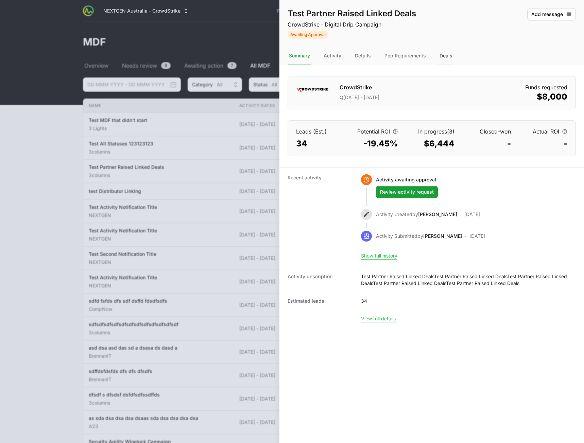
click at [452, 61] on div "Deals" at bounding box center [446, 56] width 16 height 18
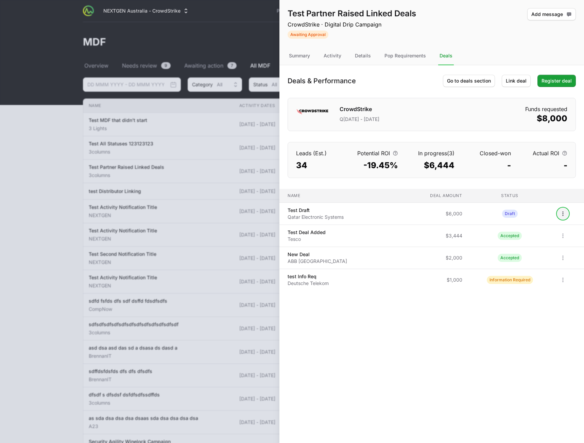
click at [564, 215] on icon "Open options" at bounding box center [563, 213] width 7 height 7
drag, startPoint x: 543, startPoint y: 228, endPoint x: 379, endPoint y: 271, distance: 168.8
click at [379, 271] on body "NEXTGEN Australia - CrowdStrike Partners Activity Initiatives Content Open user…" at bounding box center [292, 306] width 584 height 613
click at [395, 326] on div "Test Partner Raised Linked Deals CrowdStrike · Digital Drip Campaign Awaiting A…" at bounding box center [431, 221] width 305 height 443
click at [368, 57] on div "Details" at bounding box center [363, 56] width 19 height 18
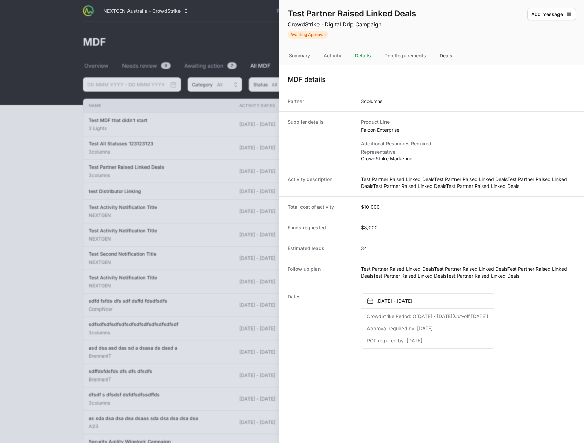
click at [441, 58] on div "Deals" at bounding box center [446, 56] width 16 height 18
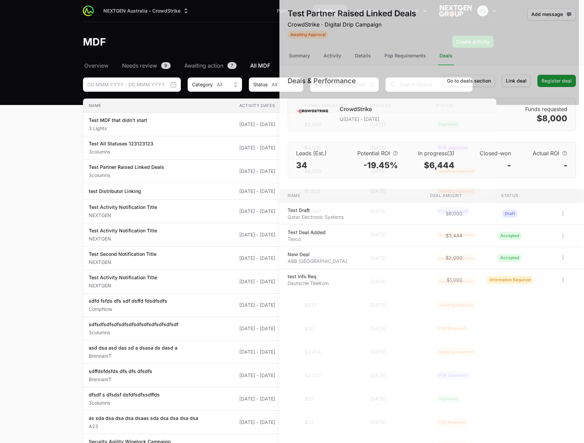
click at [53, 37] on div at bounding box center [292, 221] width 584 height 443
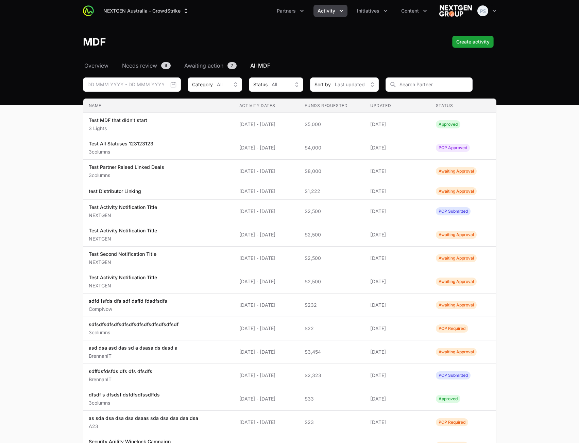
click at [561, 168] on main "Select a tab Overview Needs review Awaiting action All MDF Overview Needs revie…" at bounding box center [289, 326] width 579 height 528
click at [528, 265] on main "Select a tab Overview Needs review Awaiting action All MDF Overview Needs revie…" at bounding box center [289, 326] width 579 height 528
